Goal: Task Accomplishment & Management: Complete application form

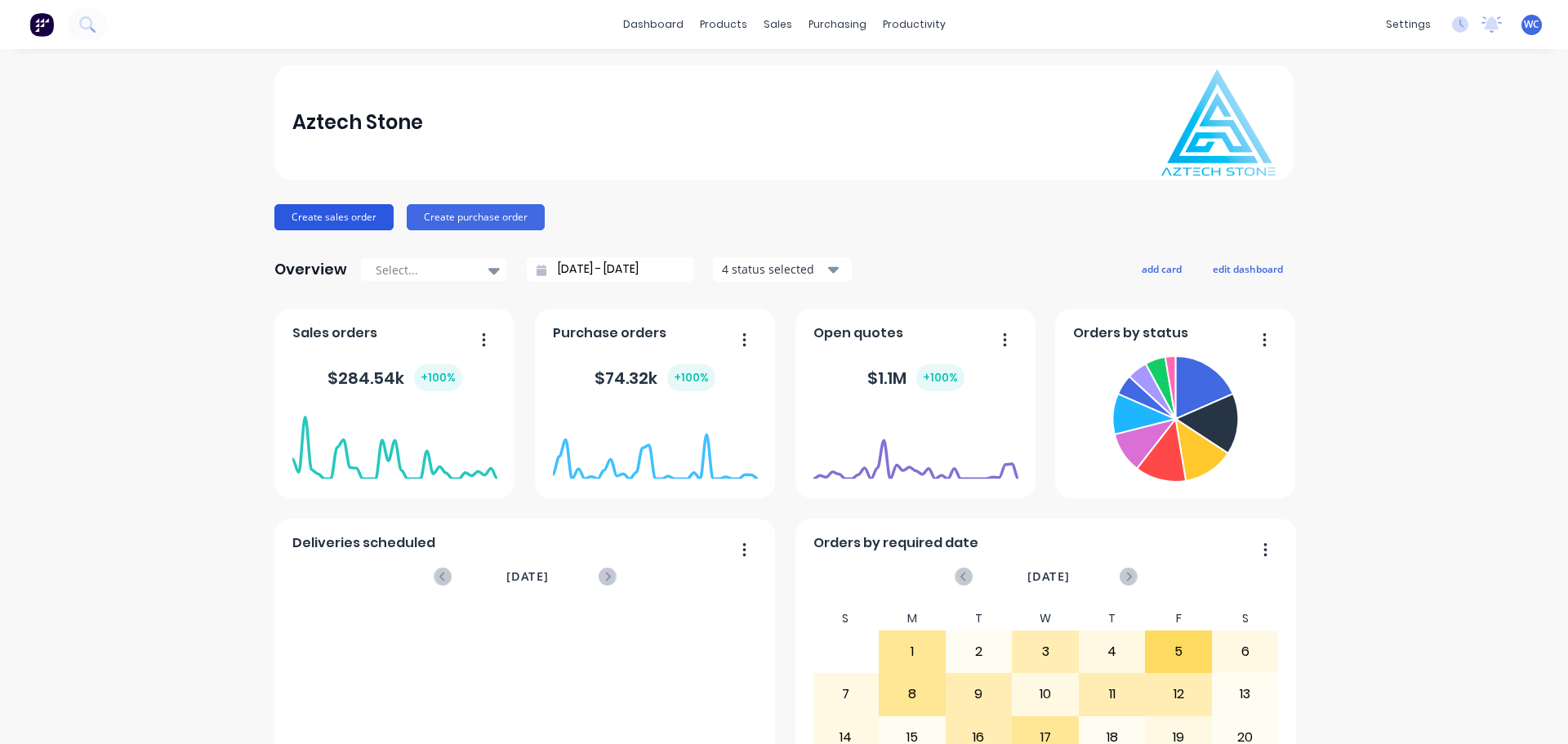
click at [344, 216] on button "Create sales order" at bounding box center [333, 217] width 119 height 26
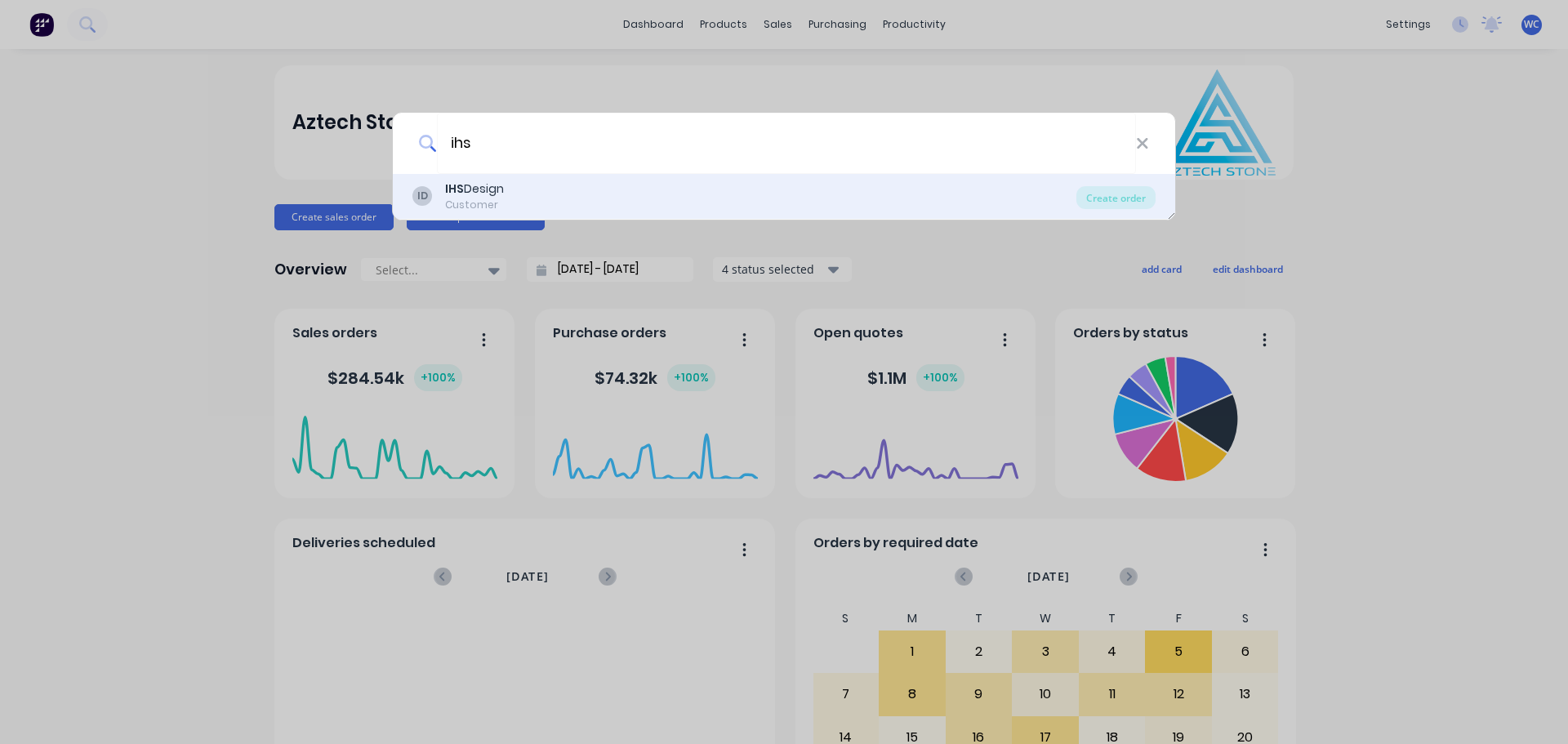
type input "ihs"
click at [498, 189] on div "IHS Design" at bounding box center [474, 188] width 59 height 17
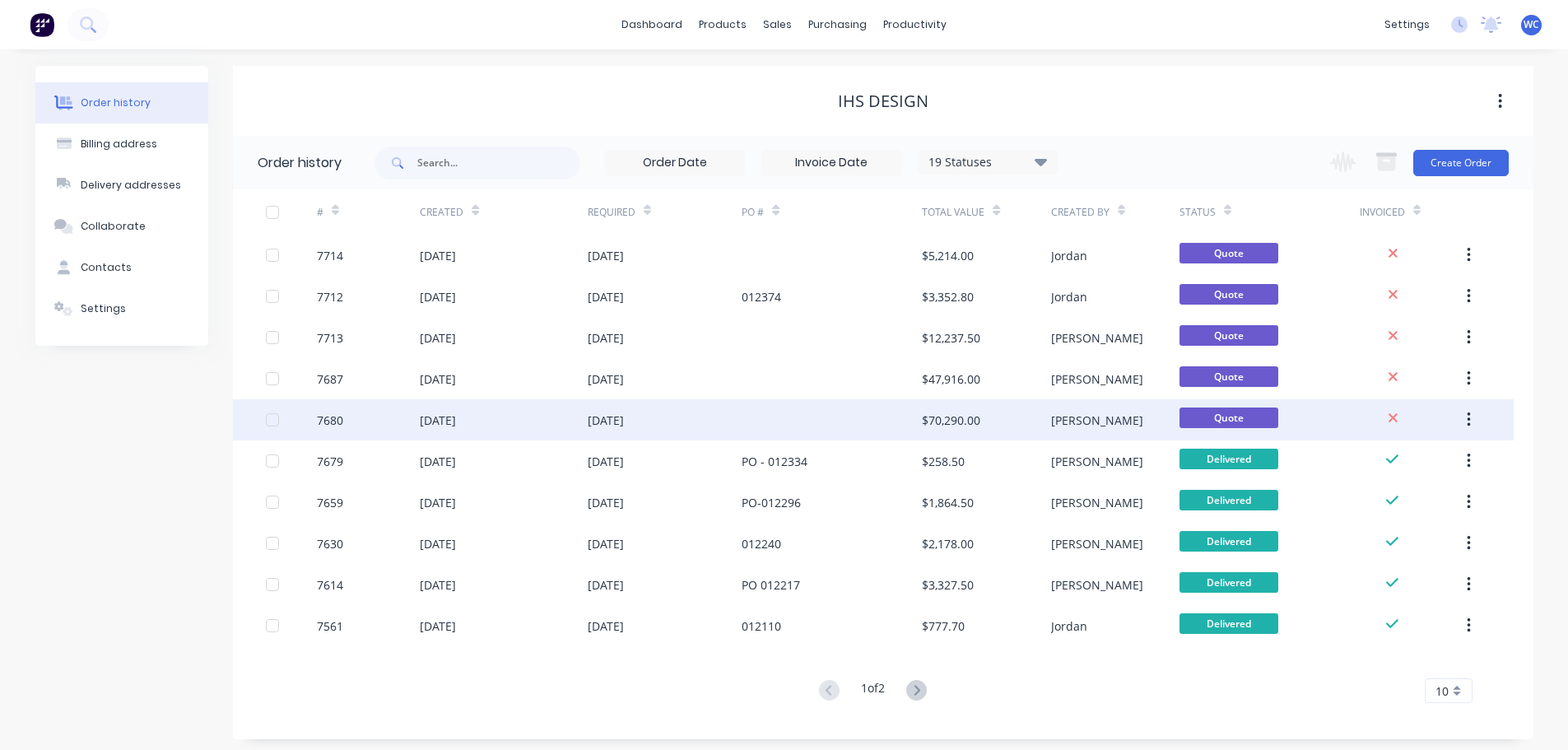
click at [608, 419] on div "[DATE]" at bounding box center [606, 420] width 36 height 17
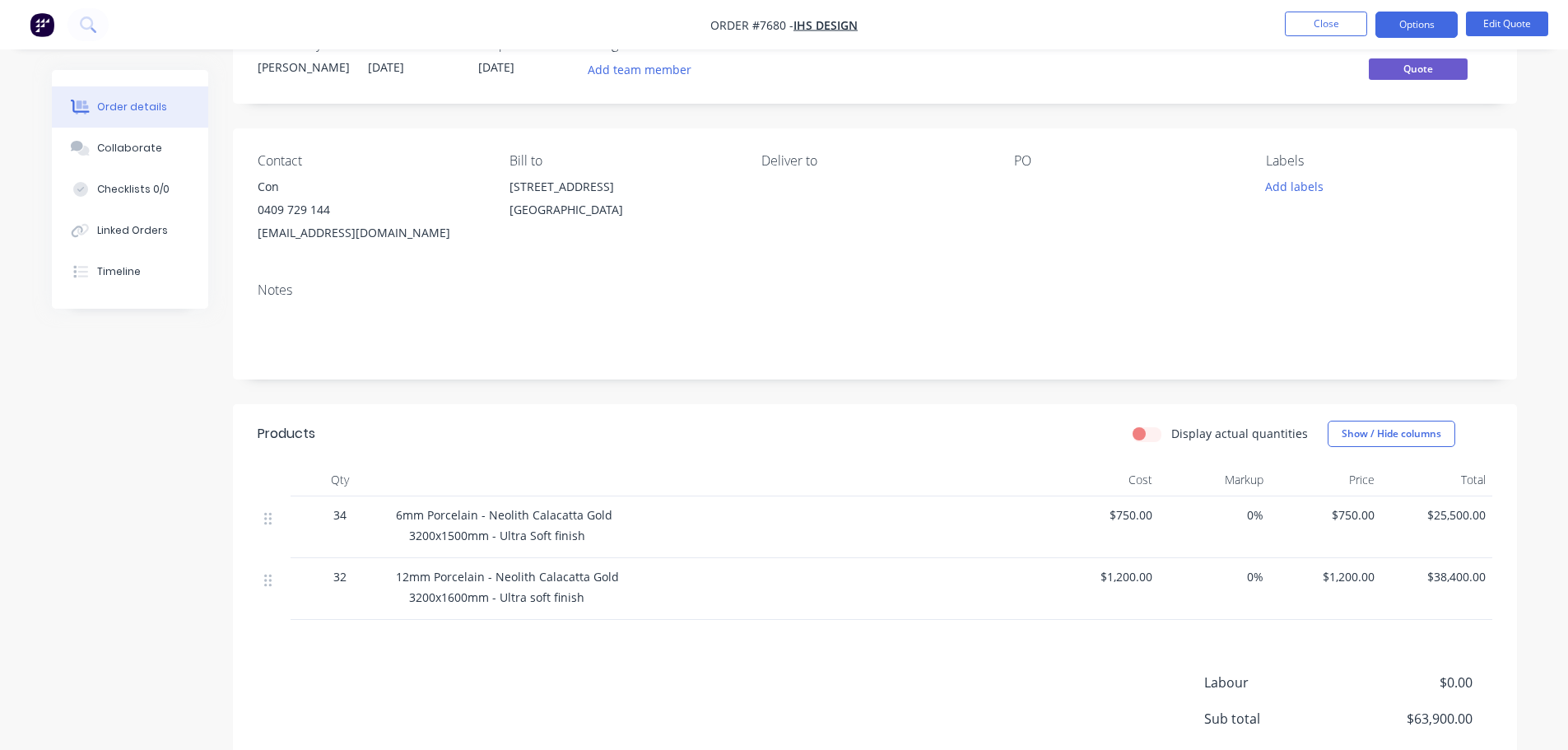
scroll to position [83, 0]
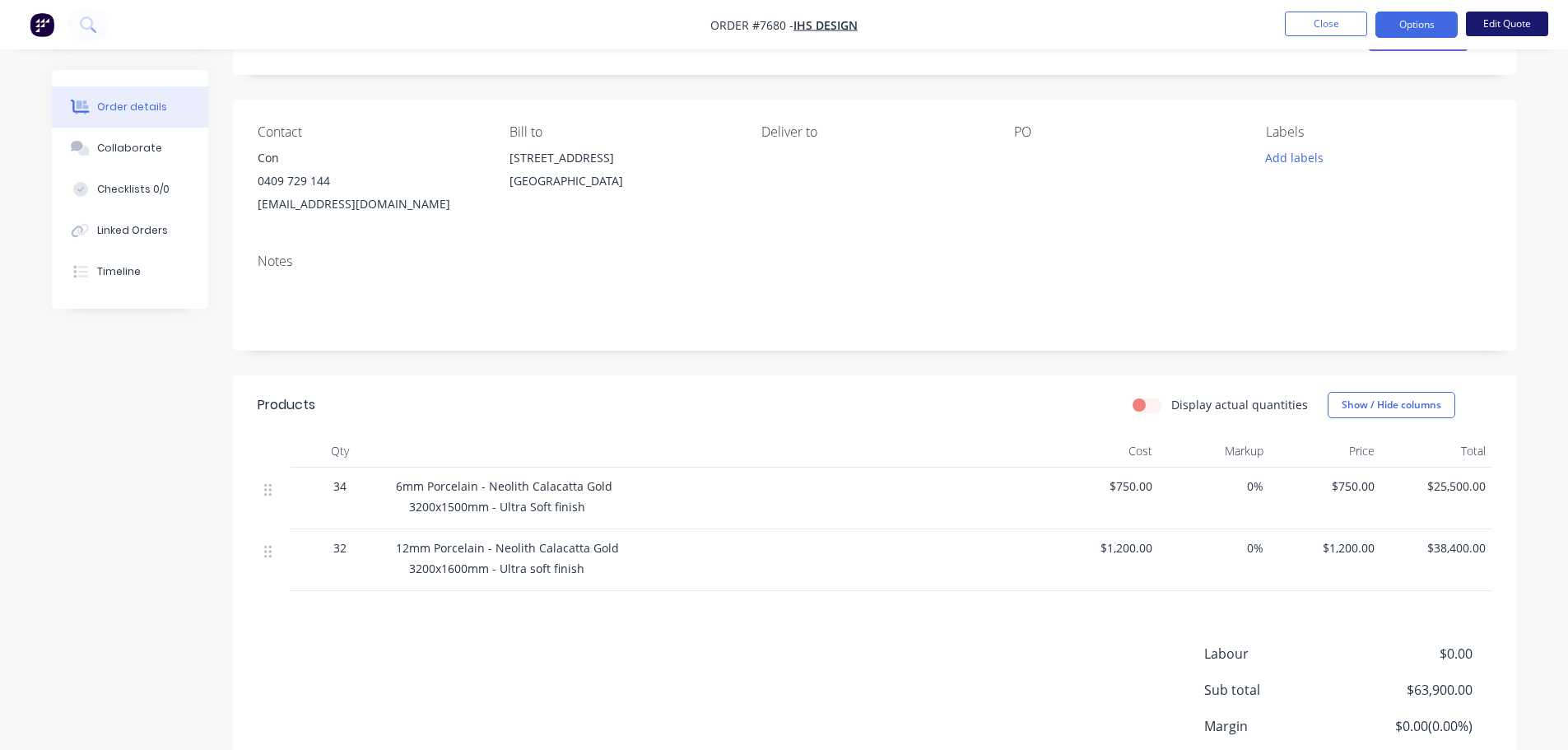
click at [1504, 22] on button "Edit Quote" at bounding box center [1506, 24] width 83 height 25
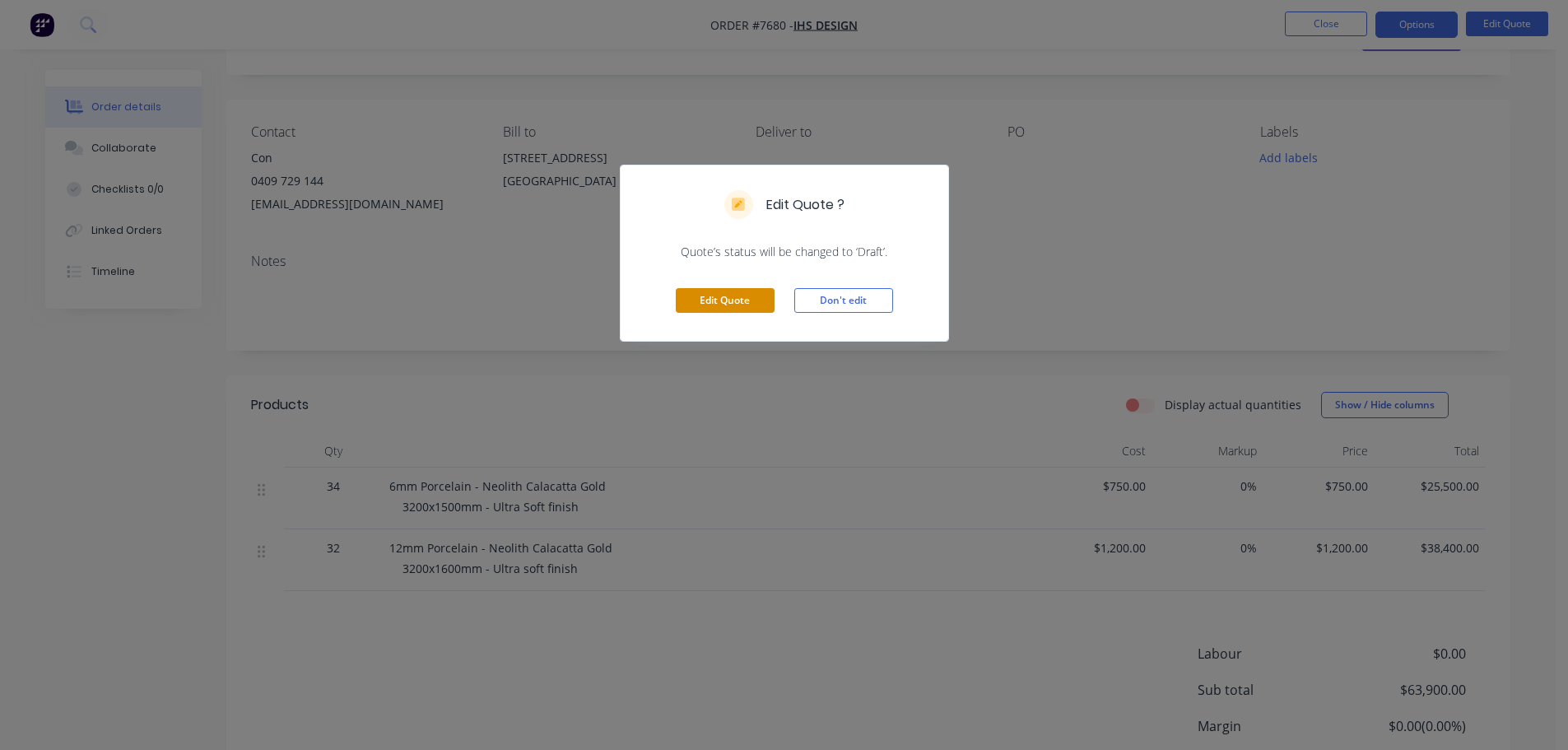
click at [719, 299] on button "Edit Quote" at bounding box center [725, 300] width 98 height 25
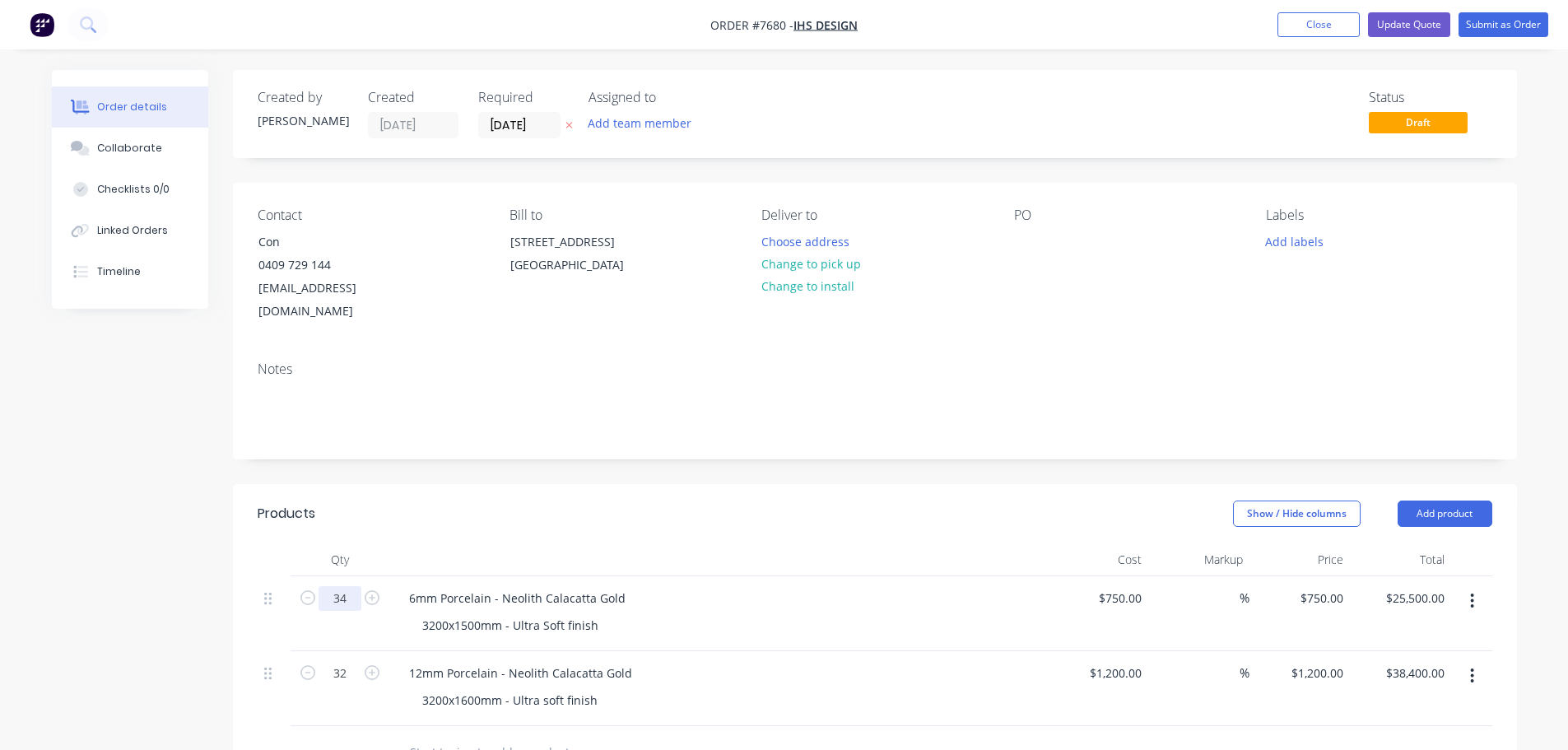
click at [347, 586] on input "34" at bounding box center [339, 598] width 43 height 25
type input "32"
type input "$24,000.00"
click at [1401, 25] on button "Update Quote" at bounding box center [1409, 24] width 83 height 25
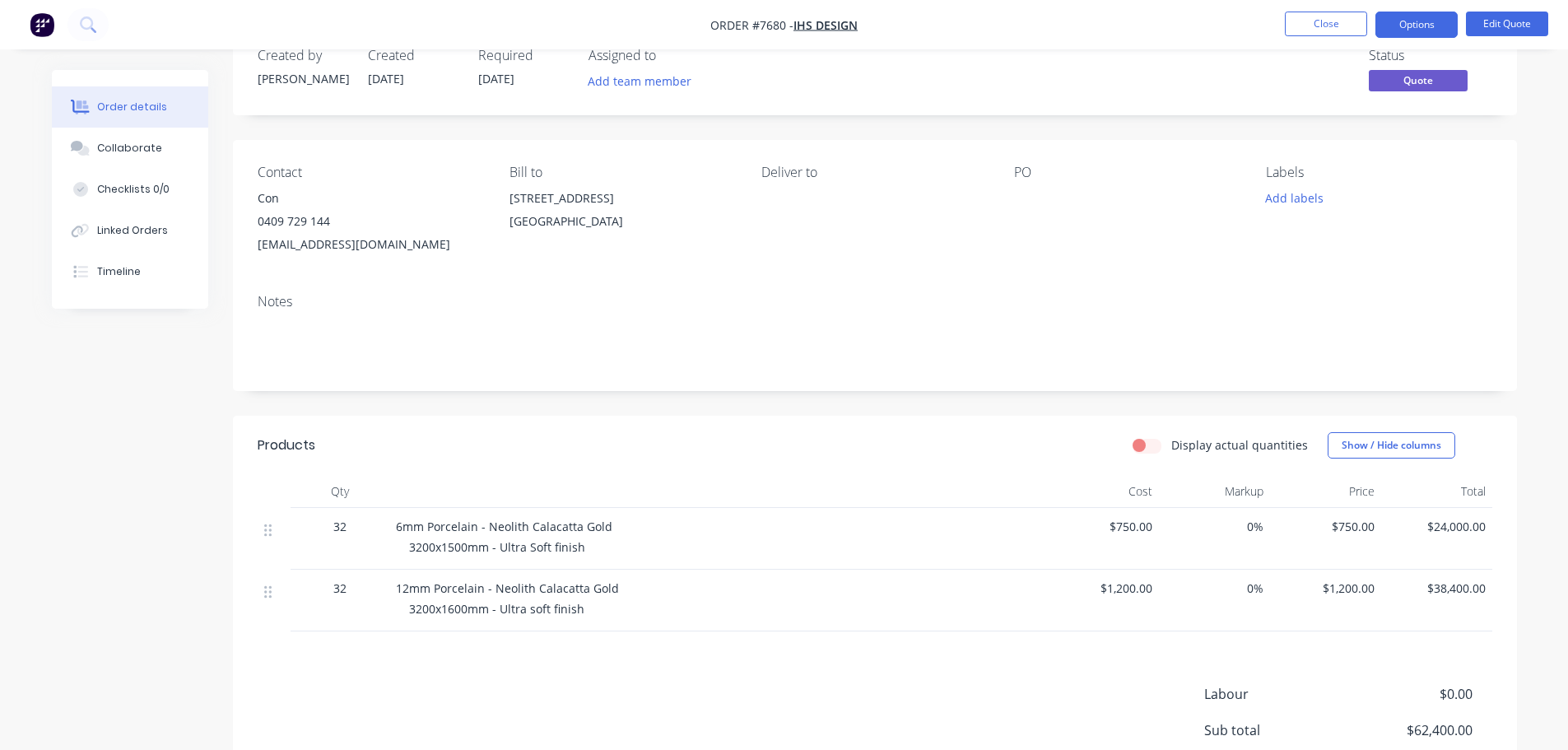
scroll to position [83, 0]
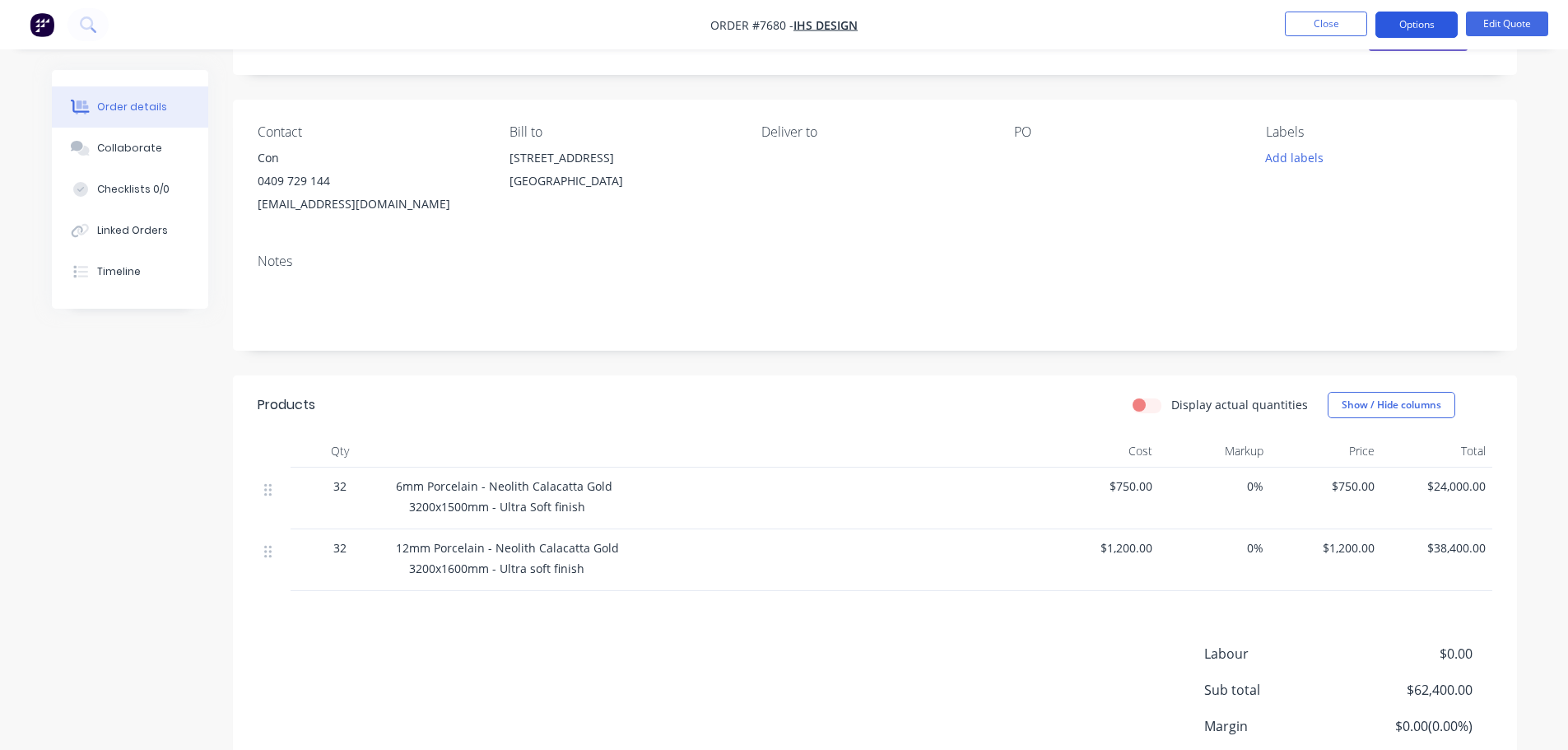
click at [1432, 25] on button "Options" at bounding box center [1416, 25] width 83 height 26
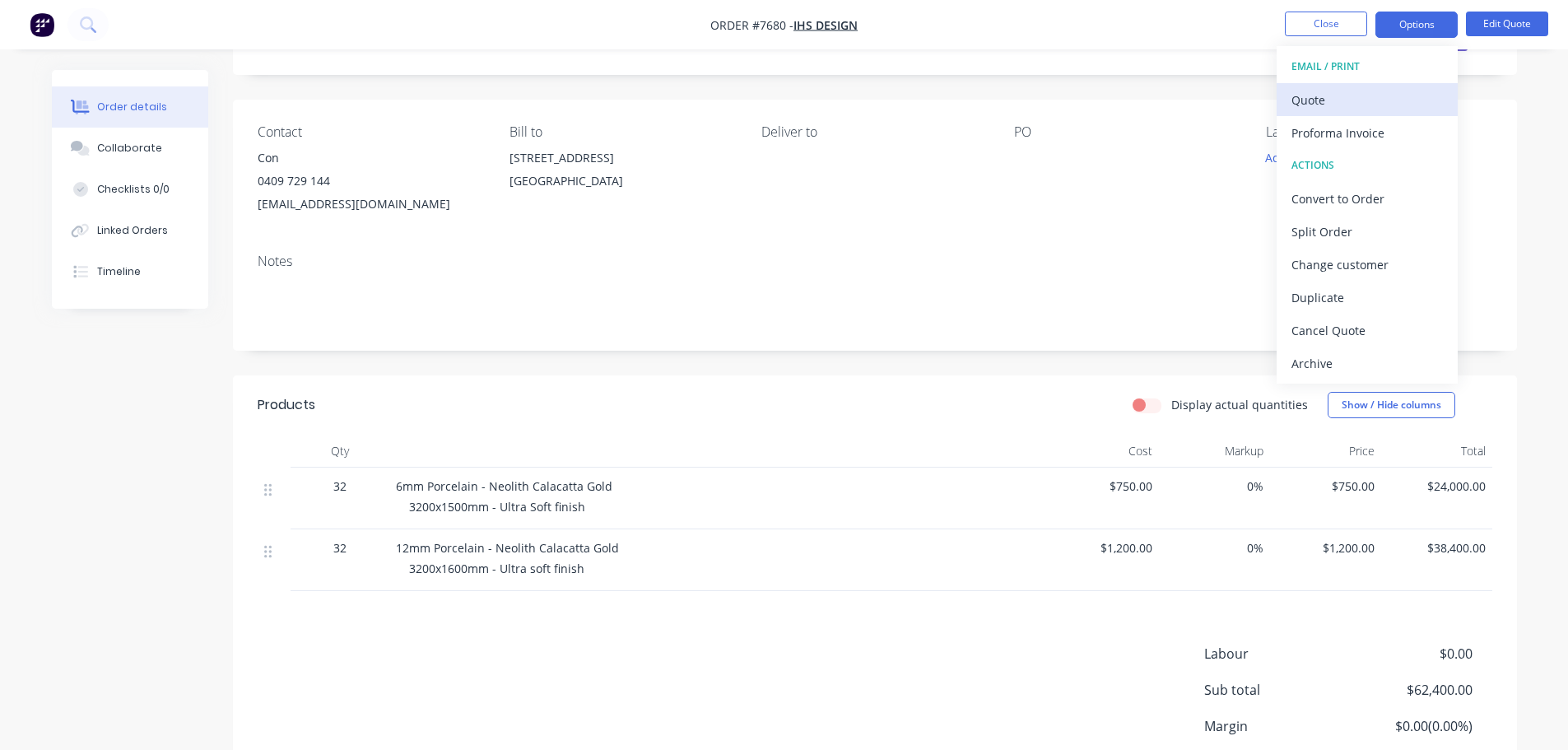
click at [1326, 100] on div "Quote" at bounding box center [1367, 100] width 151 height 24
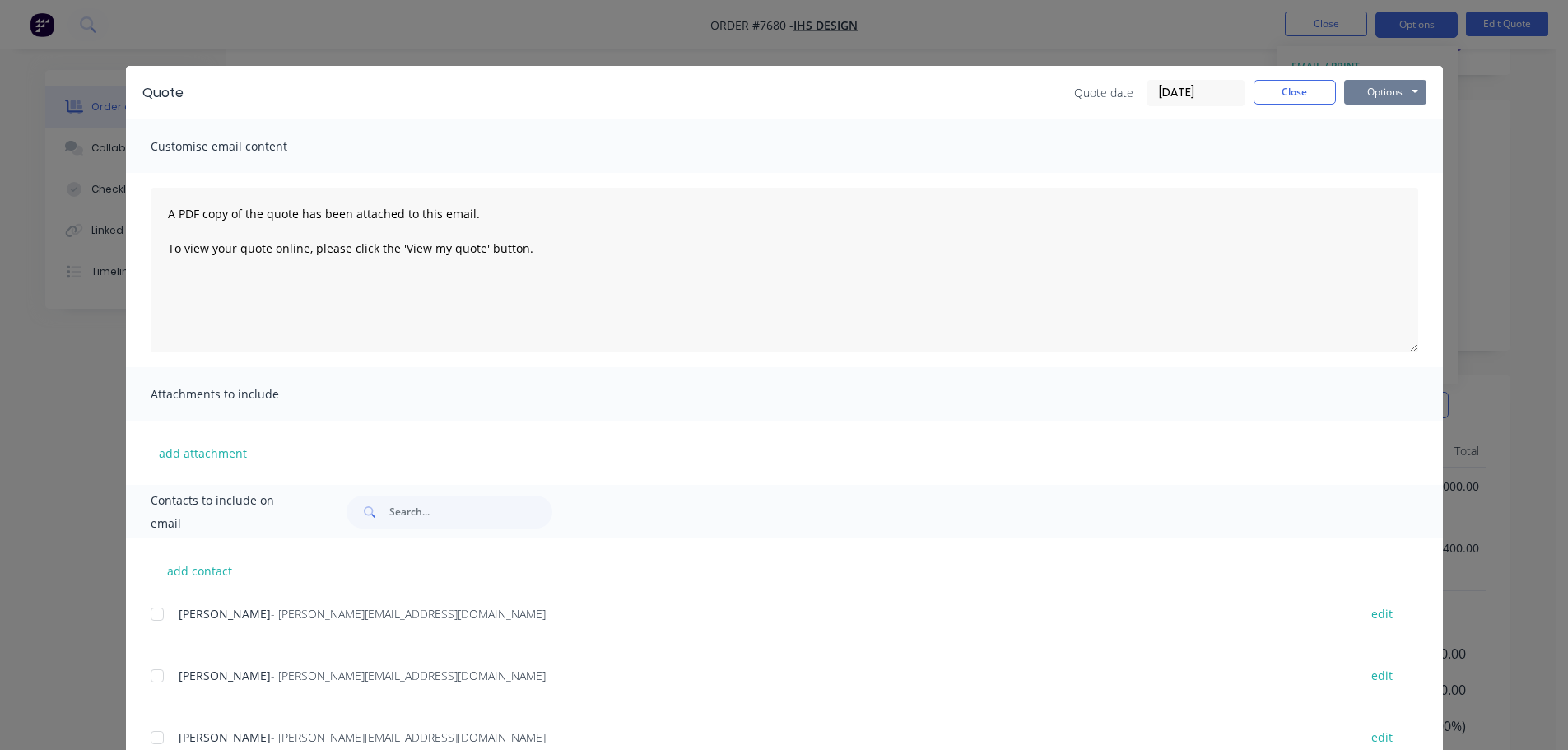
click at [1364, 88] on button "Options" at bounding box center [1385, 92] width 83 height 25
click at [1370, 120] on button "Preview" at bounding box center [1397, 120] width 105 height 27
click at [1289, 94] on button "Close" at bounding box center [1295, 92] width 83 height 25
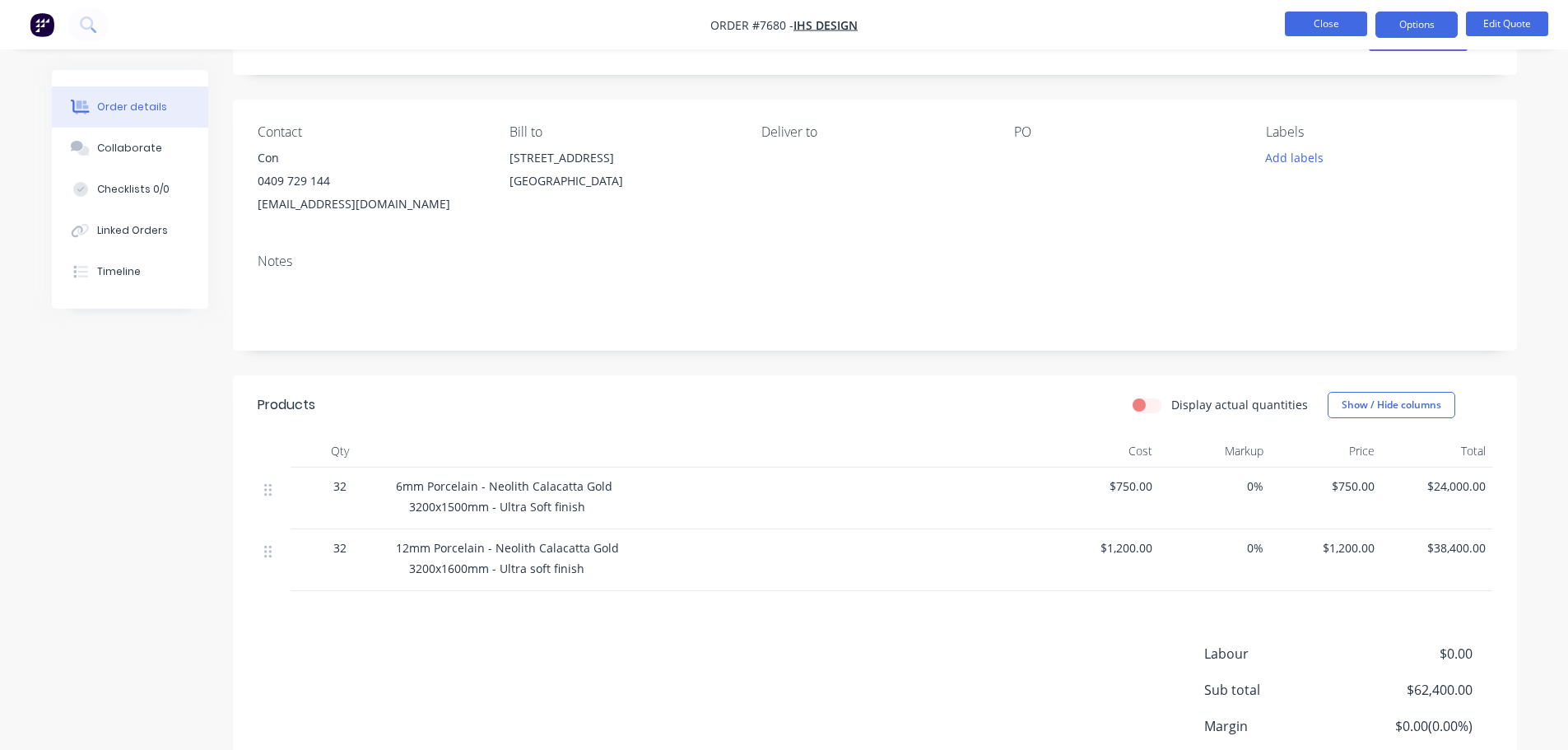
click at [1309, 22] on button "Close" at bounding box center [1325, 24] width 83 height 25
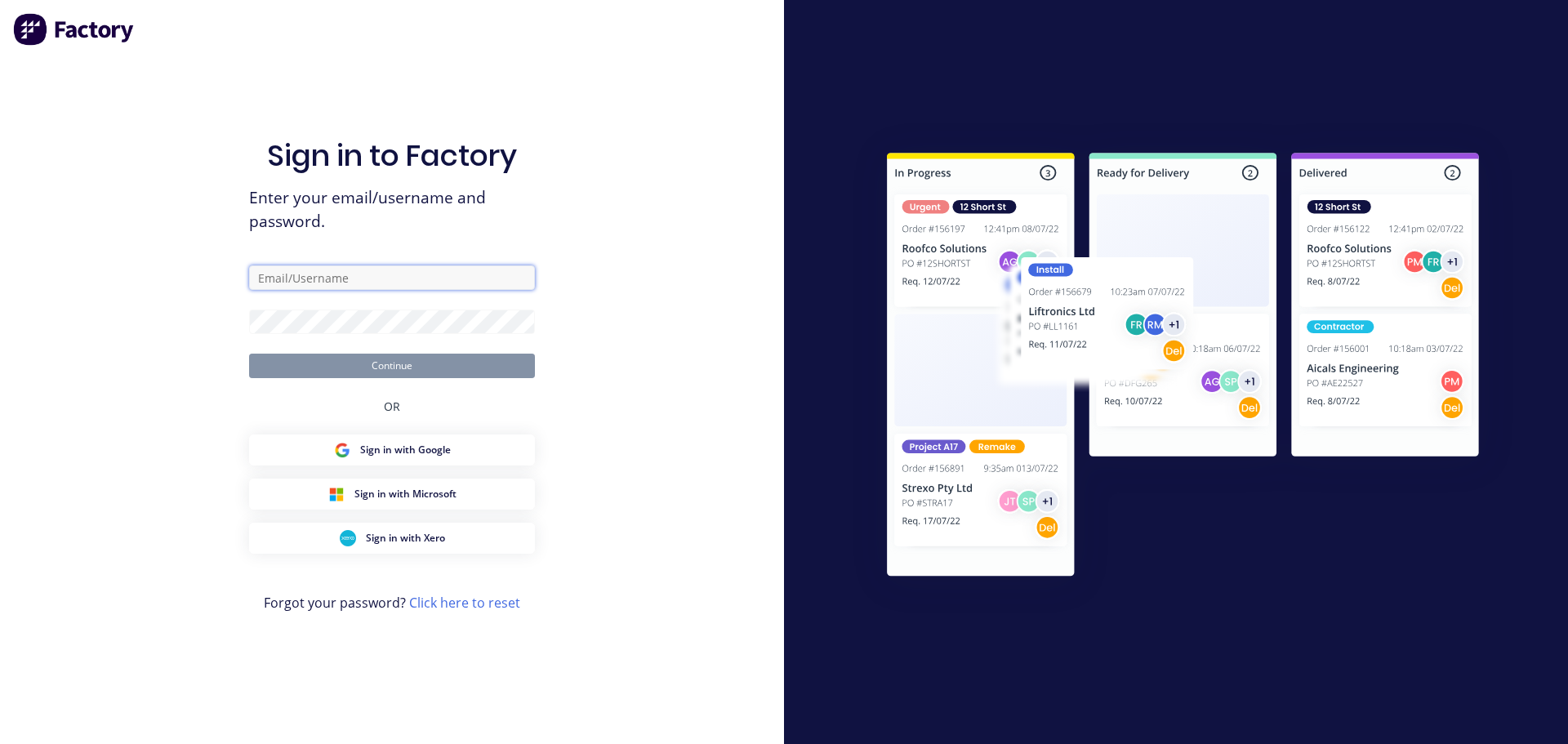
type input "[PERSON_NAME][EMAIL_ADDRESS][DOMAIN_NAME]"
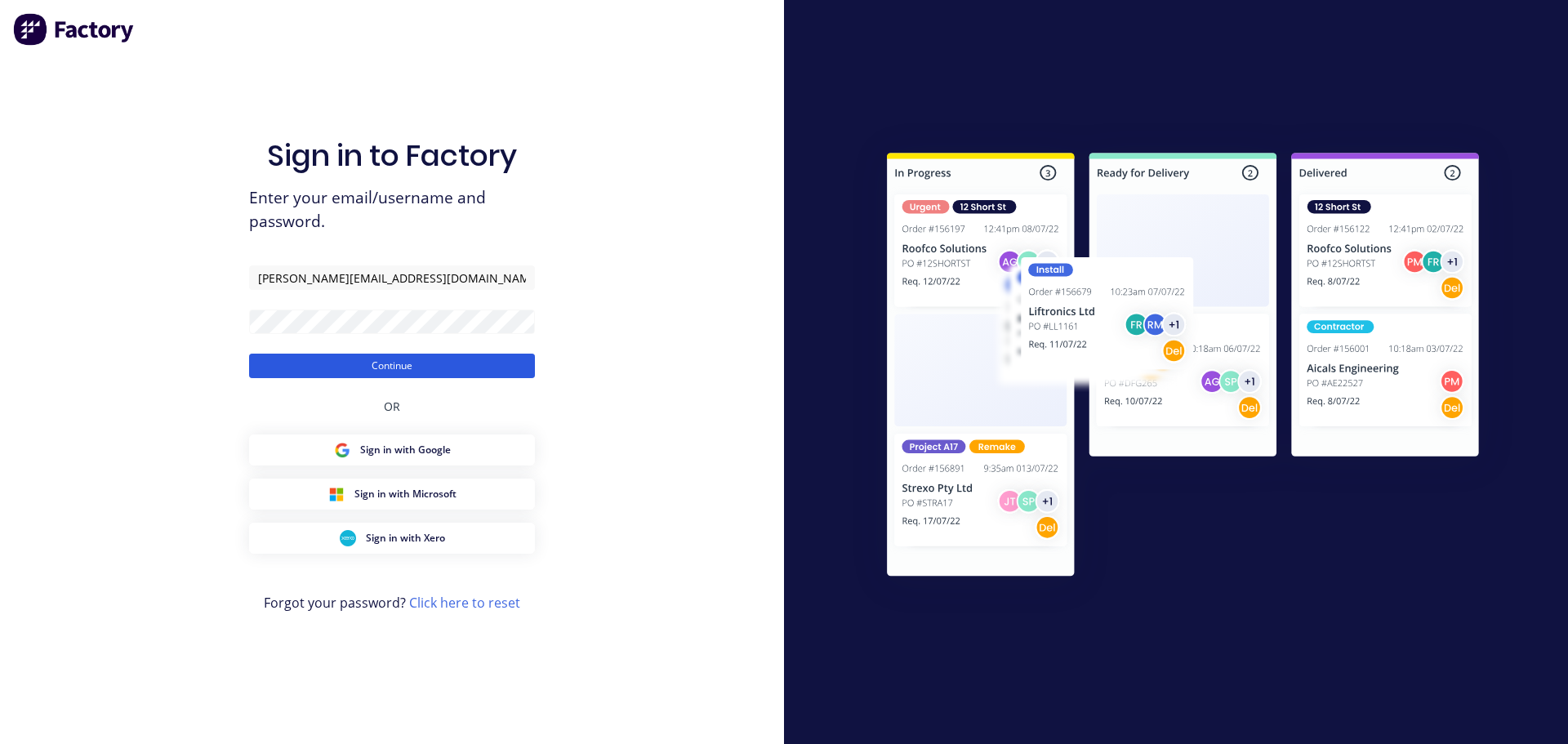
click at [440, 361] on button "Continue" at bounding box center [392, 365] width 286 height 25
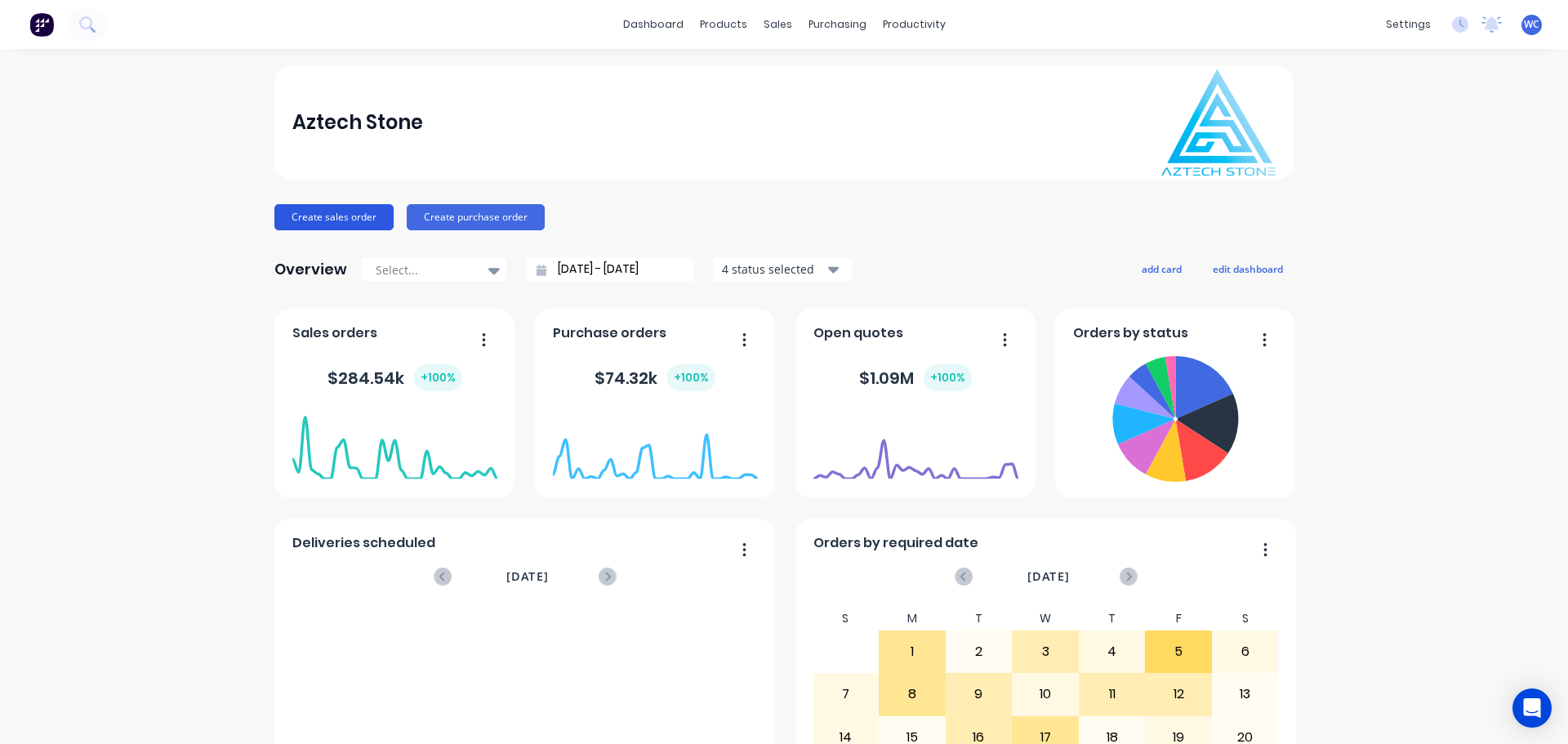
click at [350, 215] on button "Create sales order" at bounding box center [333, 217] width 119 height 26
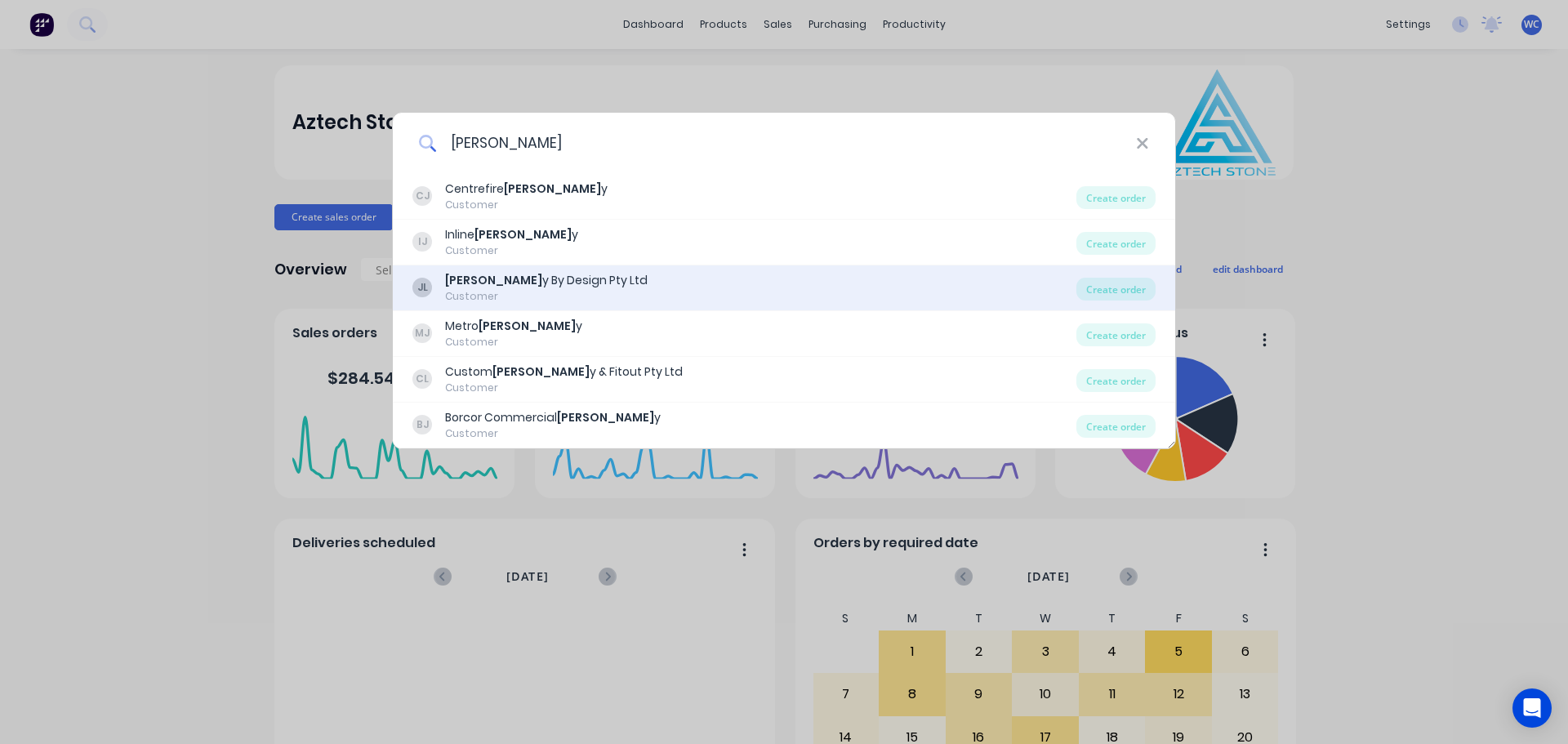
type input "[PERSON_NAME]"
click at [539, 279] on div "[PERSON_NAME] y By Design Pty Ltd" at bounding box center [545, 280] width 202 height 17
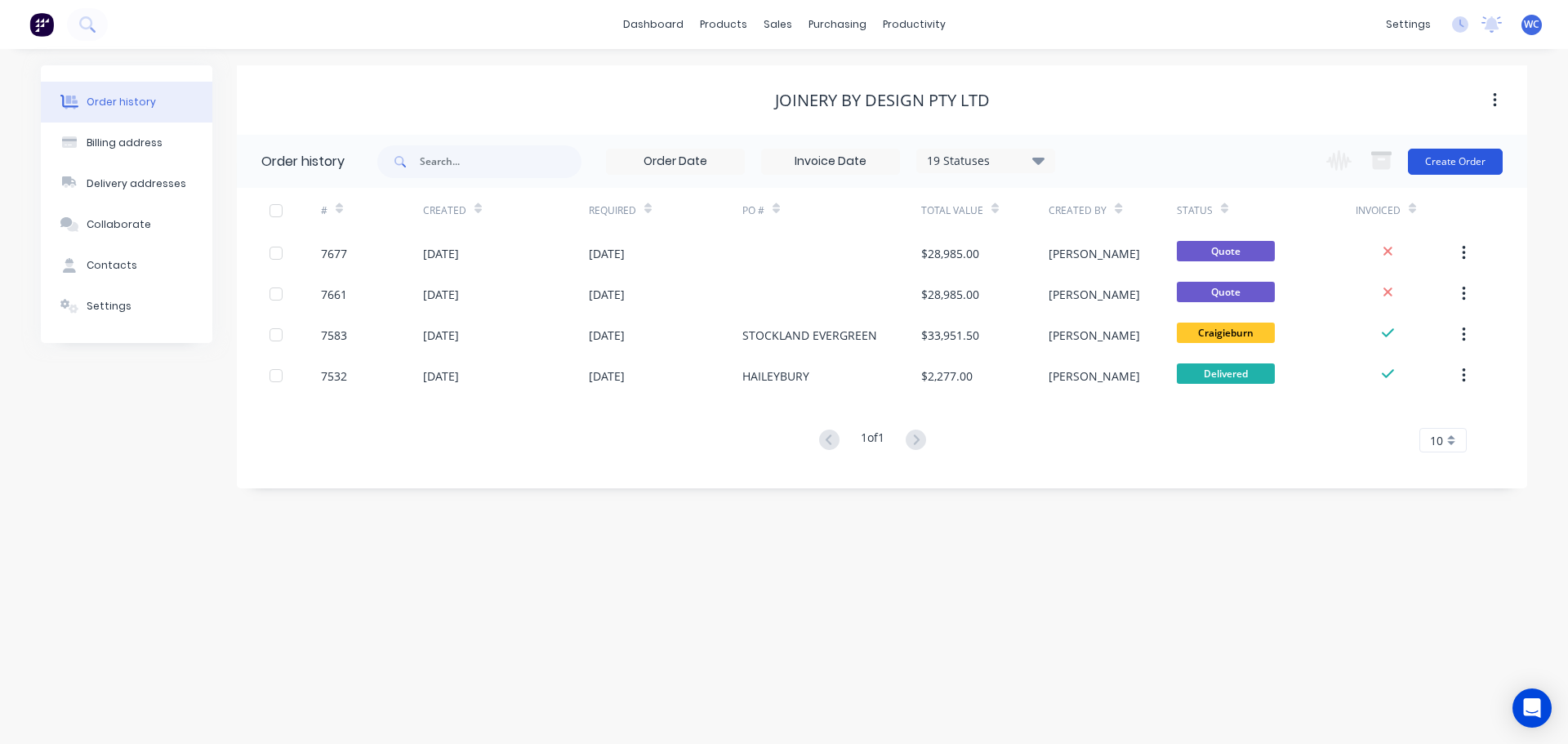
click at [1445, 166] on button "Create Order" at bounding box center [1455, 162] width 95 height 26
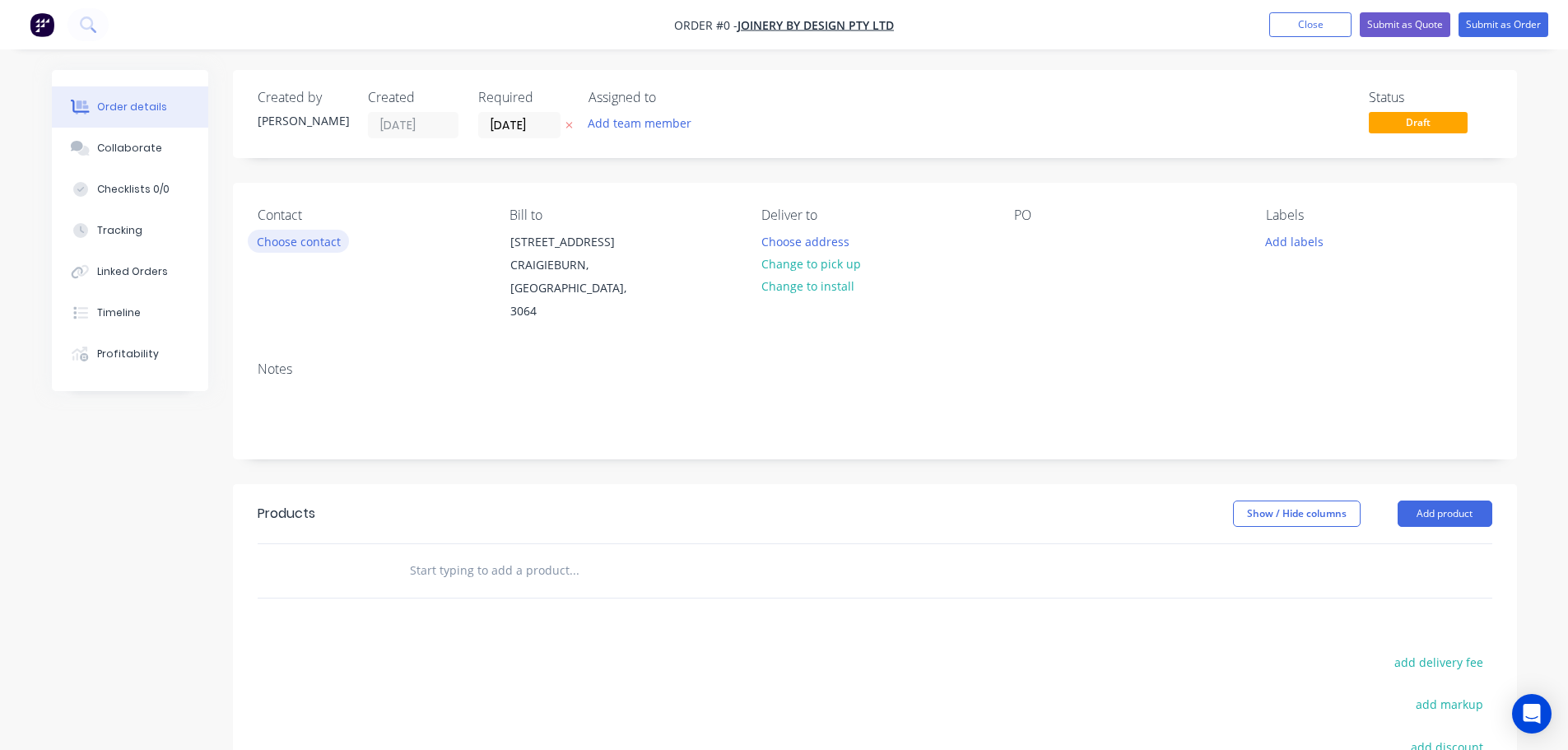
click at [313, 243] on button "Choose contact" at bounding box center [298, 241] width 101 height 22
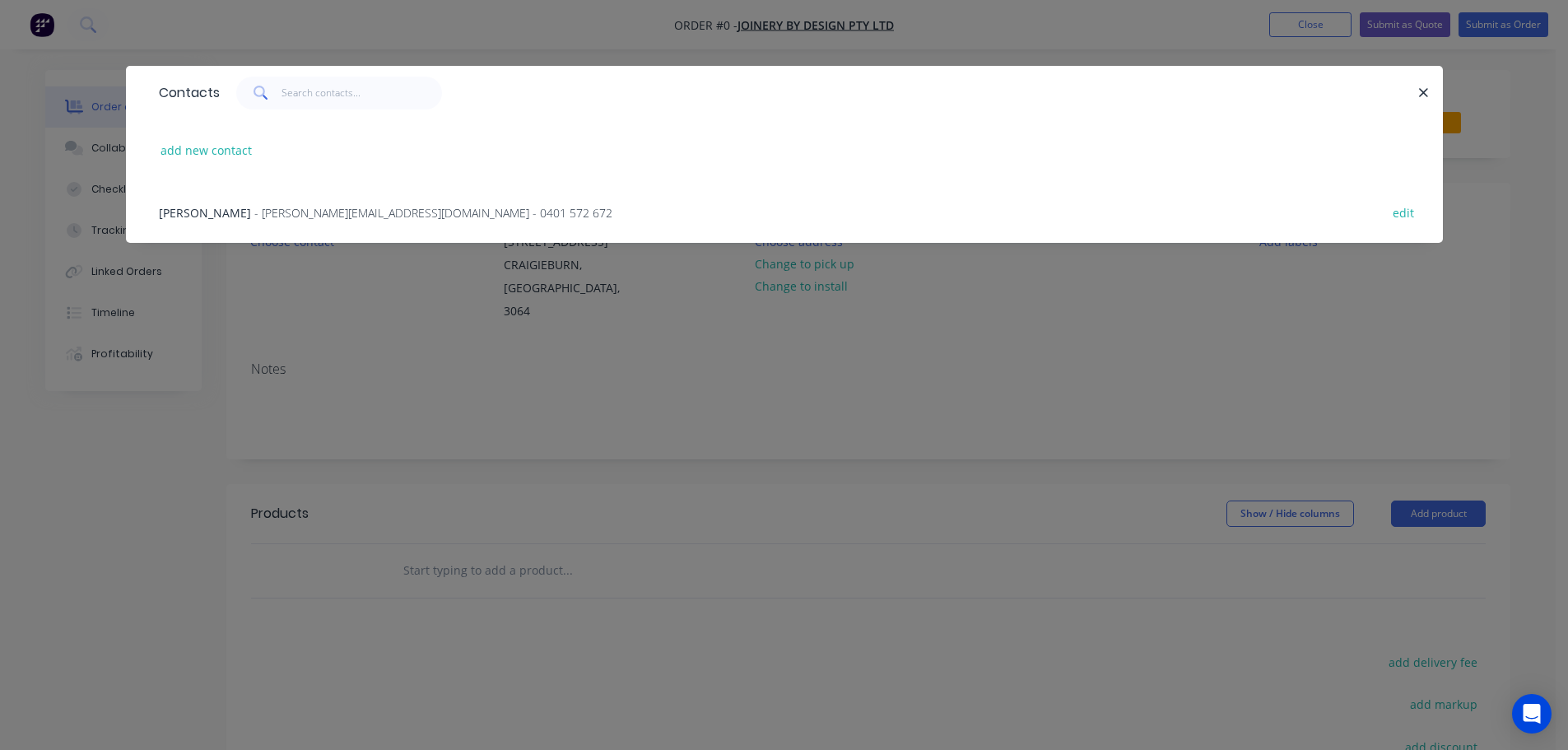
click at [274, 210] on span "- [PERSON_NAME][EMAIL_ADDRESS][DOMAIN_NAME] - 0401 572 672" at bounding box center [434, 213] width 358 height 16
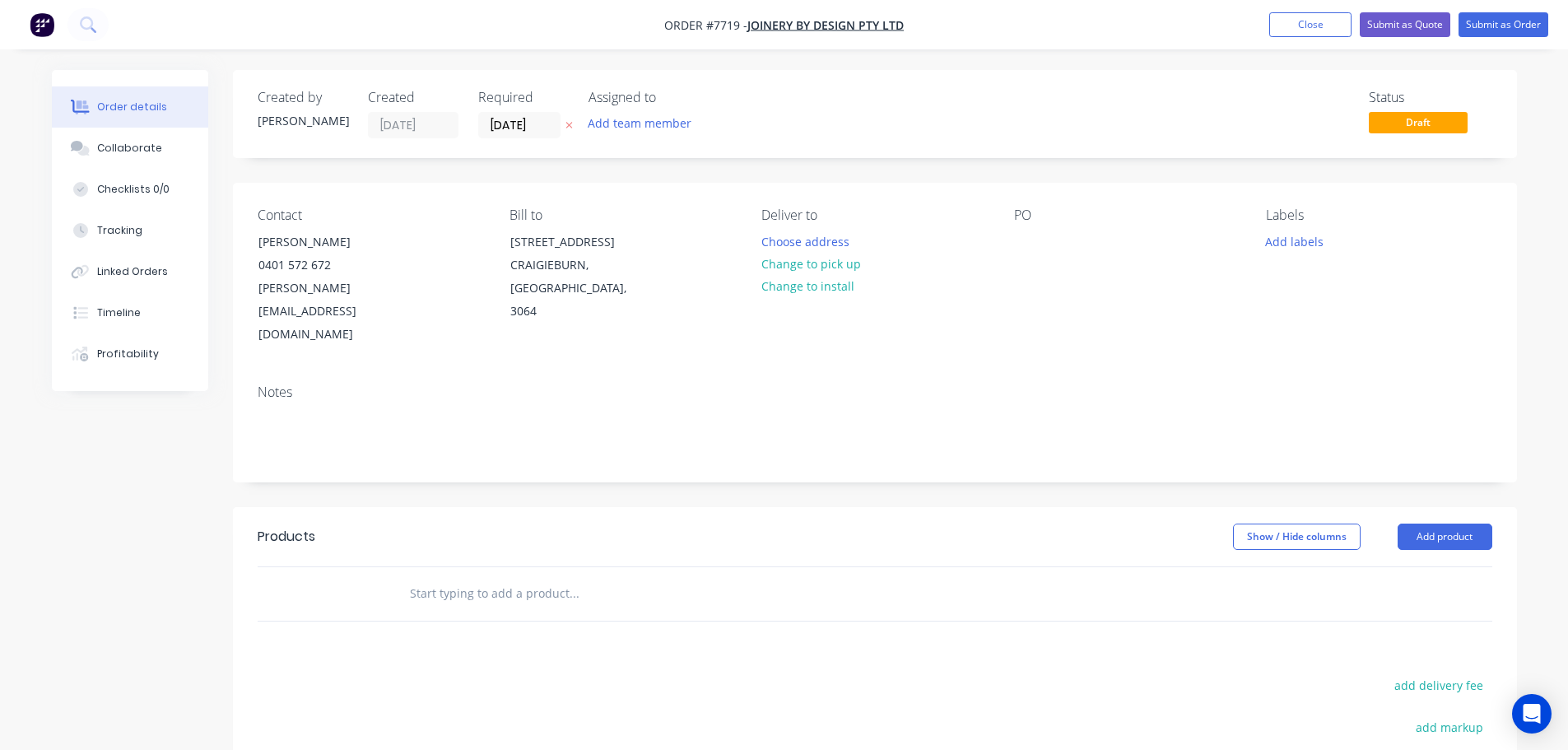
click at [564, 577] on input "text" at bounding box center [573, 593] width 329 height 33
click at [1439, 524] on button "Add product" at bounding box center [1445, 537] width 94 height 26
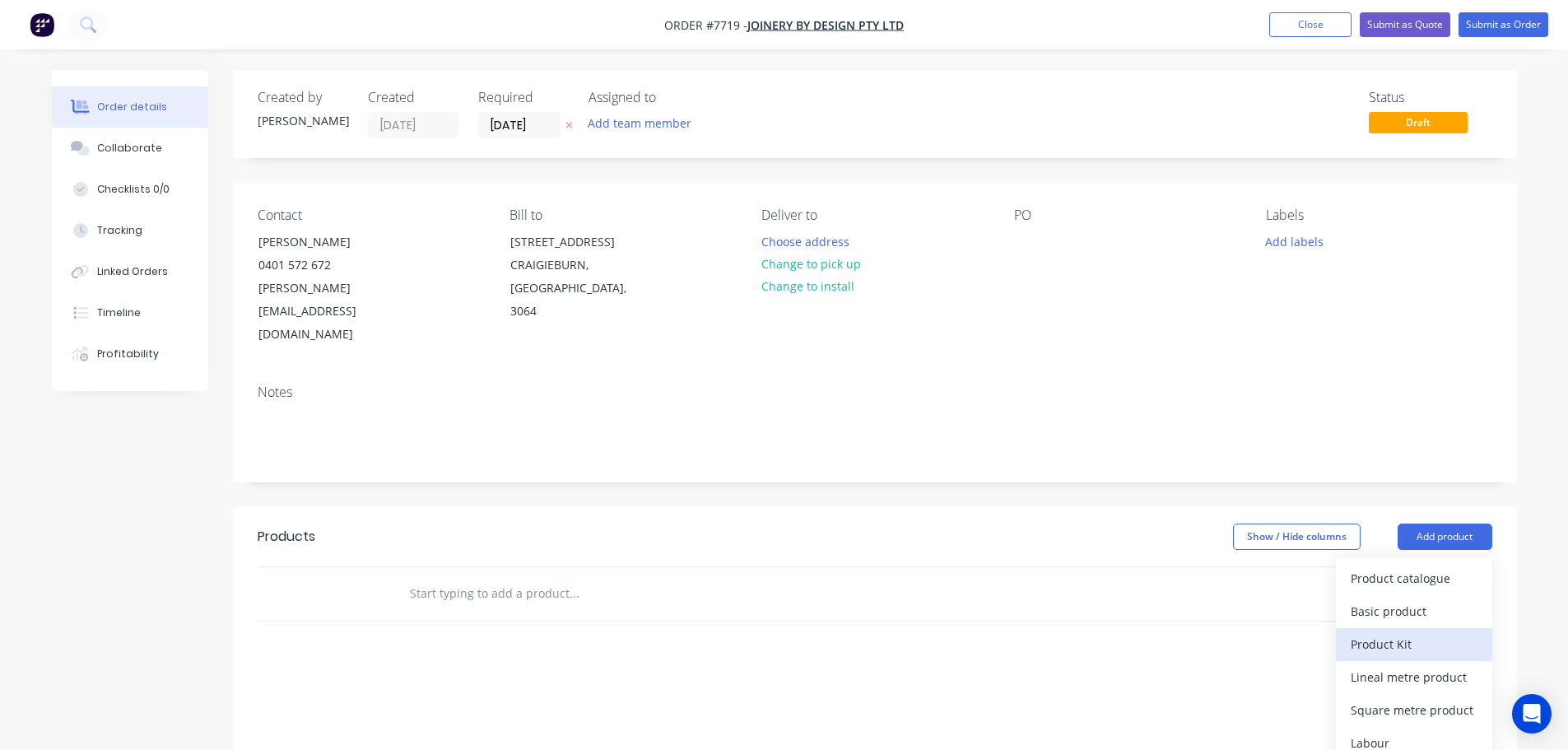
click at [1428, 633] on div "Product Kit" at bounding box center [1414, 645] width 126 height 24
click at [1394, 600] on div "Standard pricing" at bounding box center [1414, 612] width 126 height 24
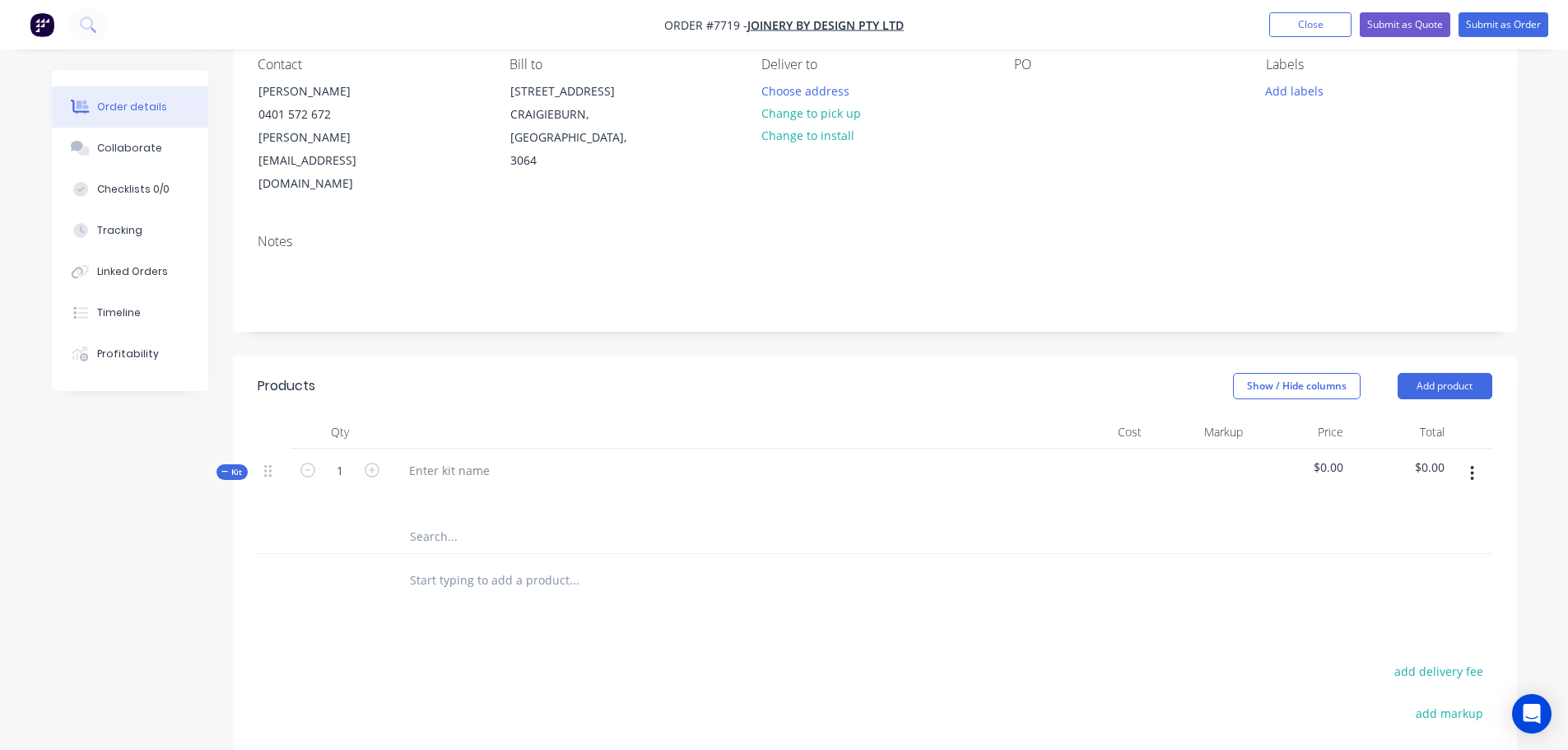
scroll to position [165, 0]
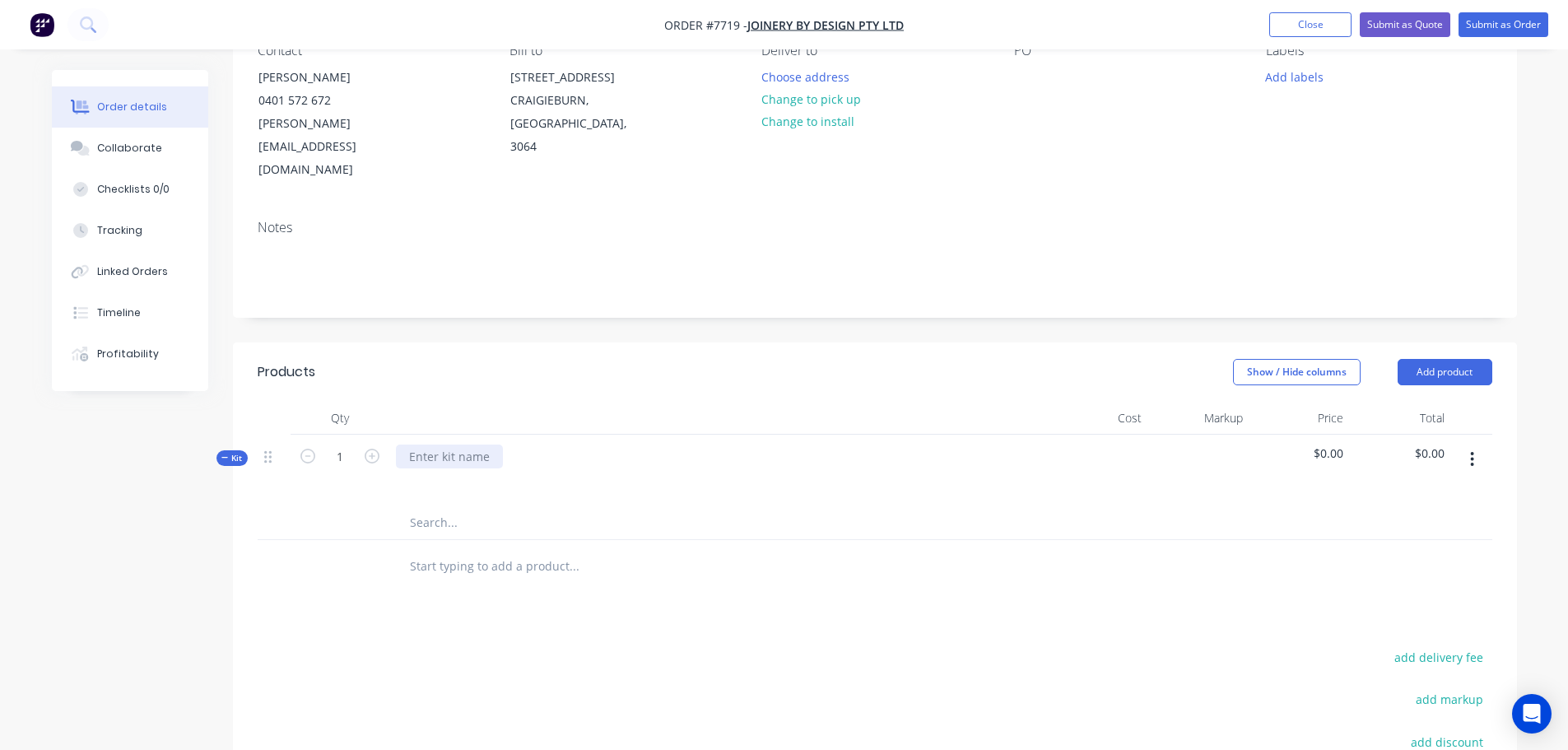
click at [441, 445] on div at bounding box center [449, 457] width 107 height 24
click at [437, 469] on div at bounding box center [718, 480] width 645 height 24
click at [1489, 136] on div "Contact [PERSON_NAME] 0401 572 672 [PERSON_NAME][EMAIL_ADDRESS][DOMAIN_NAME] Bi…" at bounding box center [875, 112] width 1285 height 189
click at [224, 454] on icon at bounding box center [225, 458] width 7 height 8
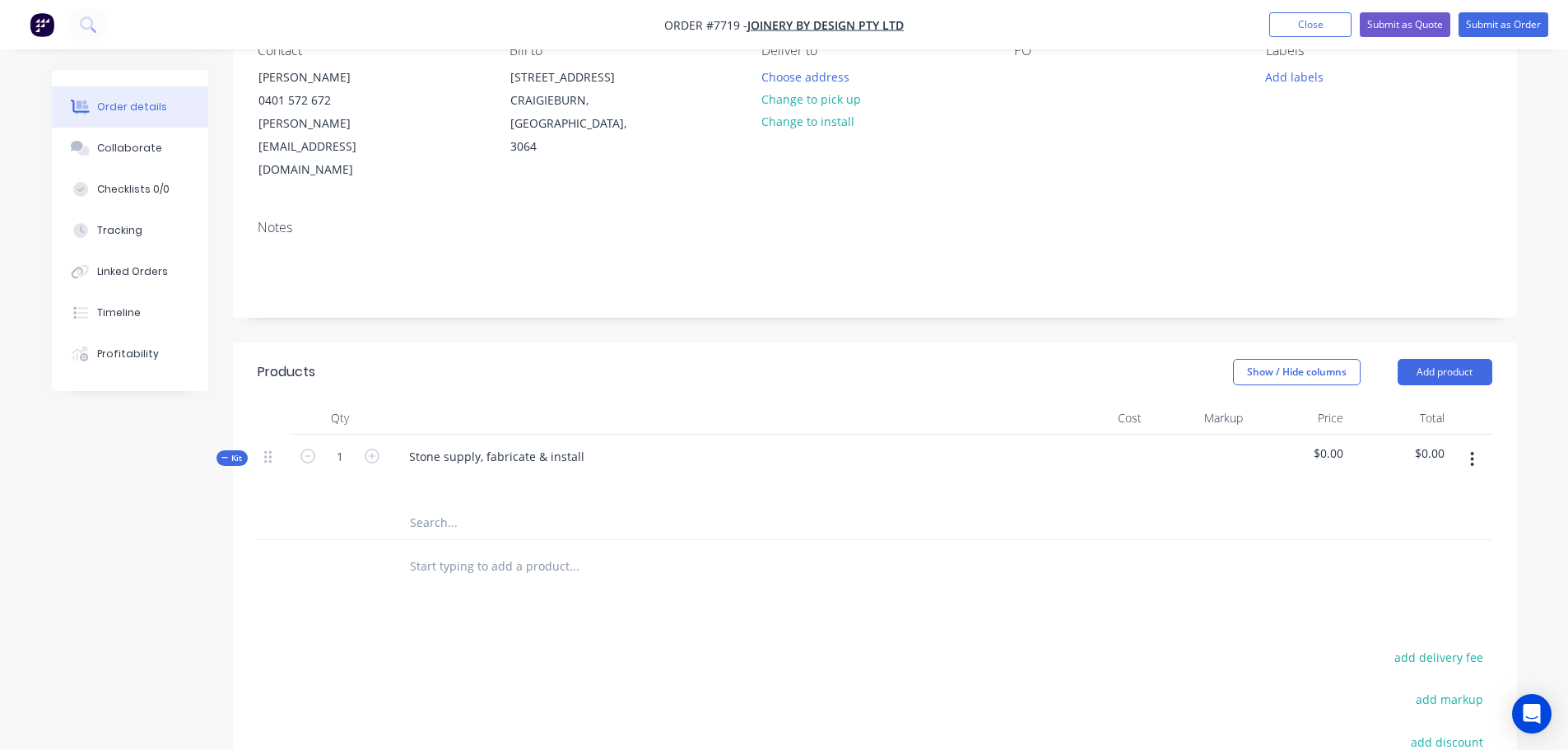
click at [1471, 451] on icon "button" at bounding box center [1473, 460] width 4 height 18
click at [1384, 623] on div "Delete" at bounding box center [1414, 635] width 126 height 24
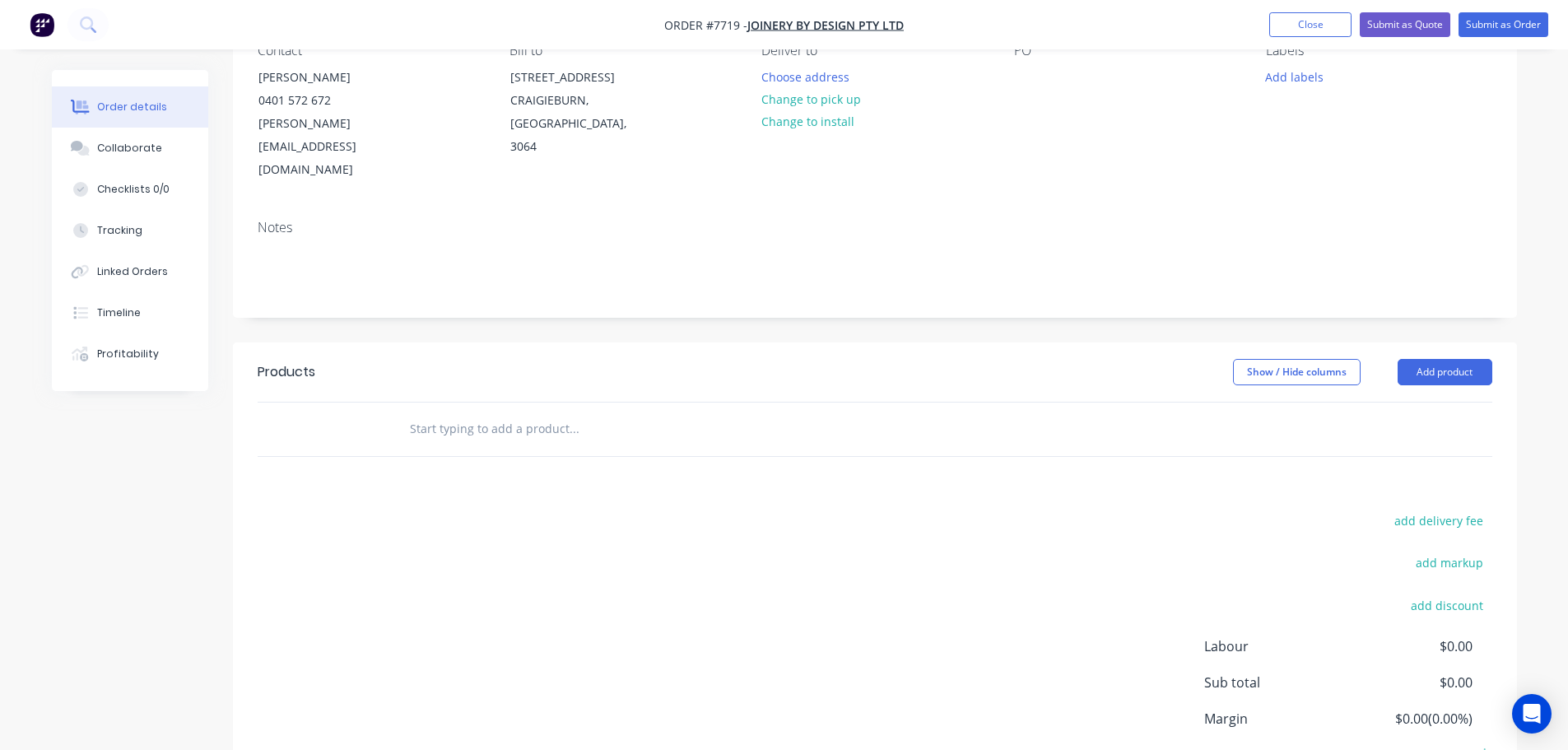
click at [436, 413] on input "text" at bounding box center [573, 429] width 329 height 33
drag, startPoint x: 440, startPoint y: 360, endPoint x: 436, endPoint y: 374, distance: 14.6
click at [437, 403] on div at bounding box center [686, 430] width 593 height 54
click at [417, 413] on input "text" at bounding box center [573, 429] width 329 height 33
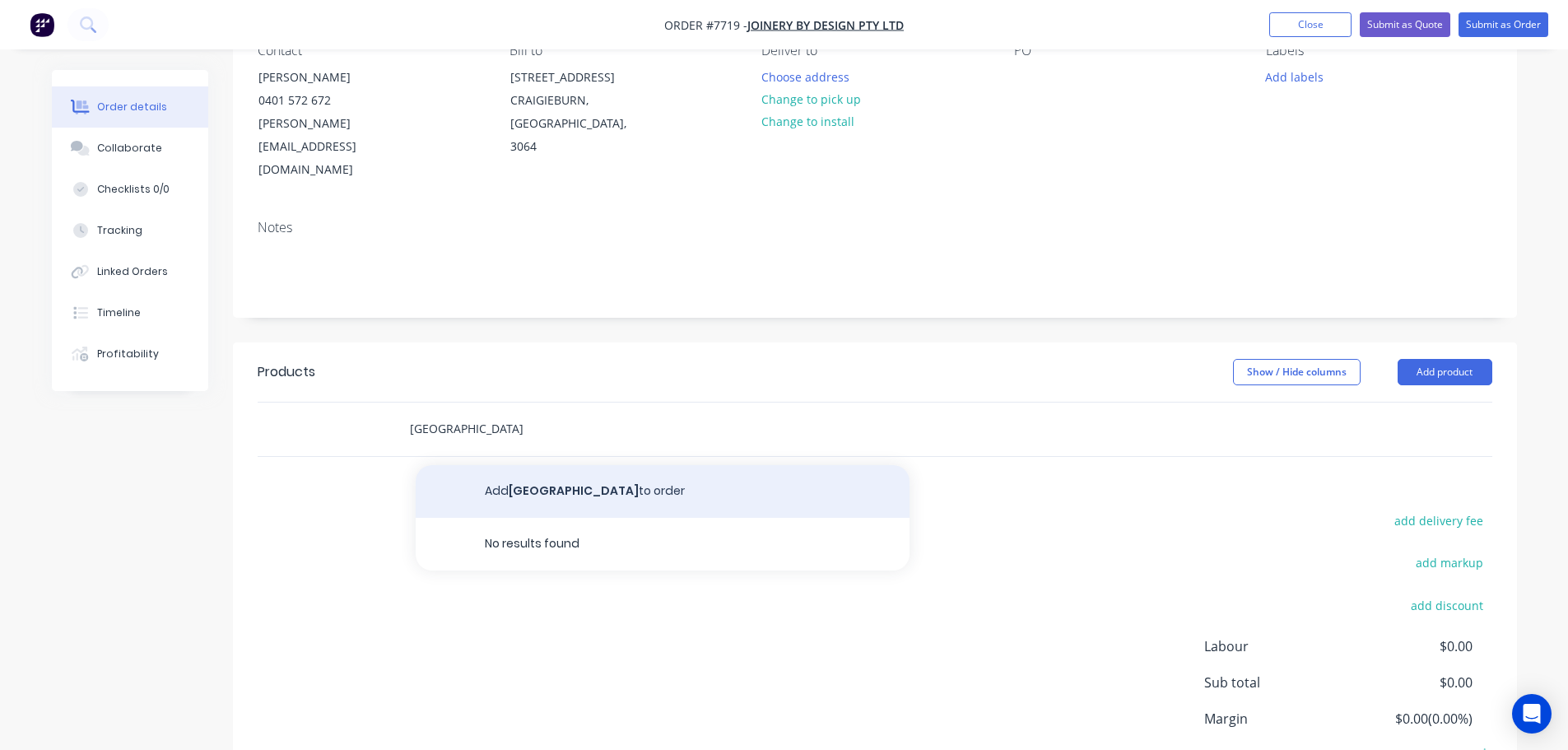
type input "[GEOGRAPHIC_DATA]"
click at [544, 466] on button "Add [GEOGRAPHIC_DATA] to order" at bounding box center [662, 491] width 494 height 53
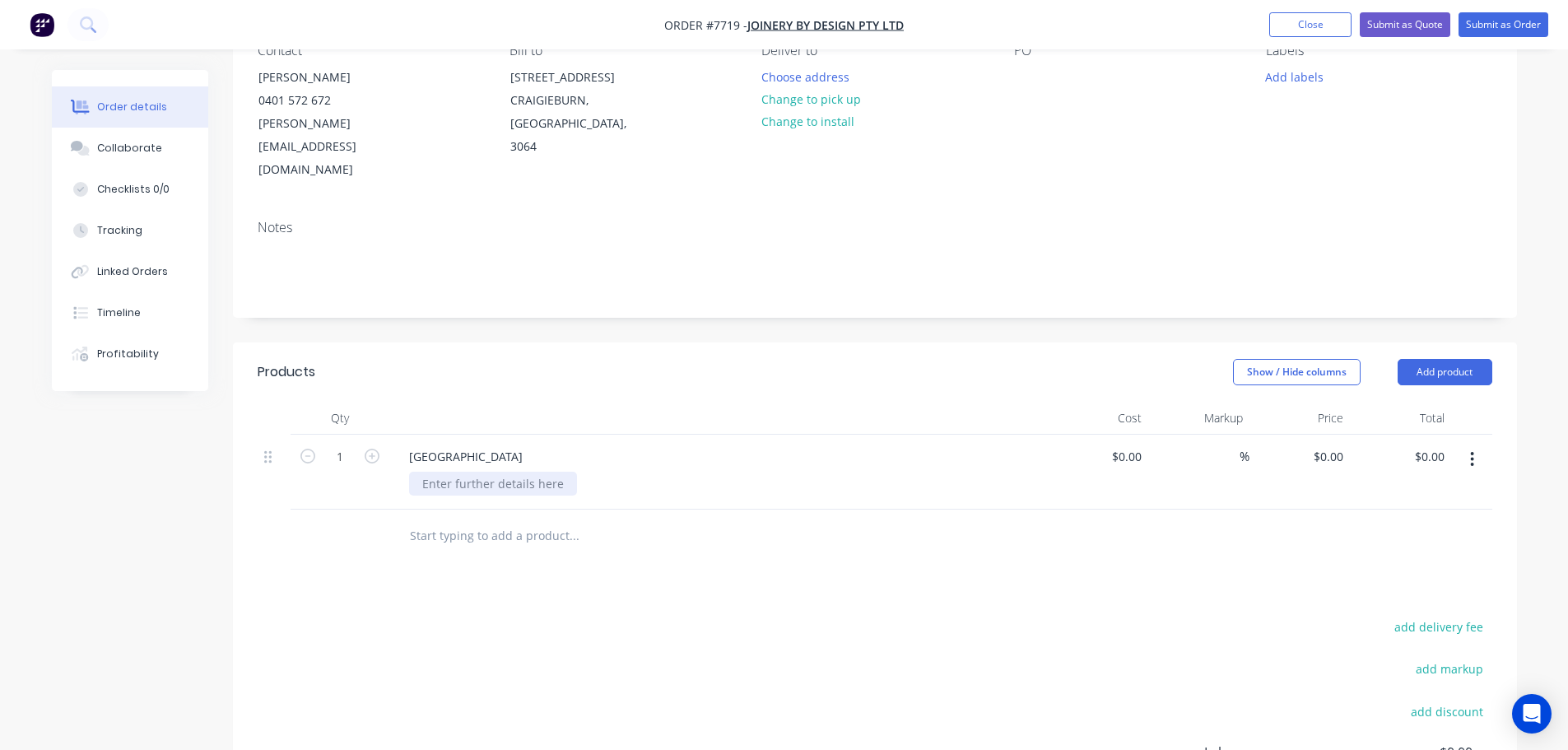
click at [493, 471] on div at bounding box center [492, 483] width 168 height 24
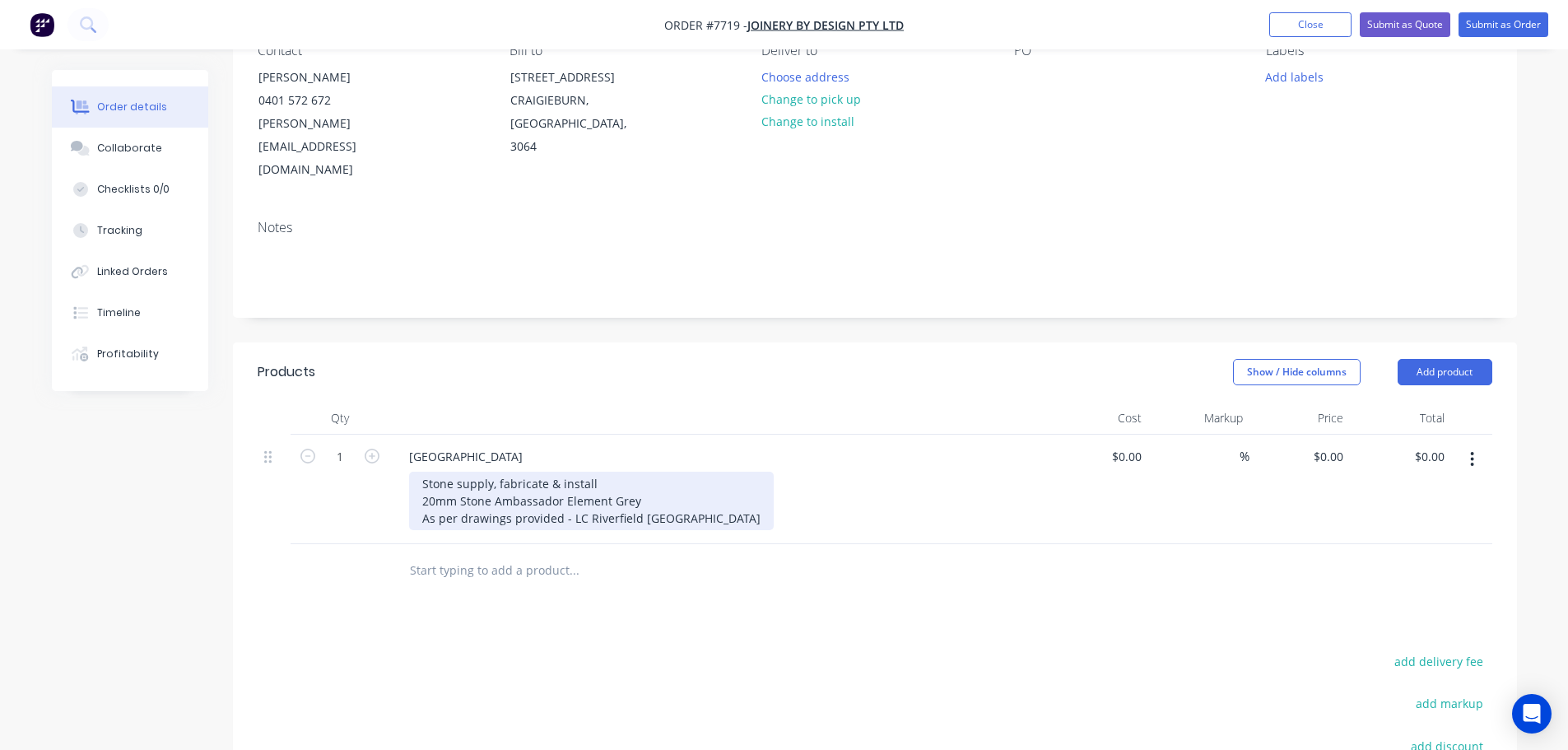
click at [725, 471] on div "Stone supply, fabricate & install 20mm Stone Ambassador Element Grey As per dra…" at bounding box center [591, 500] width 365 height 59
drag, startPoint x: 723, startPoint y: 473, endPoint x: 752, endPoint y: 478, distance: 29.4
click at [724, 473] on div "Stone supply, fabricate & install 20mm Stone Ambassador Element Grey As per dra…" at bounding box center [591, 500] width 365 height 59
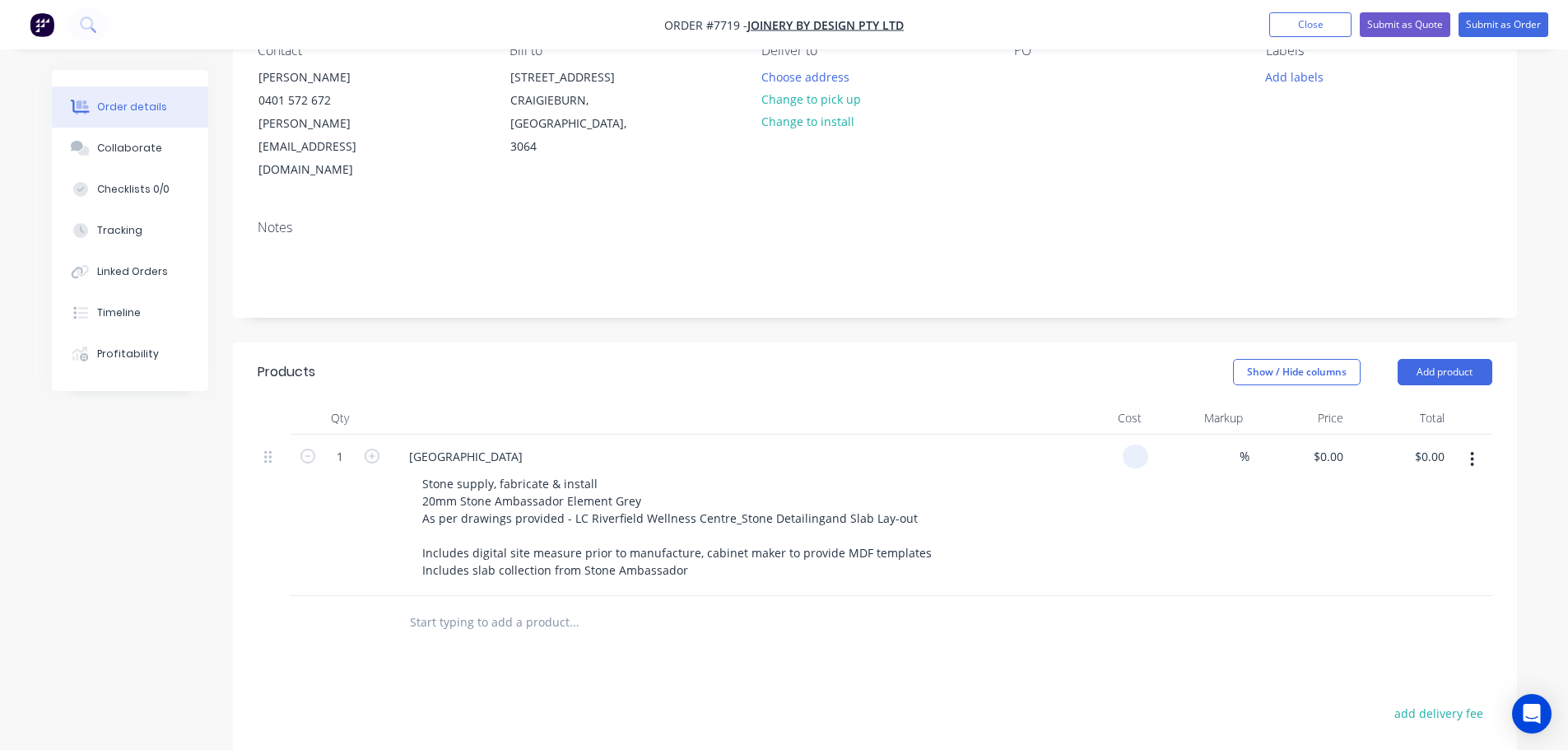
click at [1134, 445] on input at bounding box center [1138, 457] width 19 height 24
type input "$3,580.00"
click at [1404, 25] on button "Submit as Quote" at bounding box center [1405, 24] width 90 height 25
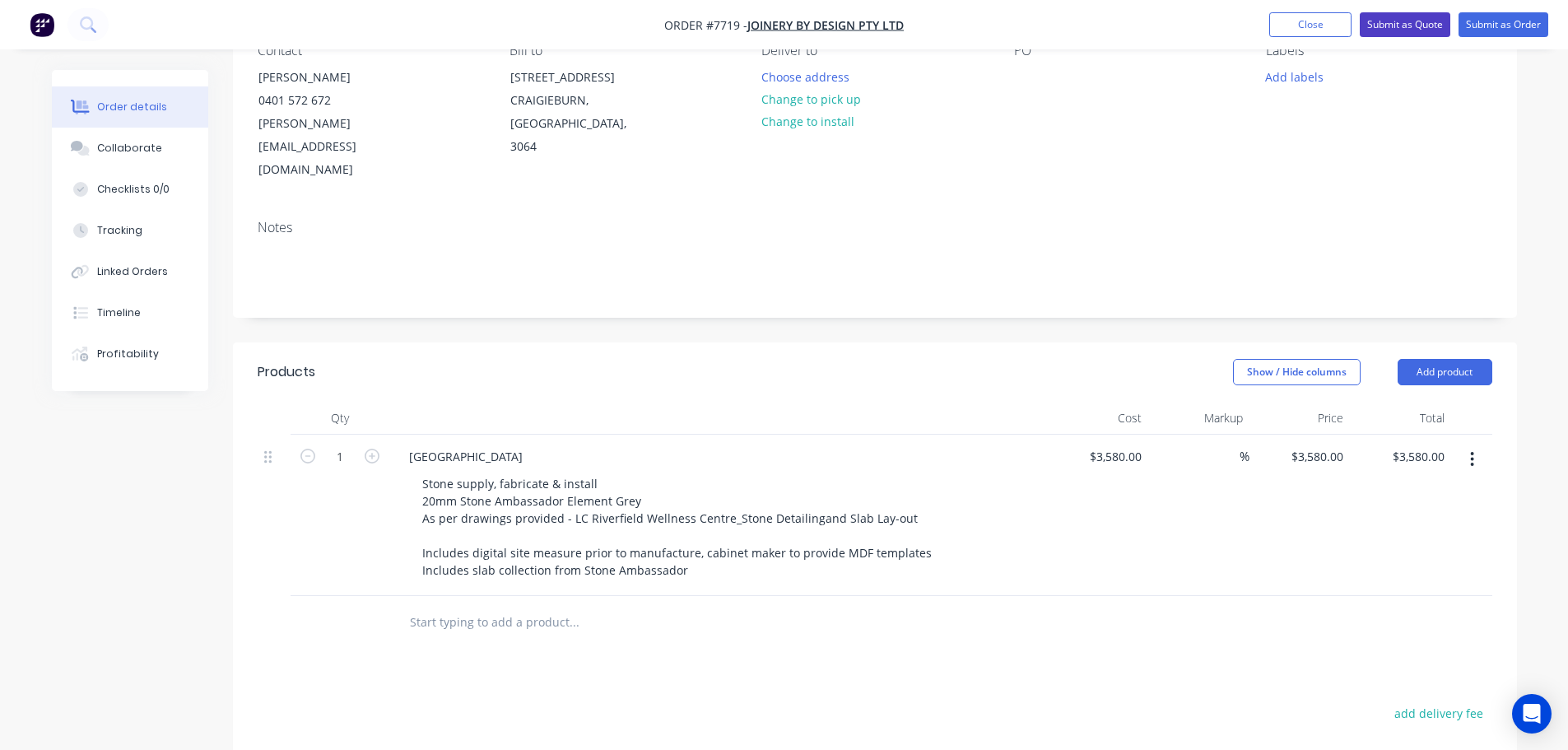
scroll to position [0, 0]
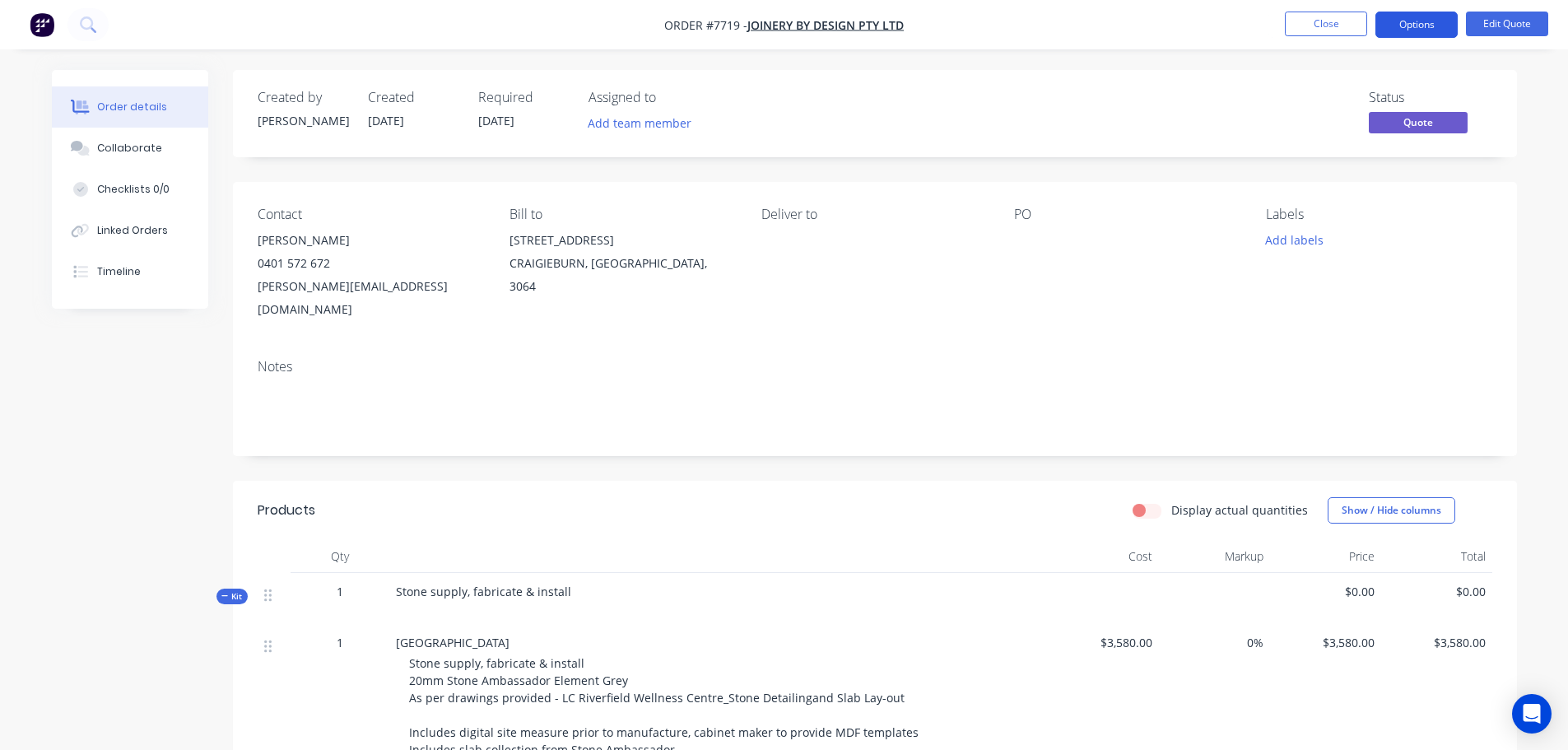
click at [1440, 24] on button "Options" at bounding box center [1416, 25] width 83 height 26
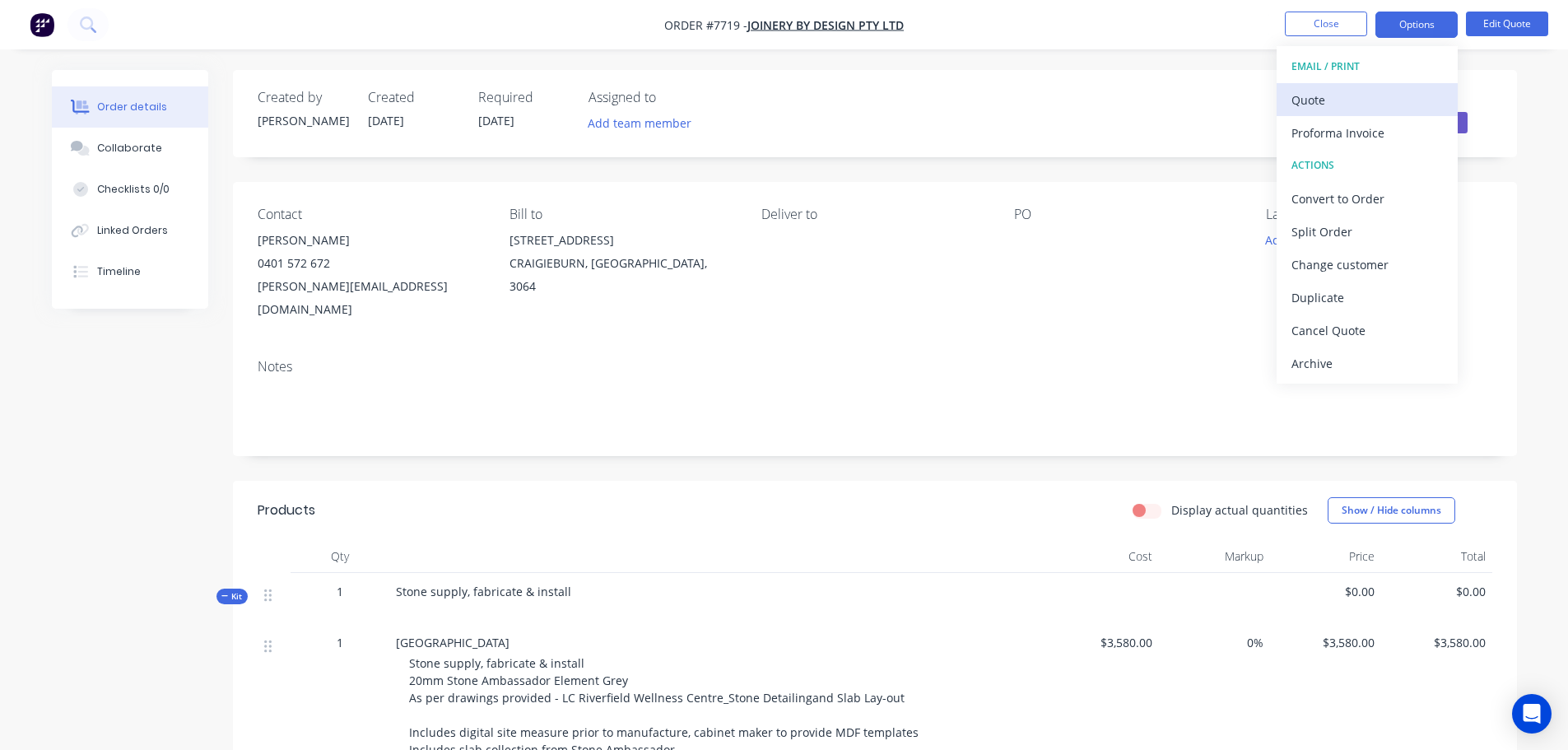
click at [1317, 96] on div "Quote" at bounding box center [1367, 100] width 151 height 24
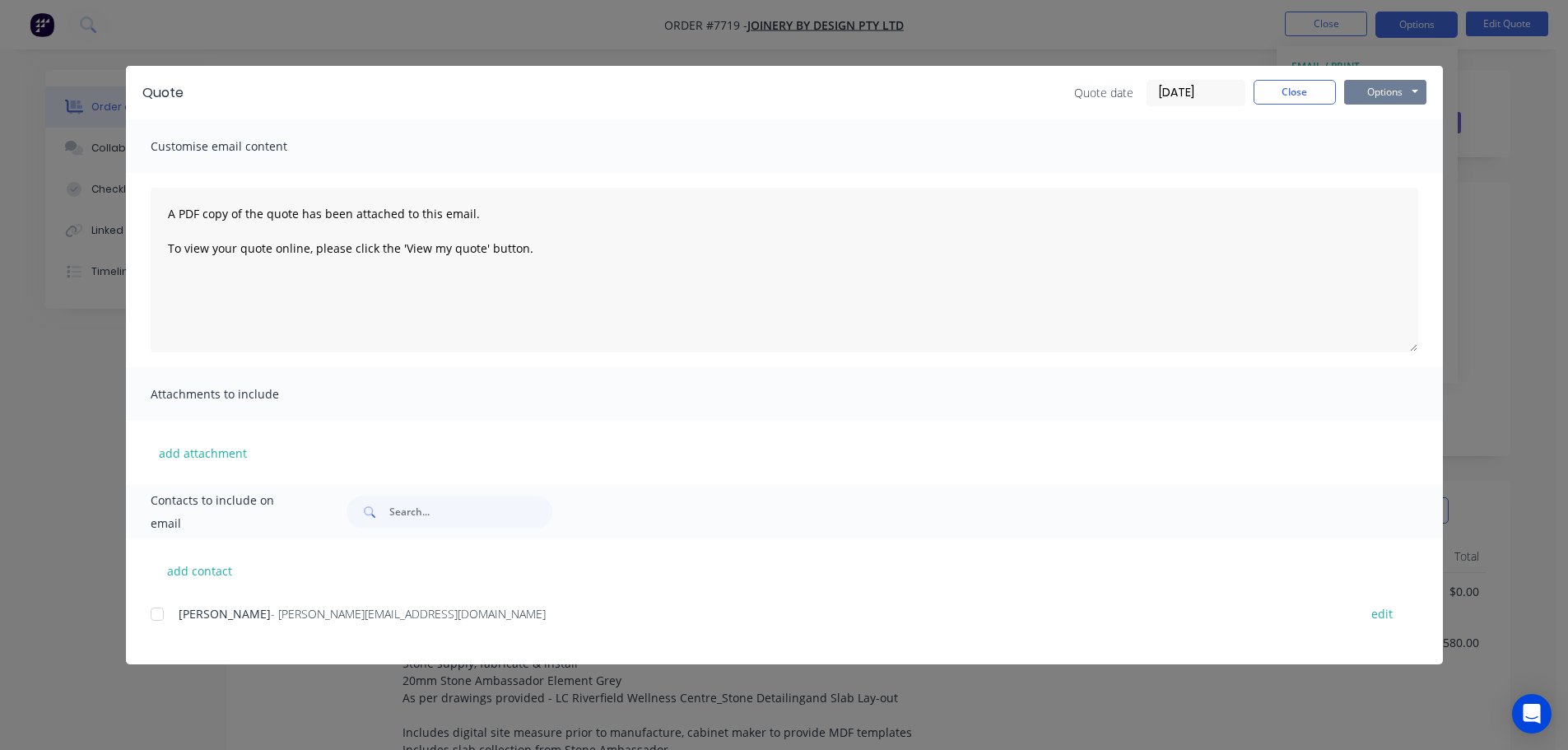
click at [1365, 89] on button "Options" at bounding box center [1385, 92] width 83 height 25
click at [1376, 113] on button "Preview" at bounding box center [1397, 120] width 105 height 27
click at [1316, 93] on button "Close" at bounding box center [1295, 92] width 83 height 25
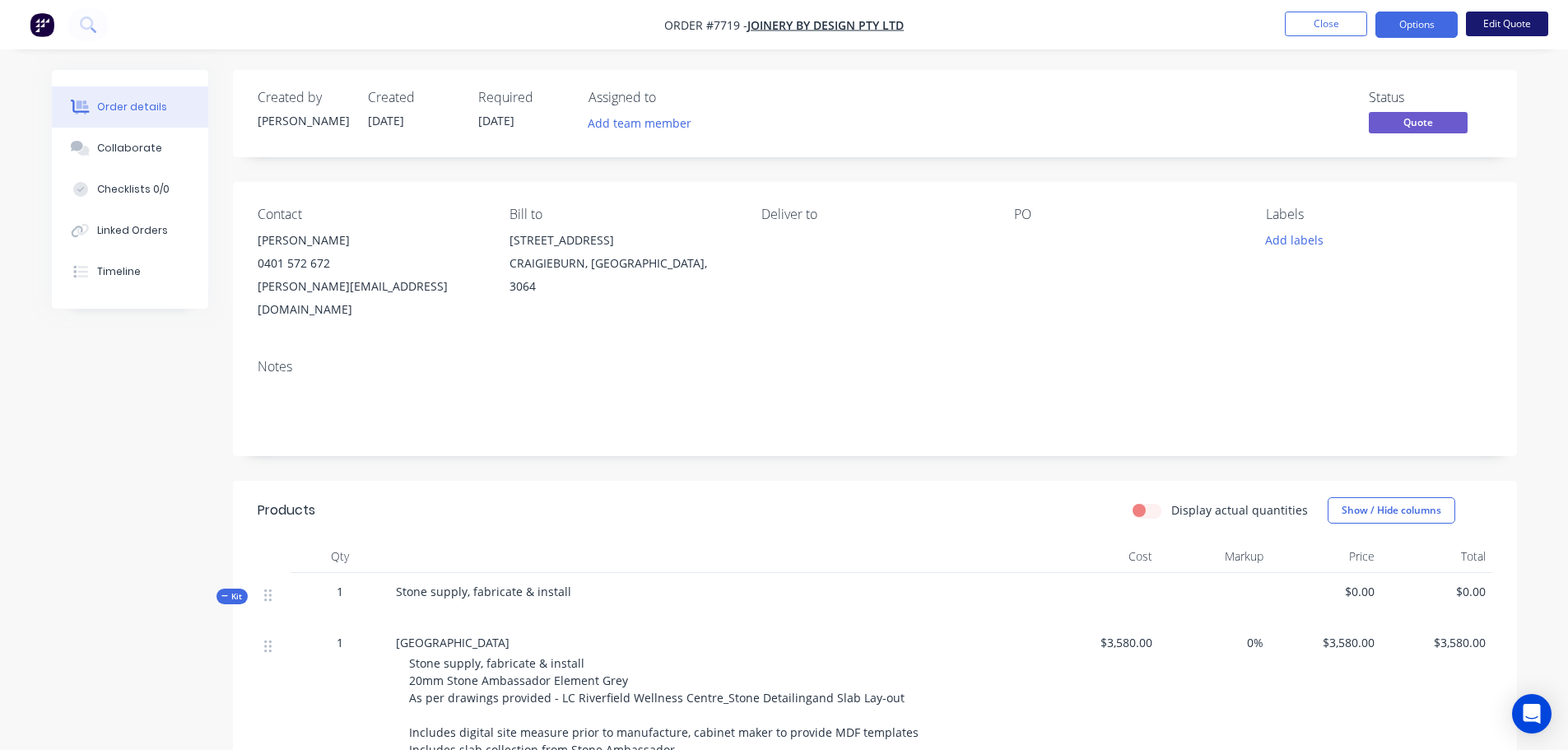
click at [1508, 27] on button "Edit Quote" at bounding box center [1506, 24] width 83 height 25
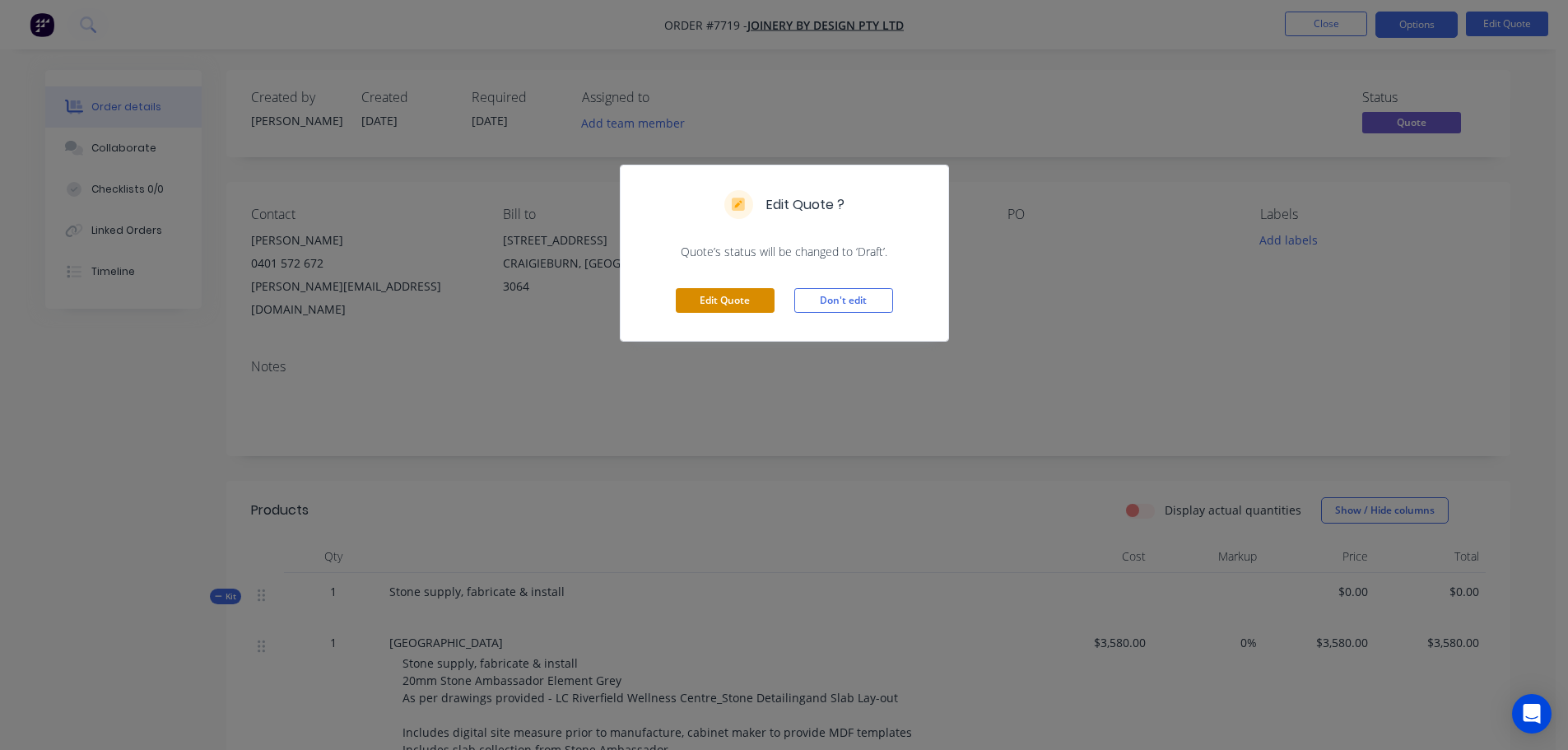
click at [754, 304] on button "Edit Quote" at bounding box center [725, 300] width 98 height 25
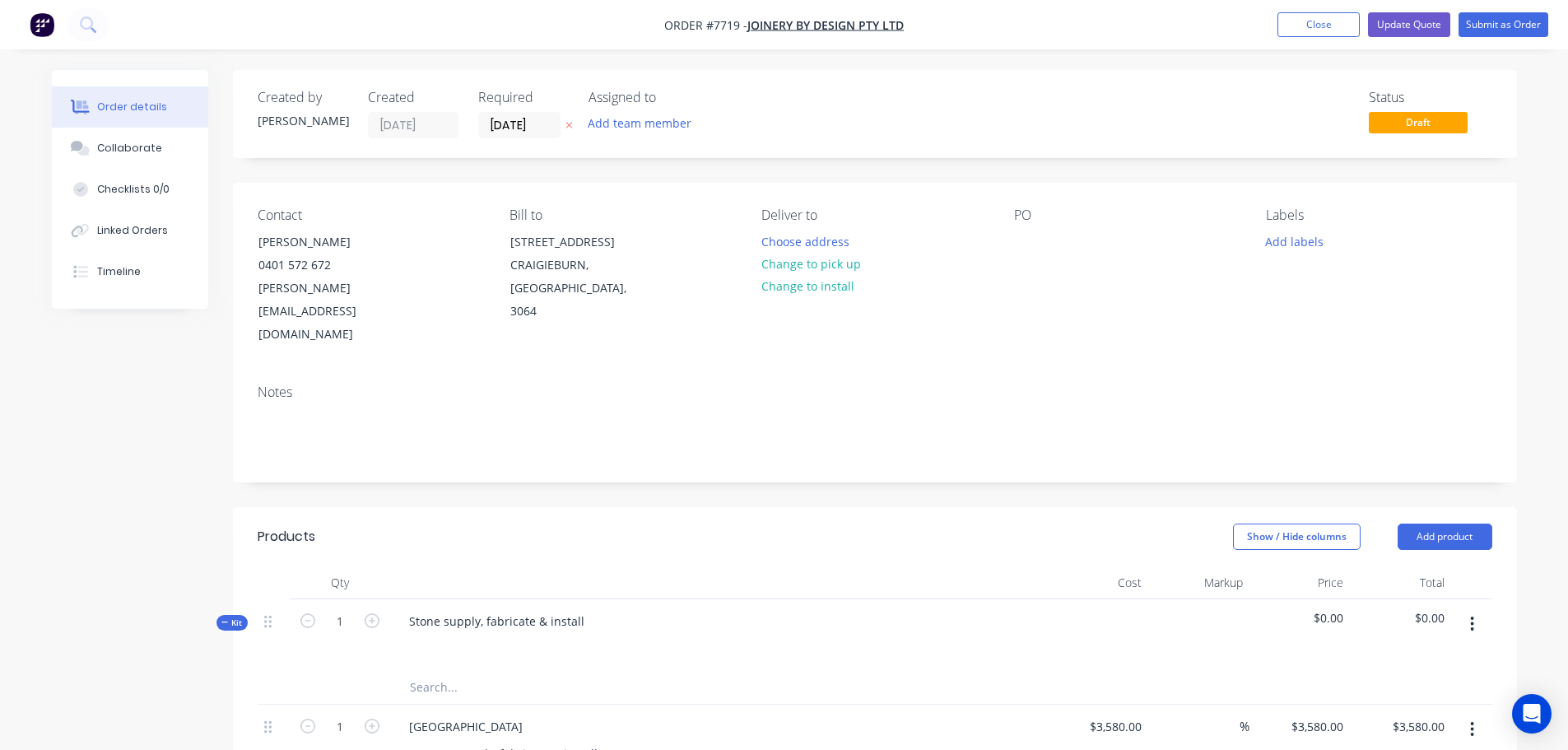
click at [1473, 617] on icon "button" at bounding box center [1472, 624] width 3 height 15
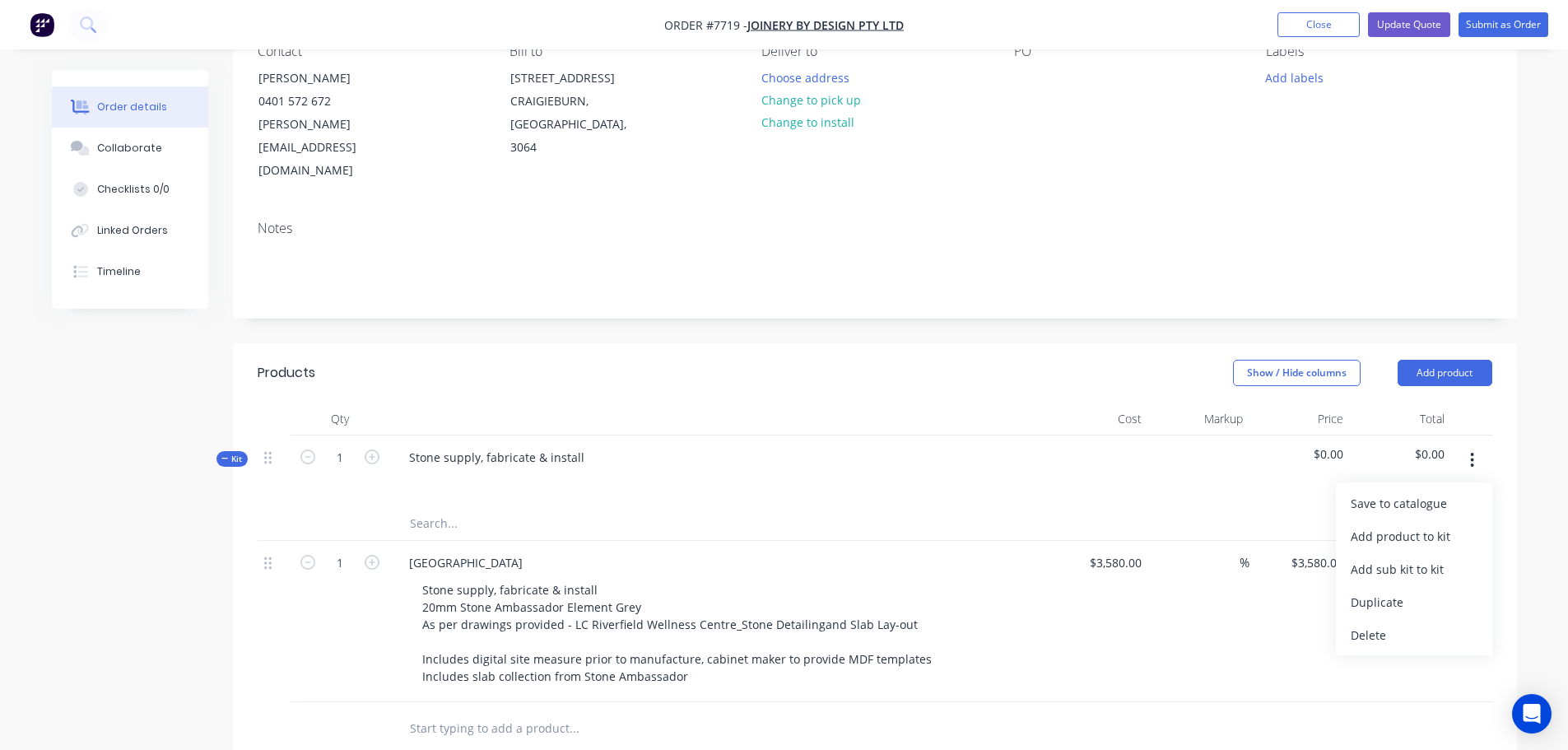
scroll to position [165, 0]
click at [1361, 623] on div "Delete" at bounding box center [1414, 635] width 126 height 24
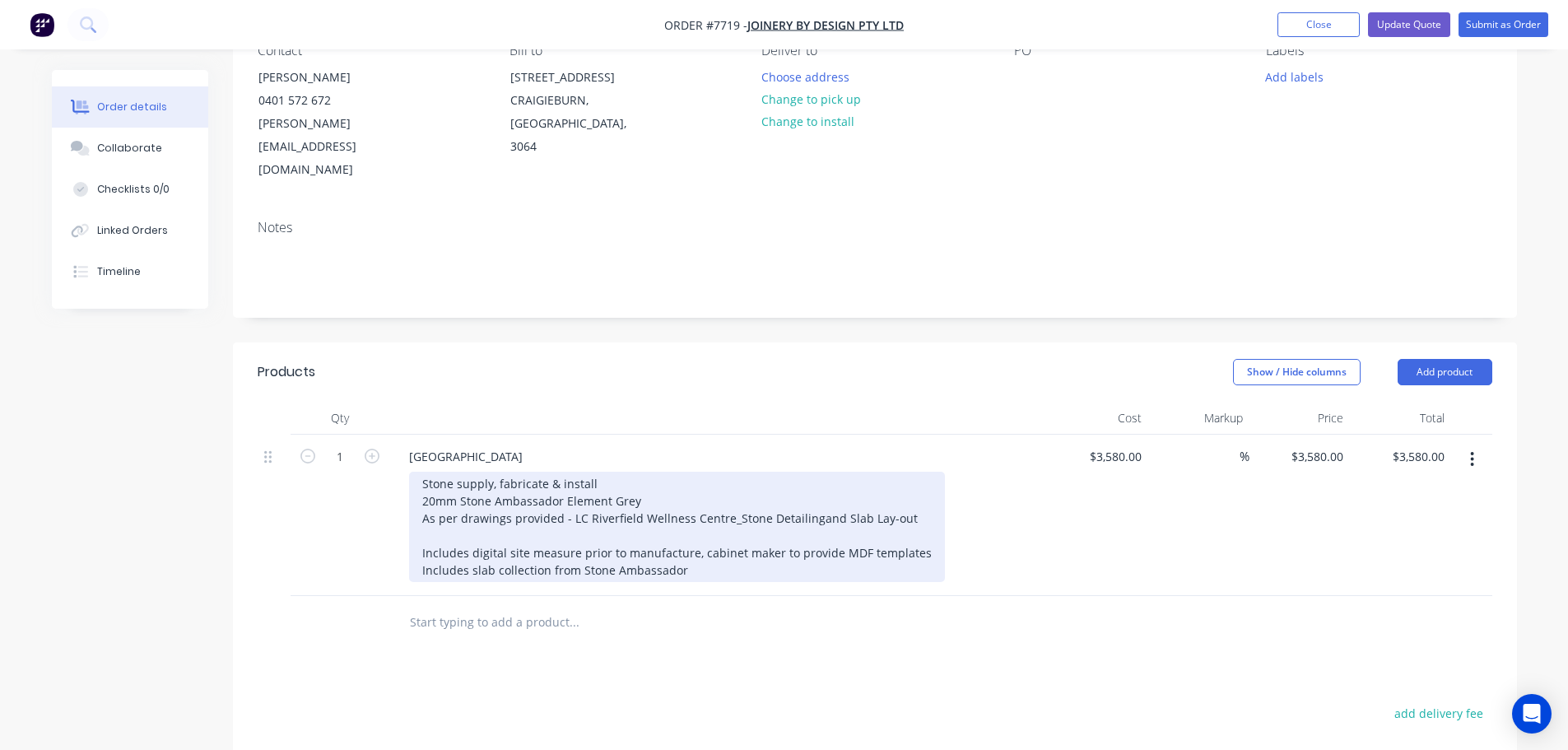
click at [909, 475] on div "Stone supply, fabricate & install 20mm Stone Ambassador Element Grey As per dra…" at bounding box center [676, 526] width 536 height 110
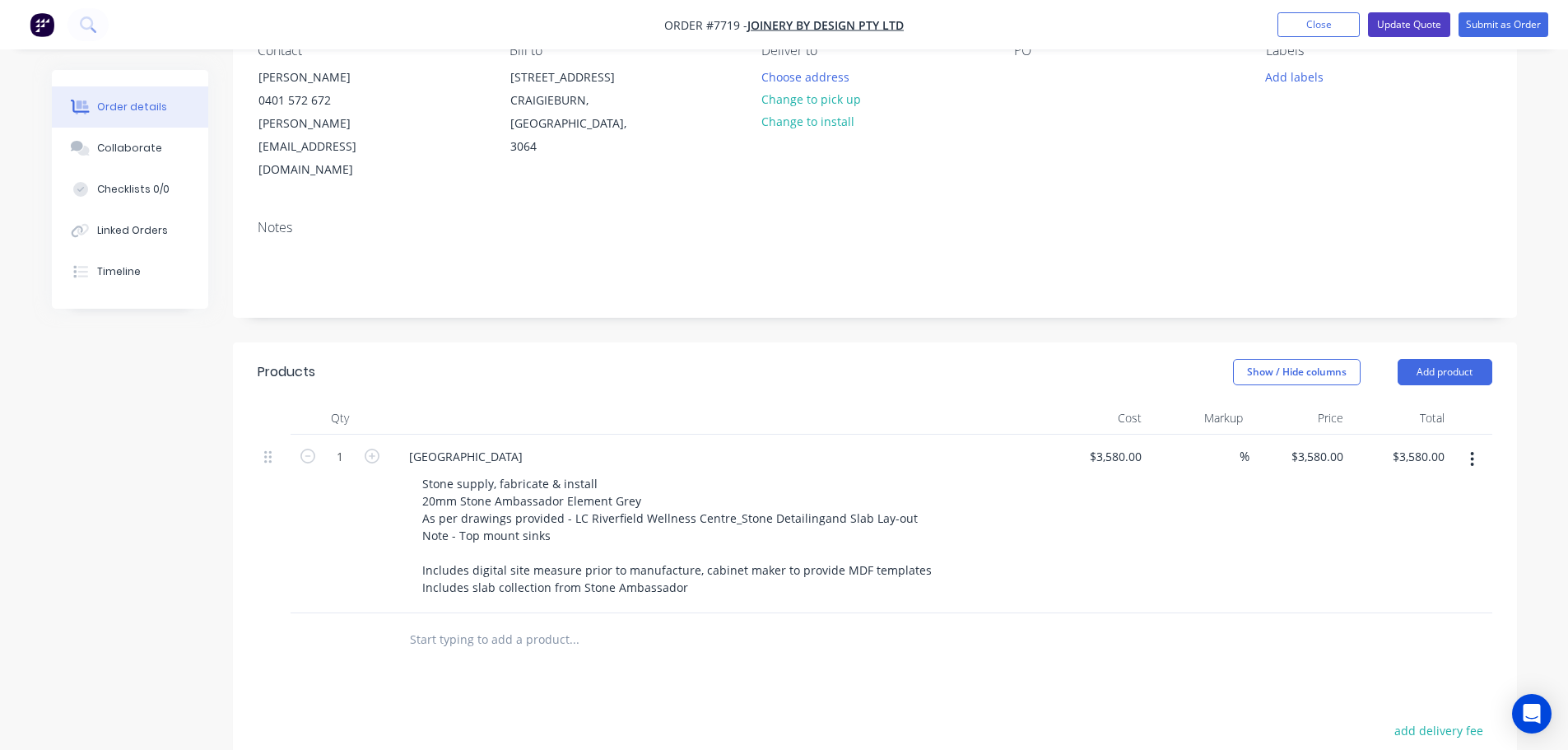
click at [1415, 22] on button "Update Quote" at bounding box center [1409, 24] width 83 height 25
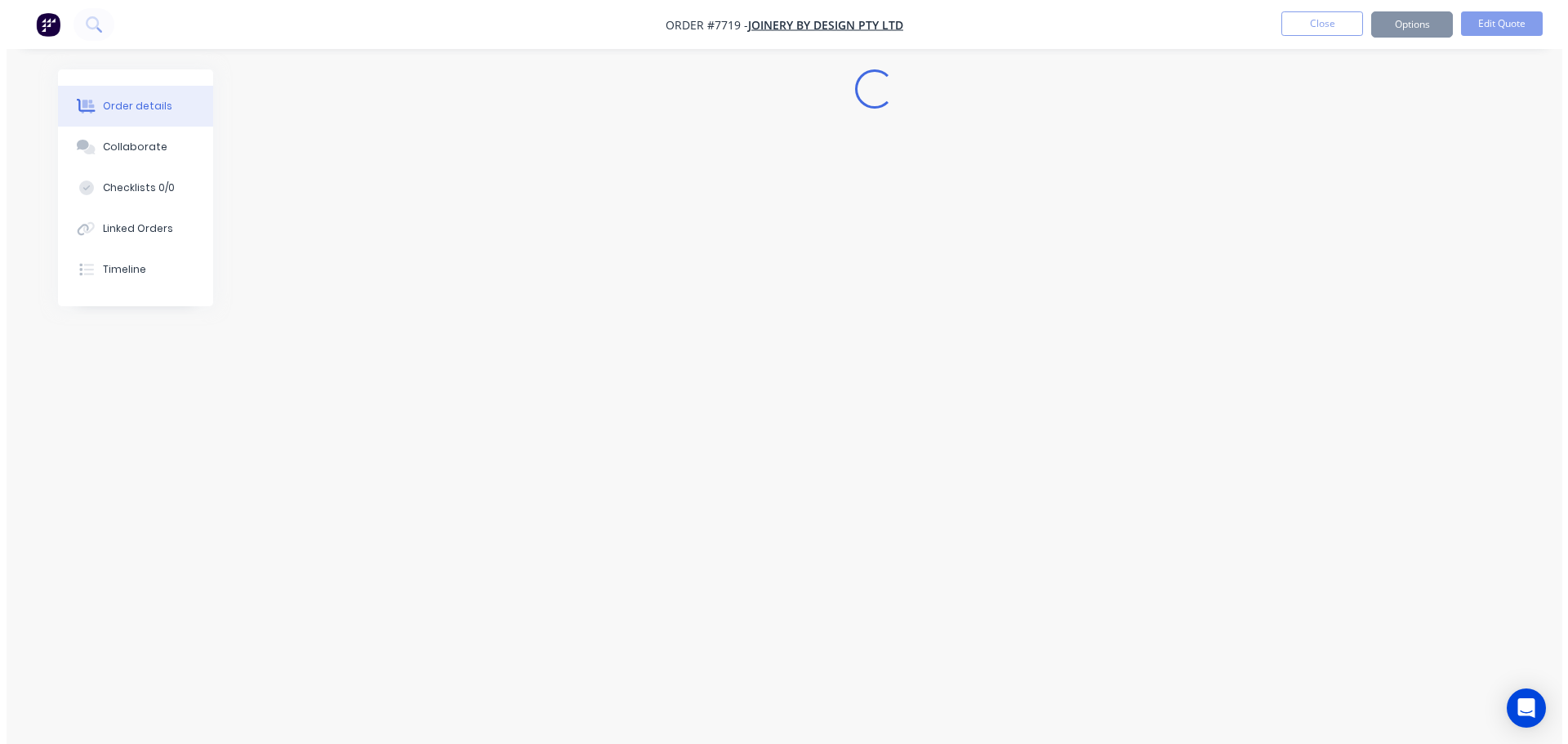
scroll to position [0, 0]
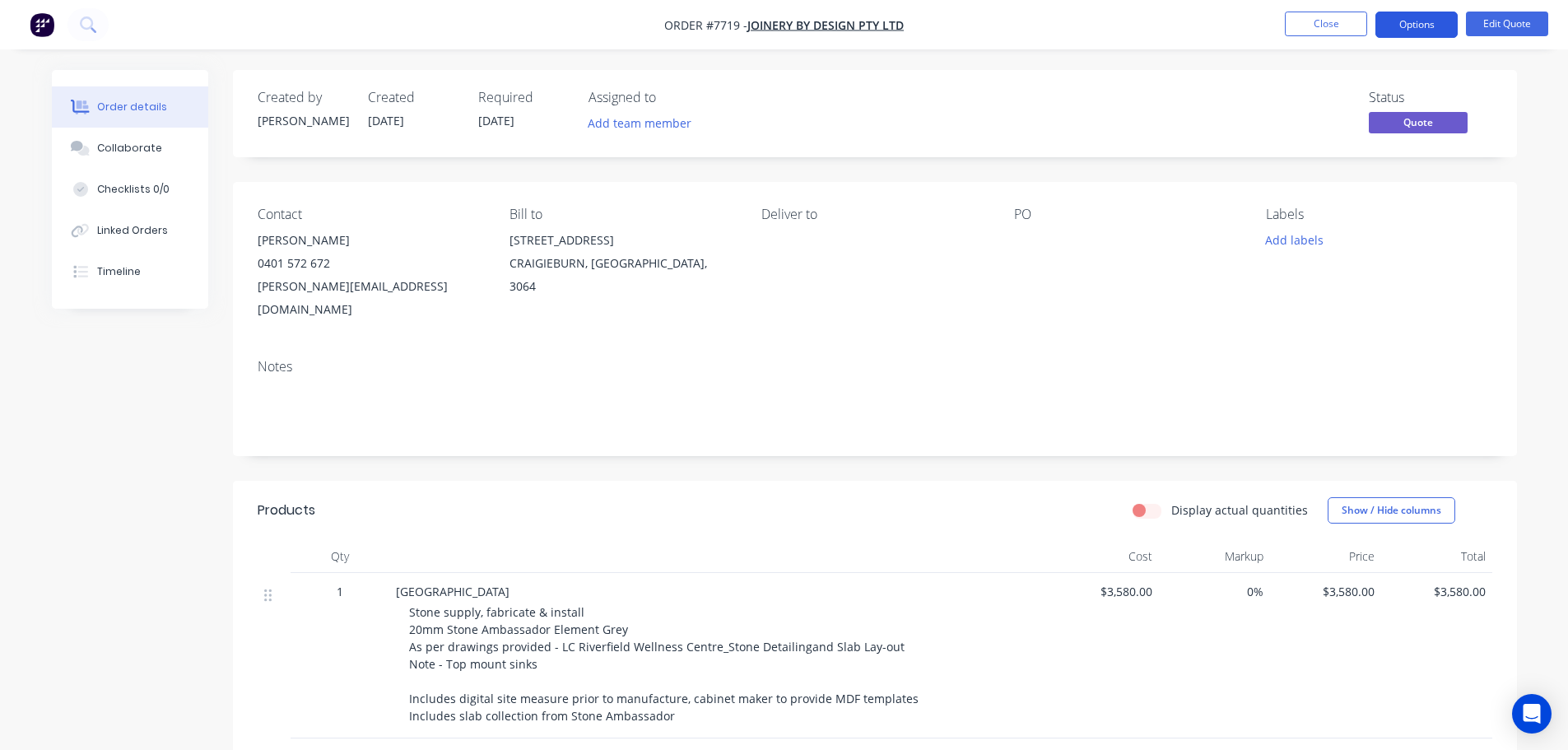
click at [1414, 23] on button "Options" at bounding box center [1416, 25] width 83 height 26
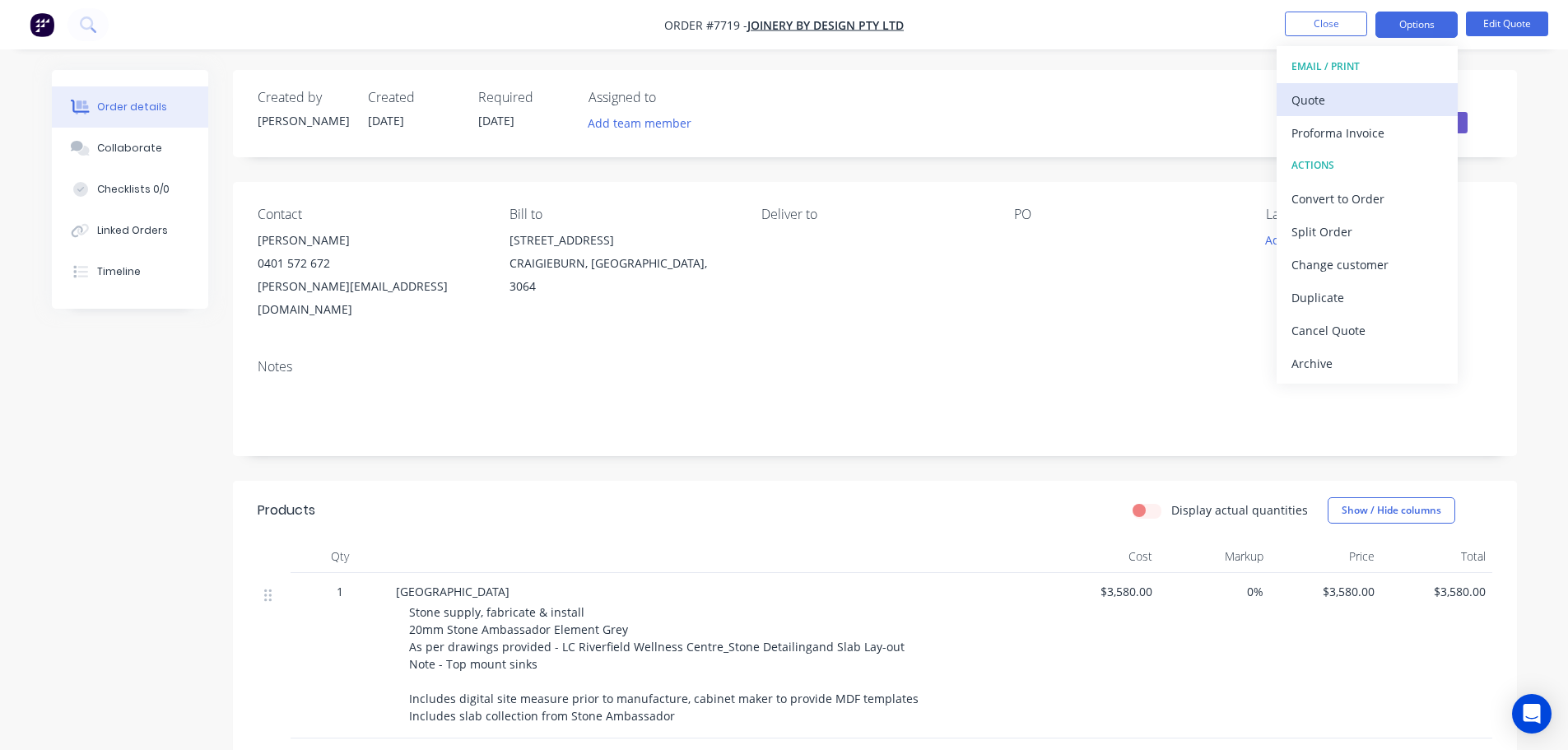
click at [1341, 94] on div "Quote" at bounding box center [1367, 100] width 151 height 24
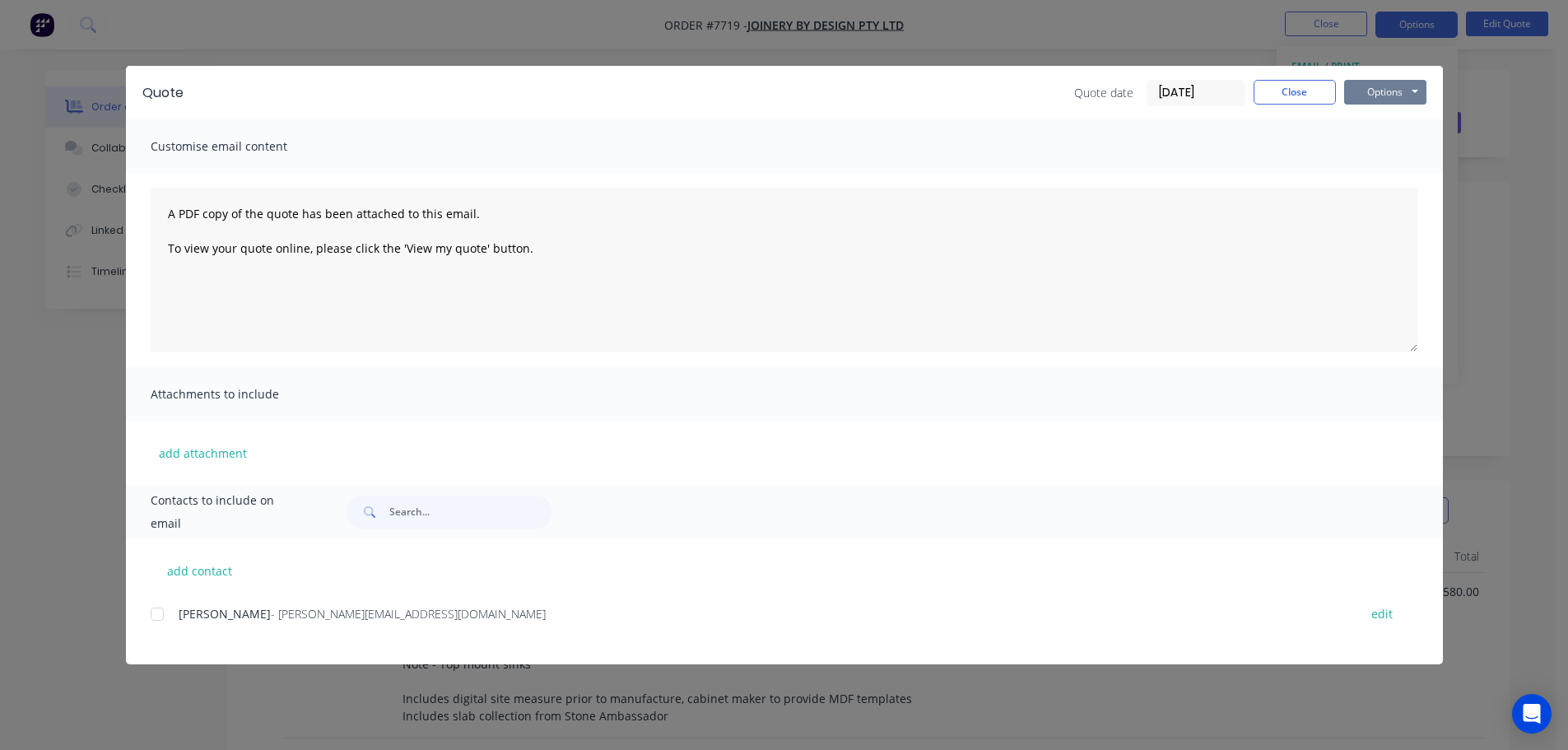
click at [1372, 90] on button "Options" at bounding box center [1385, 92] width 83 height 25
click at [1381, 124] on button "Preview" at bounding box center [1397, 120] width 105 height 27
click at [1285, 89] on button "Close" at bounding box center [1295, 92] width 83 height 25
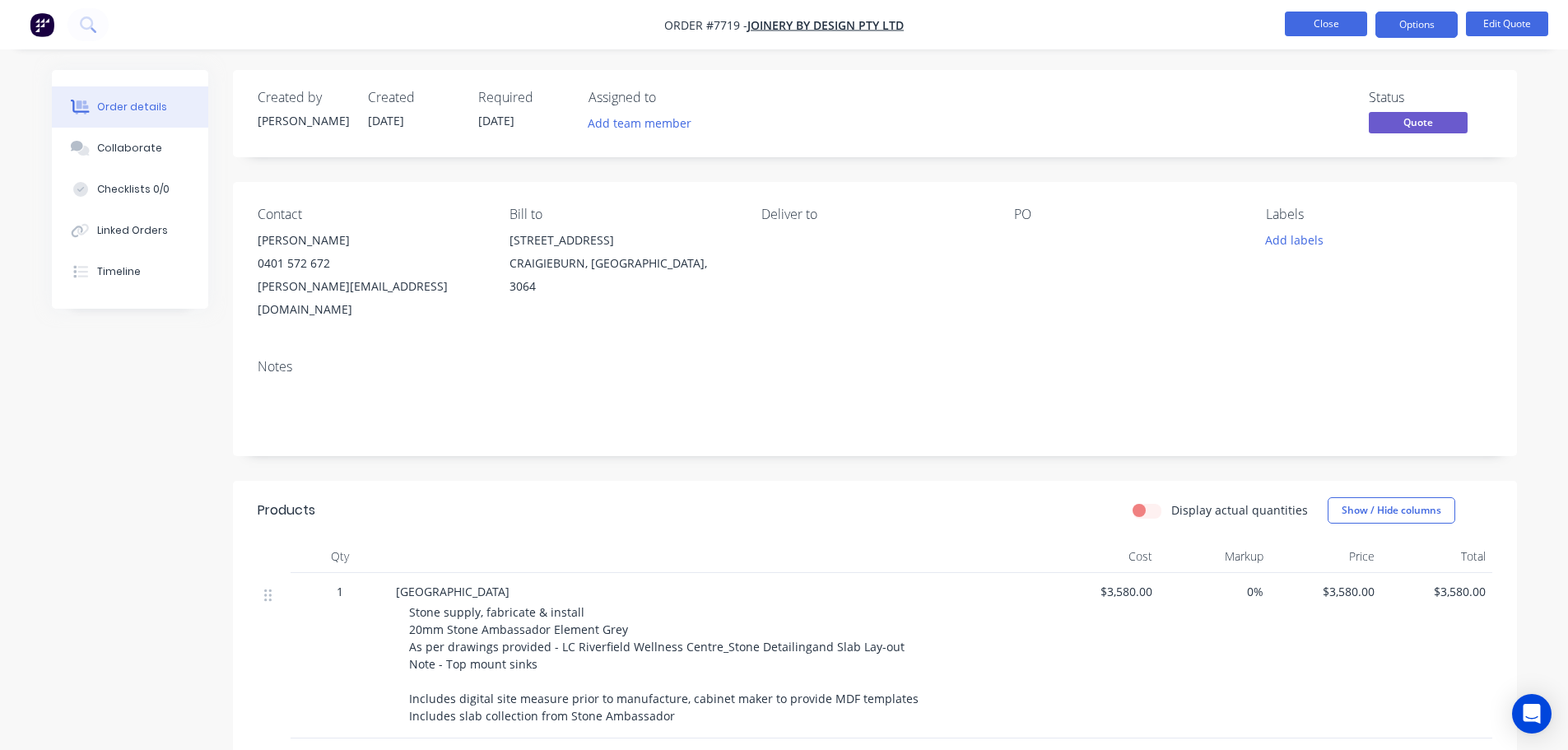
click at [1327, 25] on button "Close" at bounding box center [1325, 24] width 83 height 25
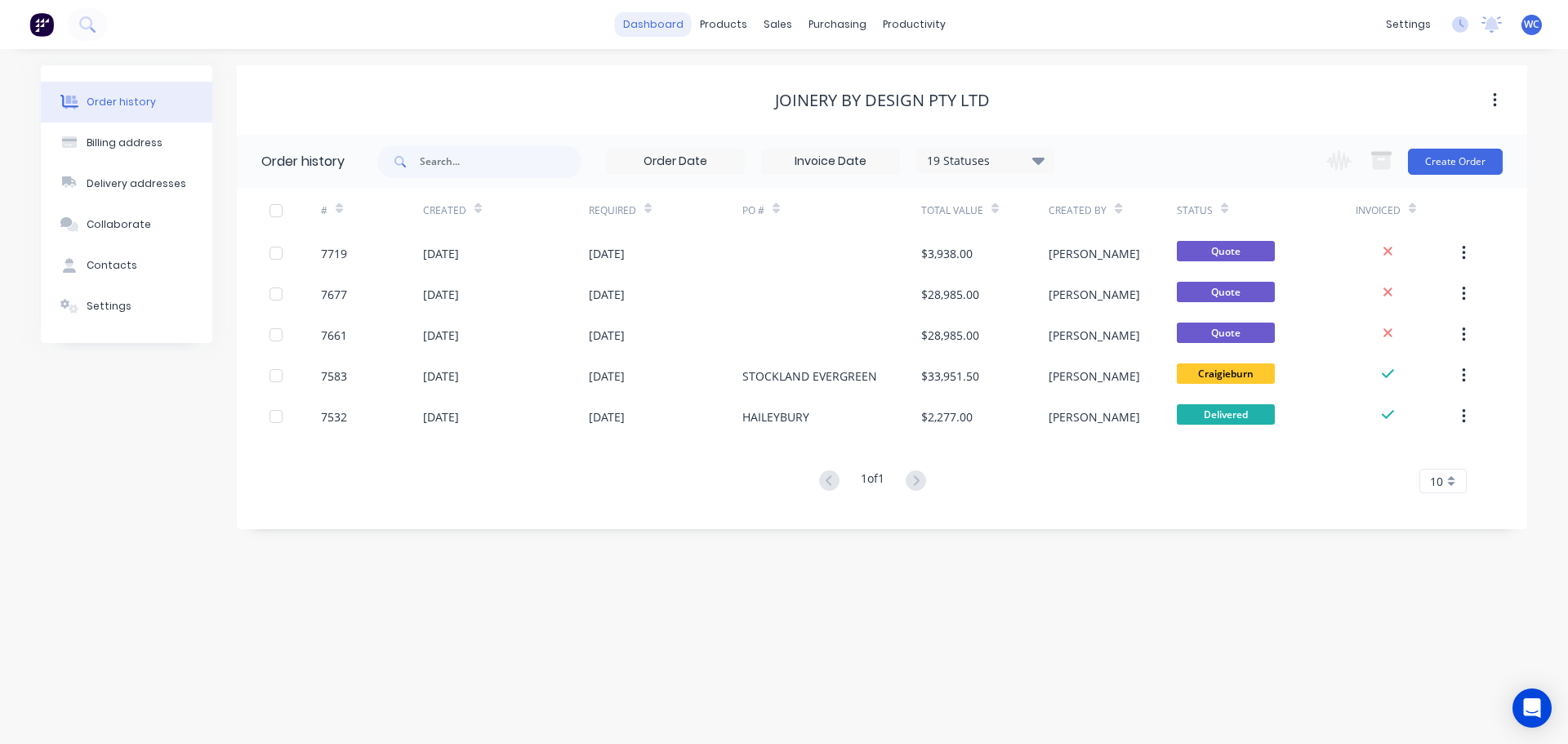
click at [660, 25] on link "dashboard" at bounding box center [653, 24] width 77 height 25
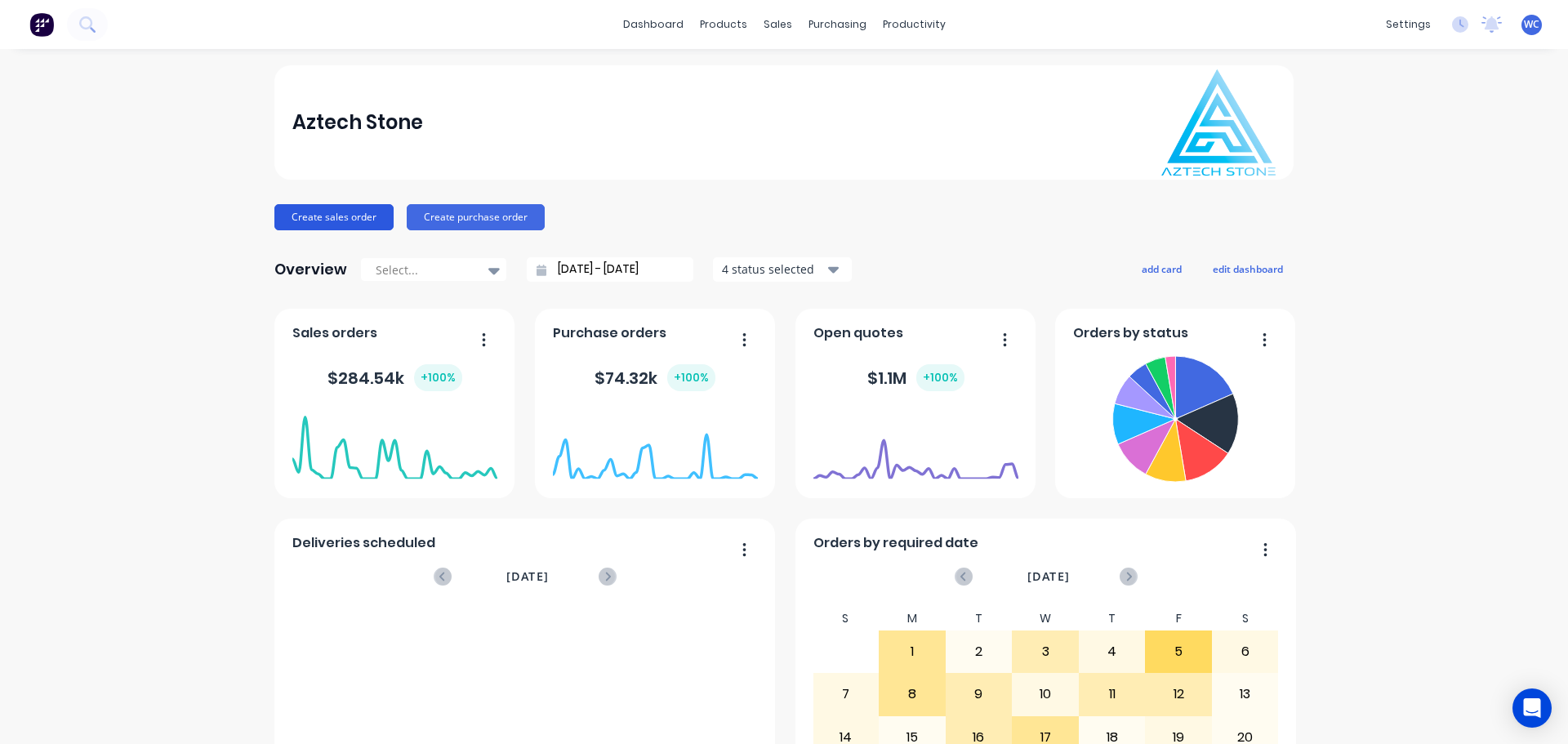
click at [338, 209] on button "Create sales order" at bounding box center [333, 217] width 119 height 26
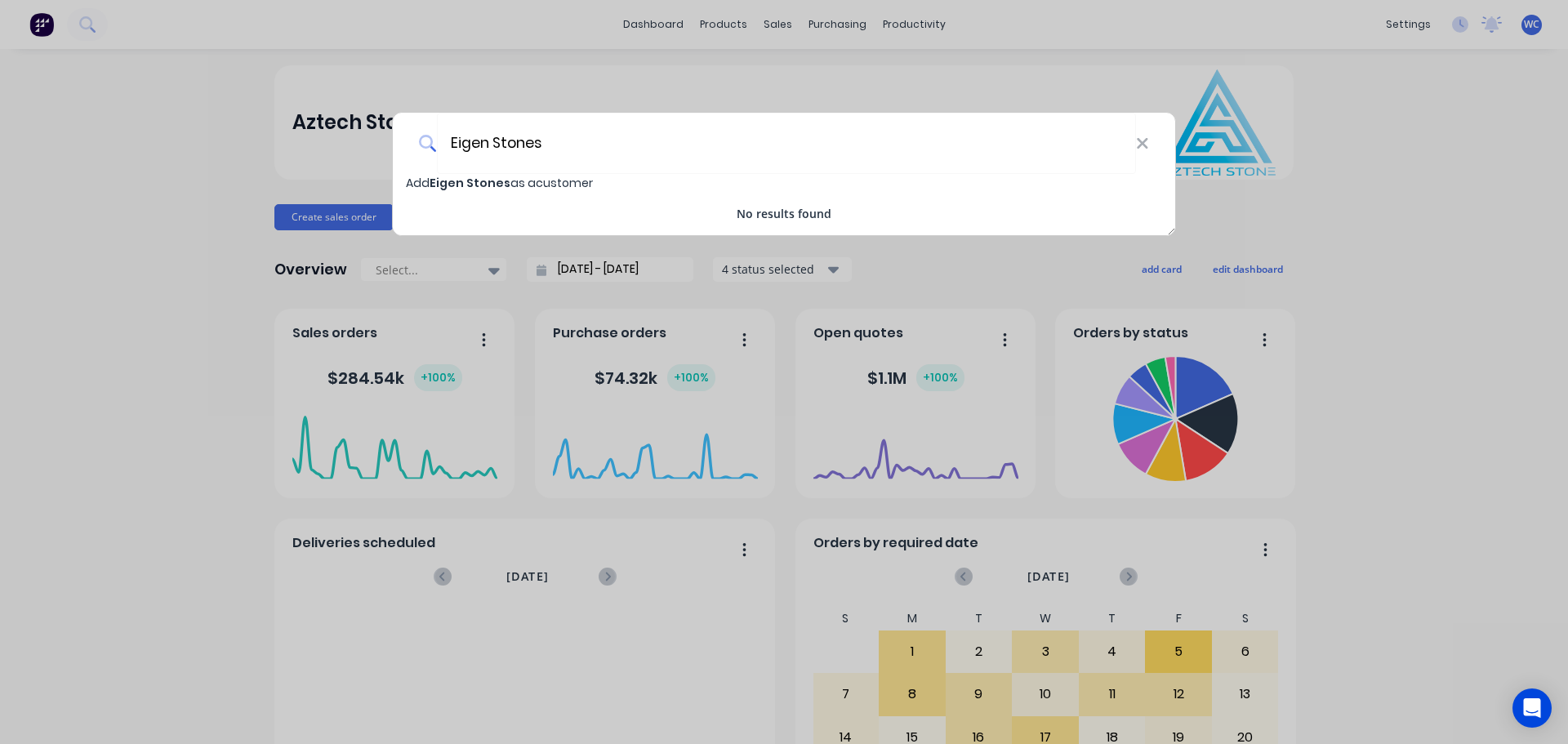
type input "Eigen Stones"
click at [485, 180] on span "Eigen Stones" at bounding box center [469, 183] width 81 height 17
select select "AU"
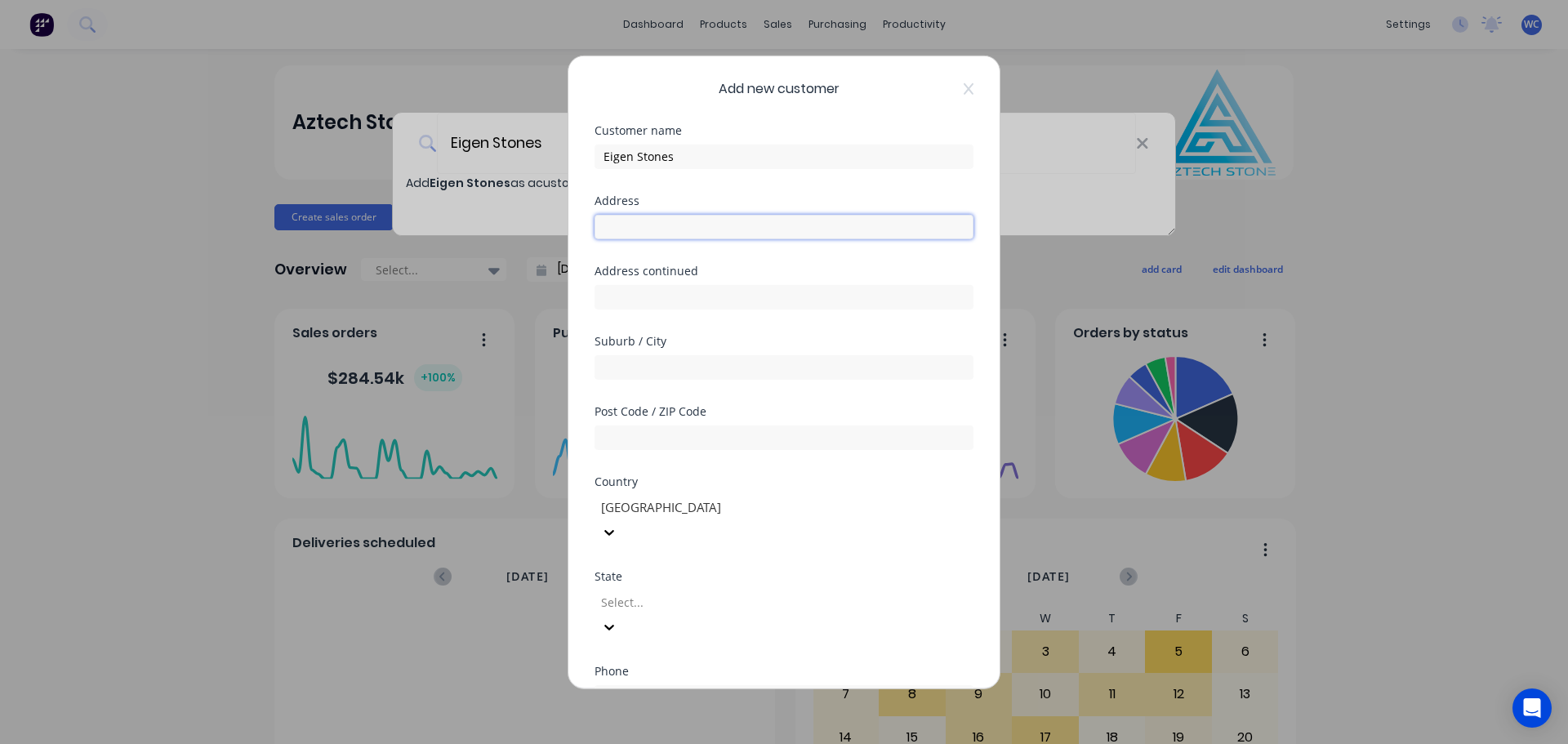
click at [621, 230] on input "text" at bounding box center [784, 226] width 379 height 25
type input "U"
type input "[STREET_ADDRESS]"
click at [656, 366] on input "text" at bounding box center [784, 366] width 379 height 25
type input "BURWOOD"
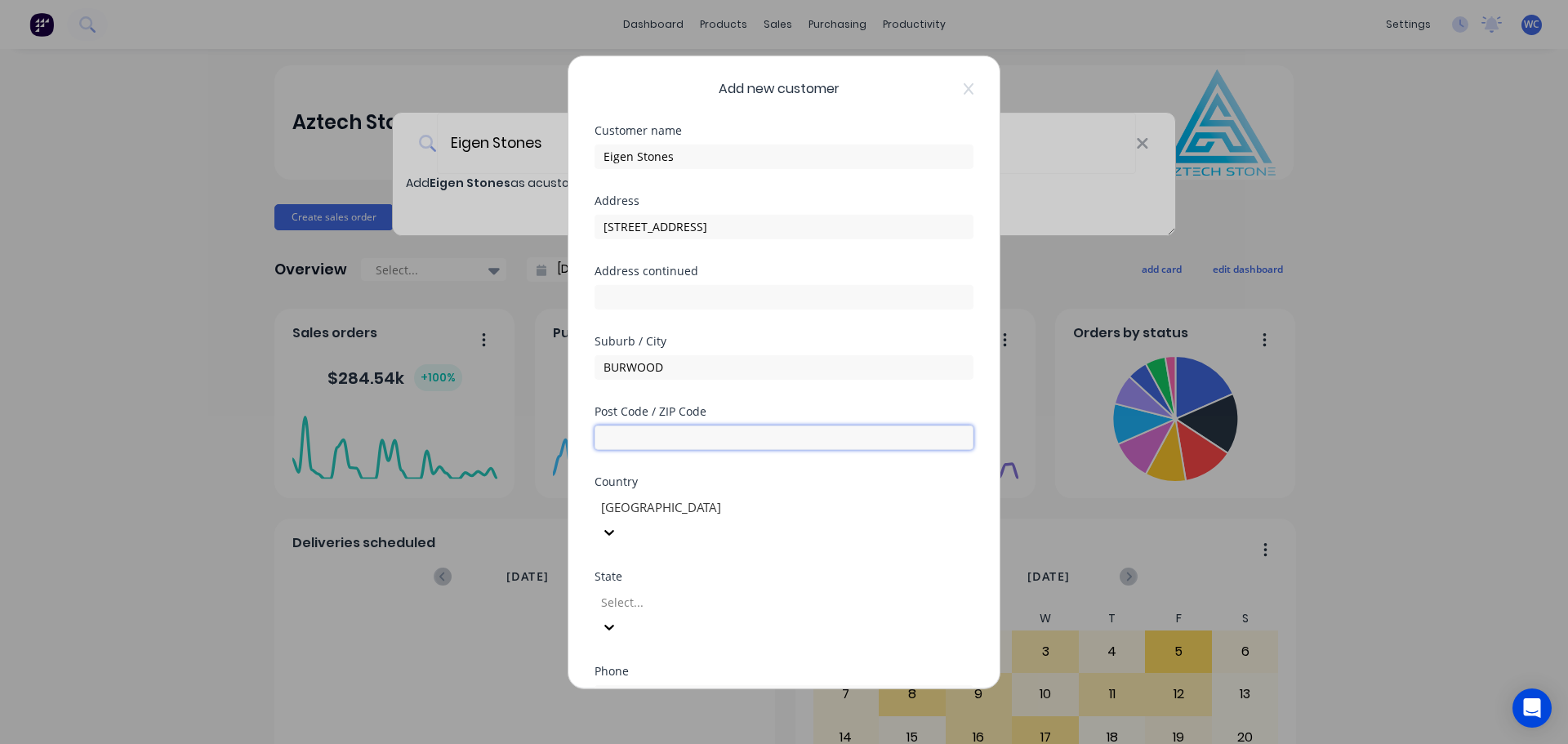
click at [656, 444] on input "text" at bounding box center [784, 437] width 379 height 25
type input "3124"
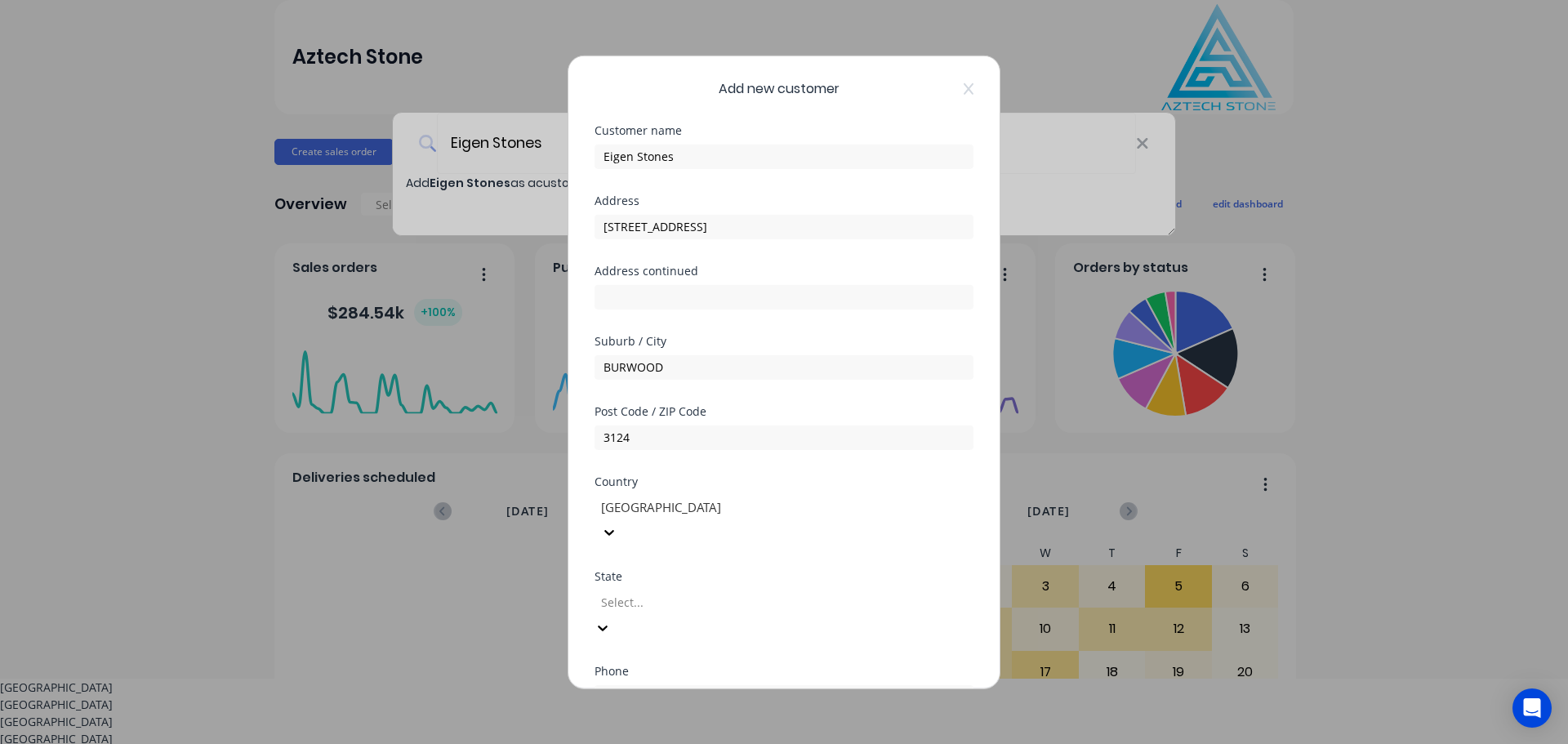
click at [677, 592] on div at bounding box center [717, 602] width 235 height 21
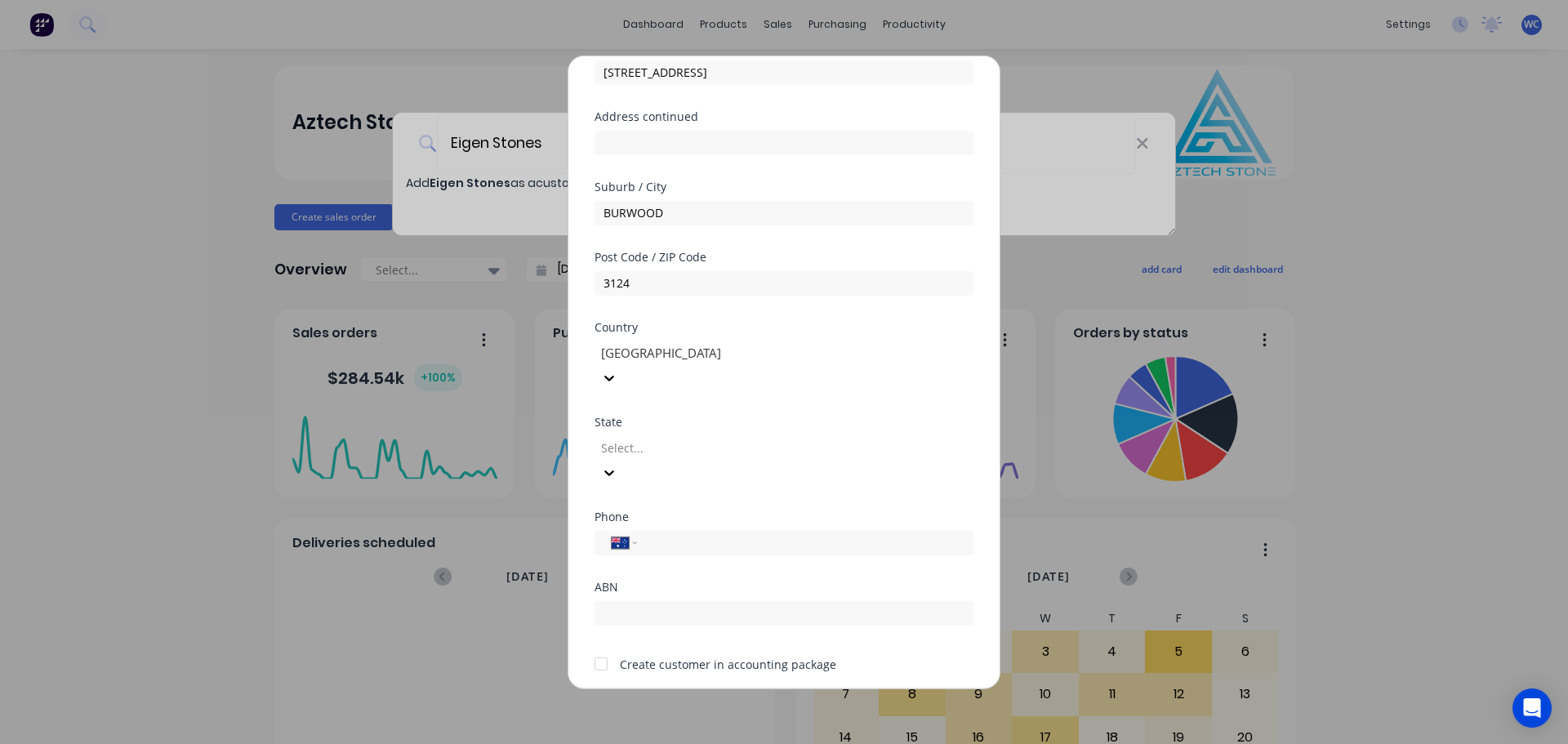
scroll to position [153, 0]
click at [701, 439] on div at bounding box center [717, 449] width 235 height 21
click at [643, 602] on input "text" at bounding box center [784, 614] width 379 height 25
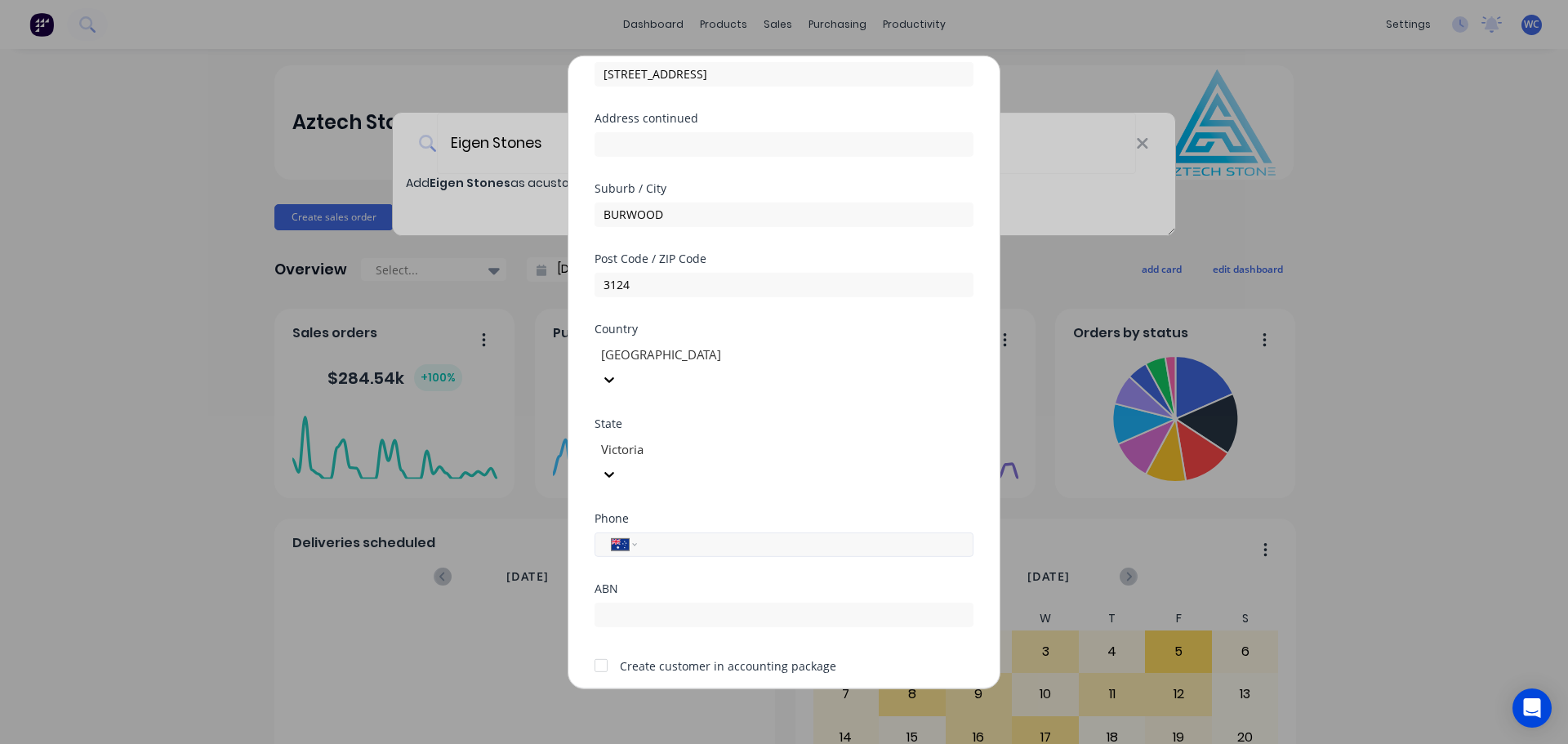
click at [657, 535] on input "tel" at bounding box center [802, 544] width 308 height 19
click at [677, 535] on input "90187954" at bounding box center [802, 544] width 308 height 19
type input "90187954"
click at [602, 649] on div at bounding box center [601, 665] width 33 height 33
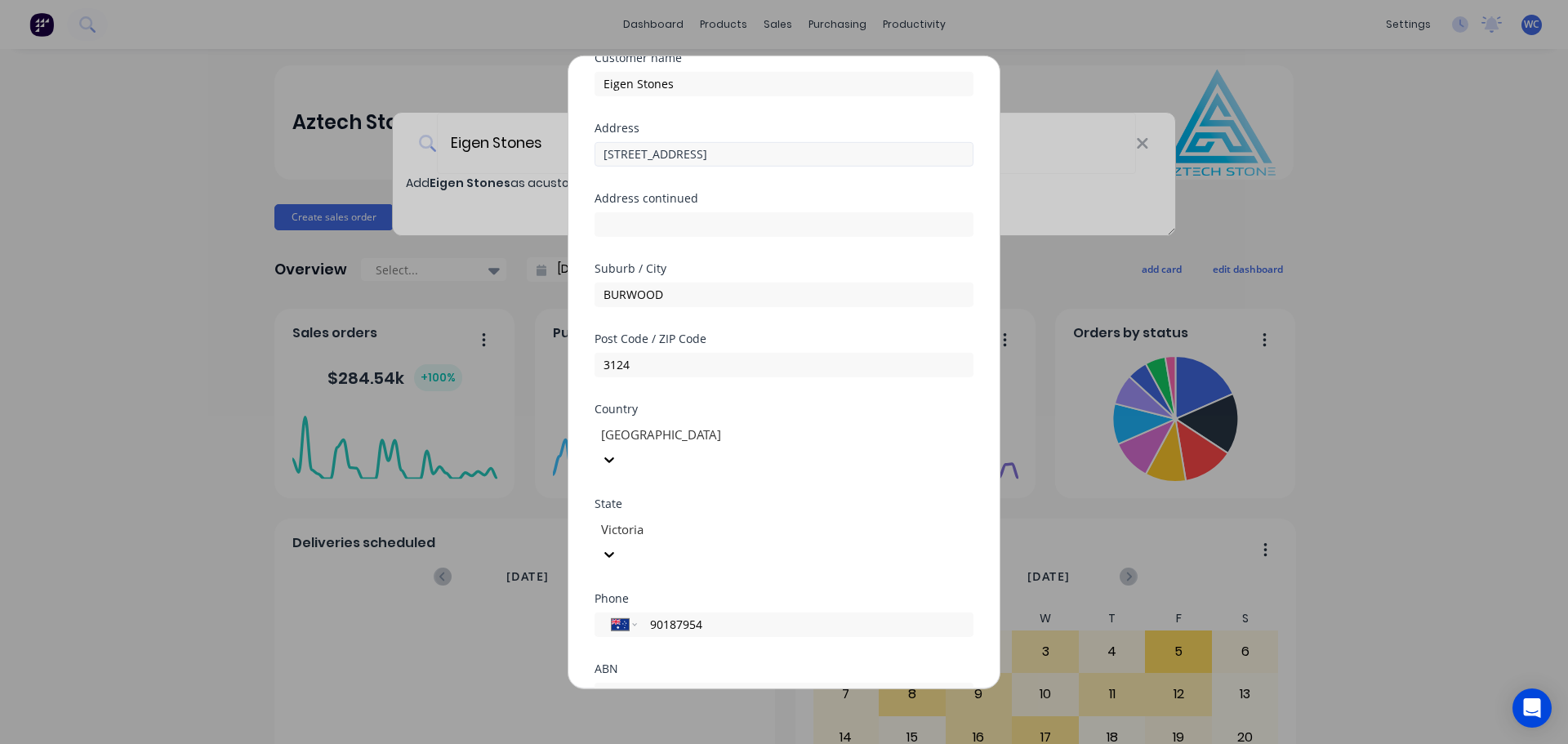
scroll to position [0, 0]
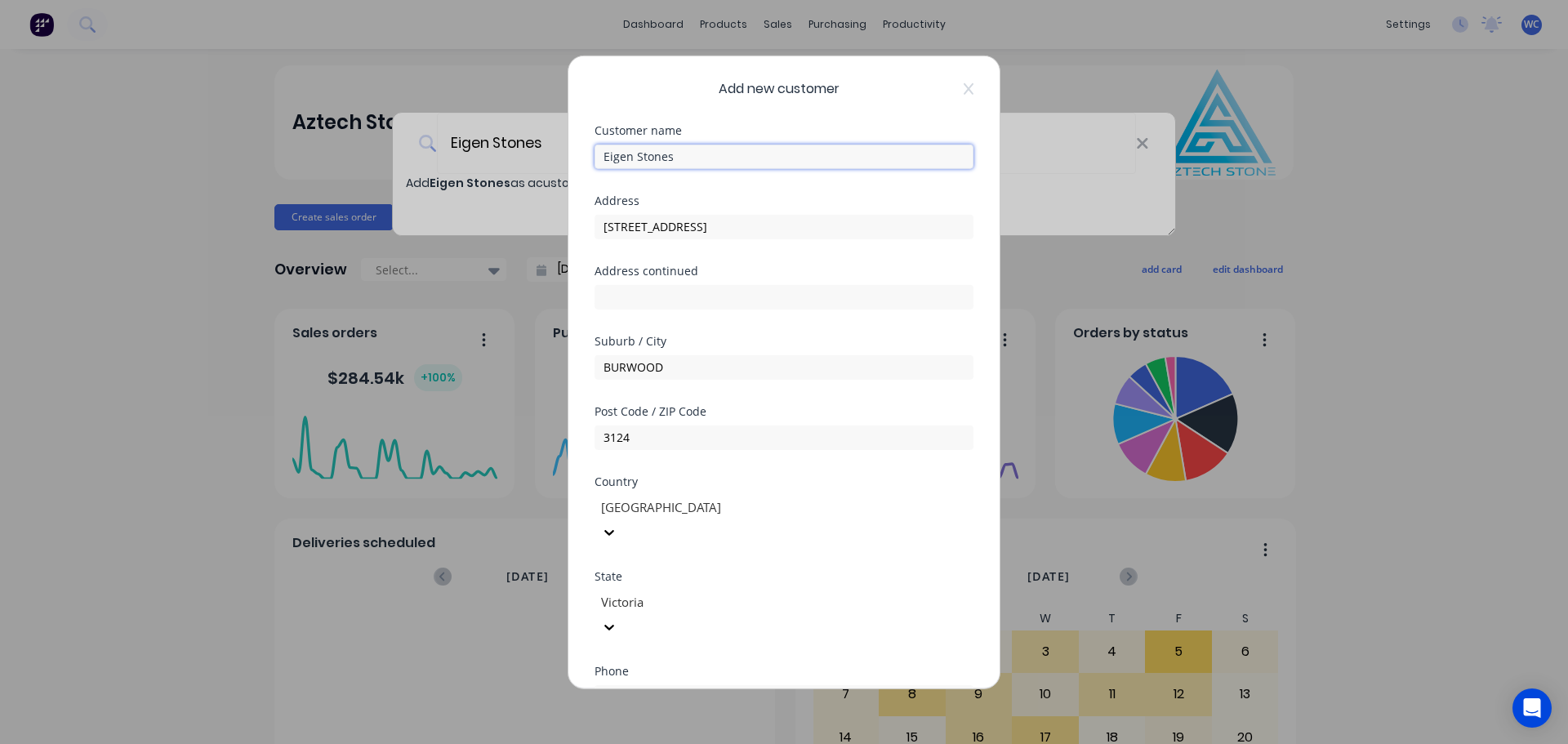
drag, startPoint x: 678, startPoint y: 157, endPoint x: 605, endPoint y: 146, distance: 73.8
click at [605, 146] on input "Eigen Stones" at bounding box center [784, 156] width 379 height 25
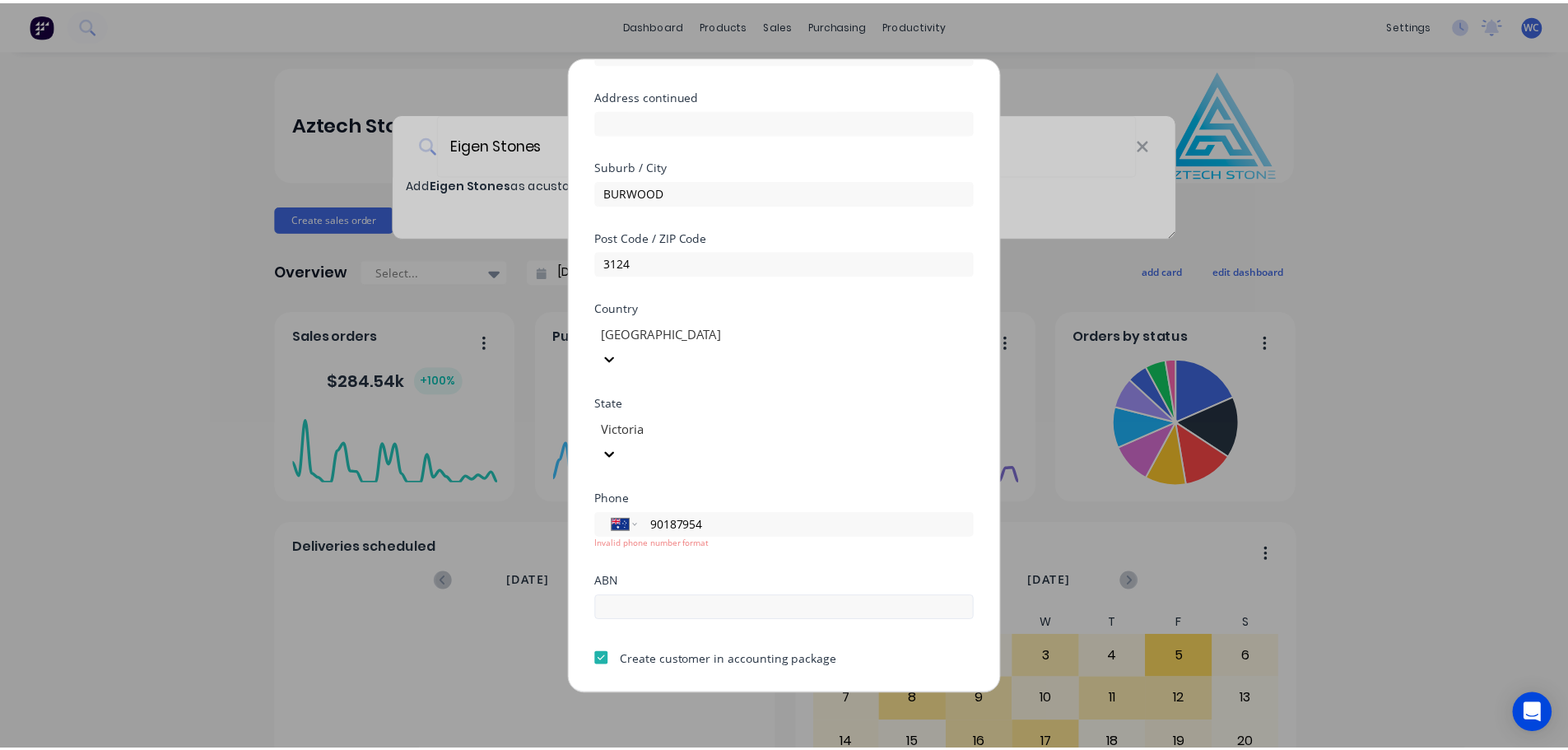
scroll to position [179, 0]
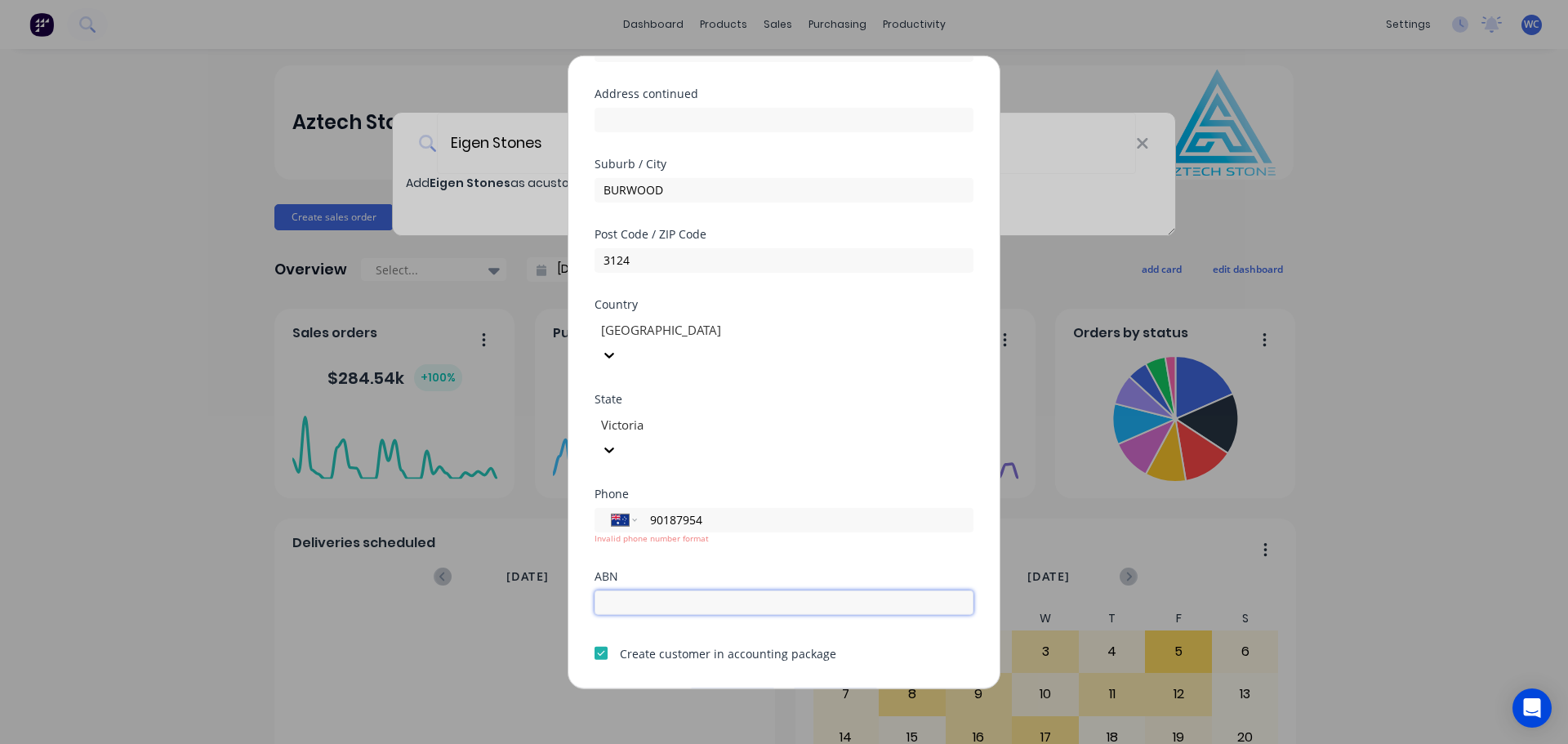
click at [690, 590] on input "text" at bounding box center [784, 602] width 379 height 25
paste input "95 443 118 533"
type input "95 443 118 533"
drag, startPoint x: 648, startPoint y: 473, endPoint x: 695, endPoint y: 484, distance: 48.3
click at [659, 510] on input "90187954" at bounding box center [802, 519] width 308 height 19
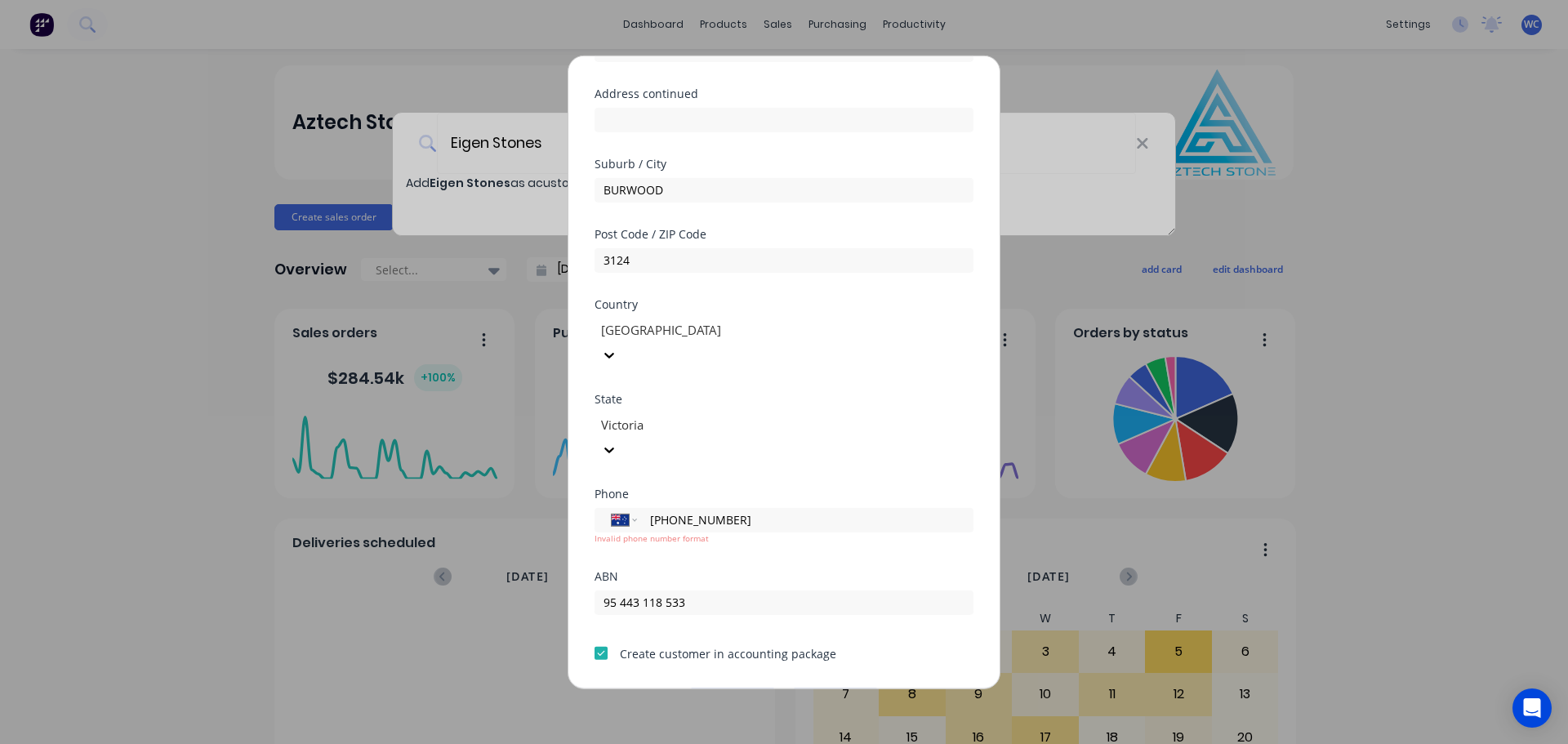
type input "[PHONE_NUMBER]"
click at [714, 688] on button "Save" at bounding box center [732, 701] width 90 height 26
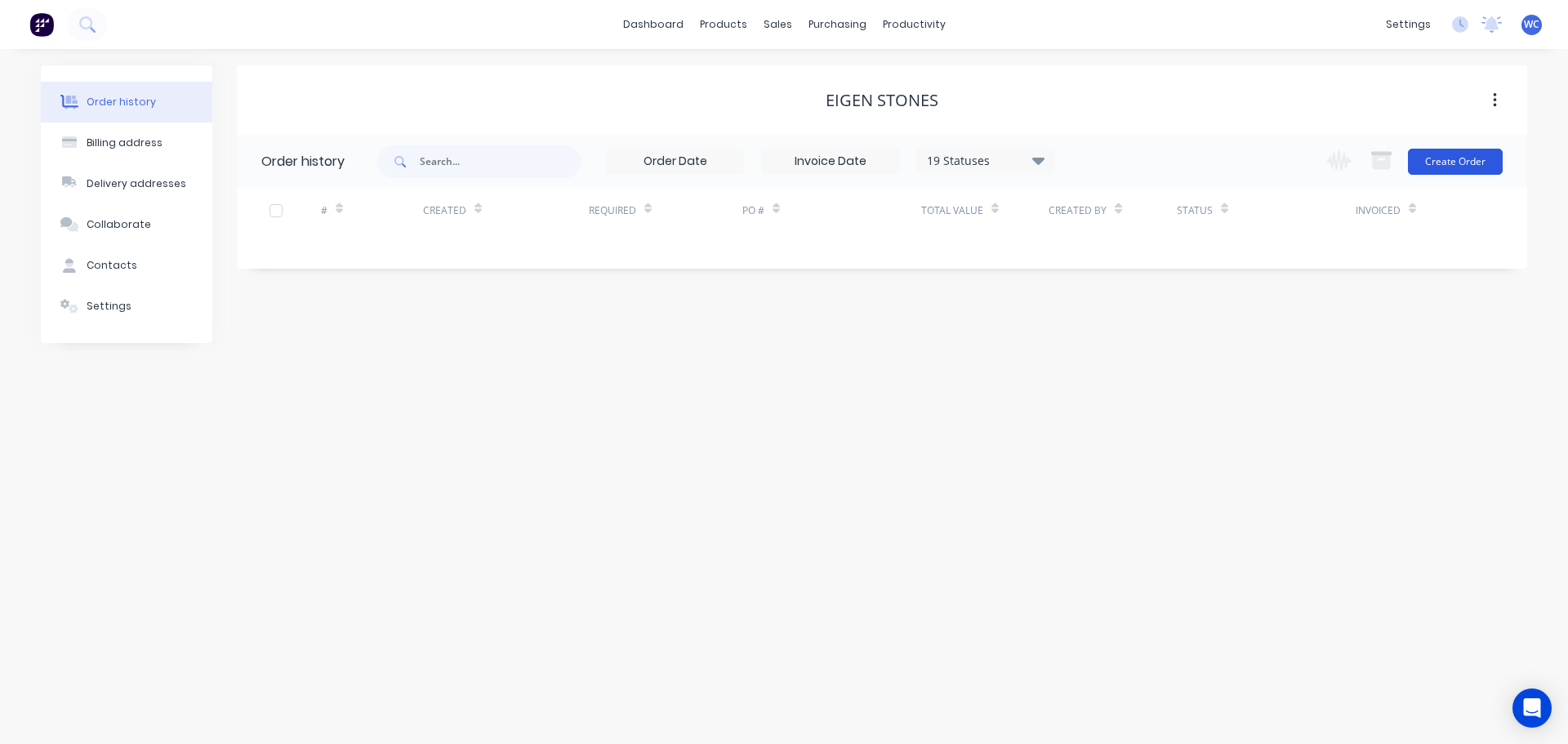
click at [1468, 158] on button "Create Order" at bounding box center [1455, 162] width 95 height 26
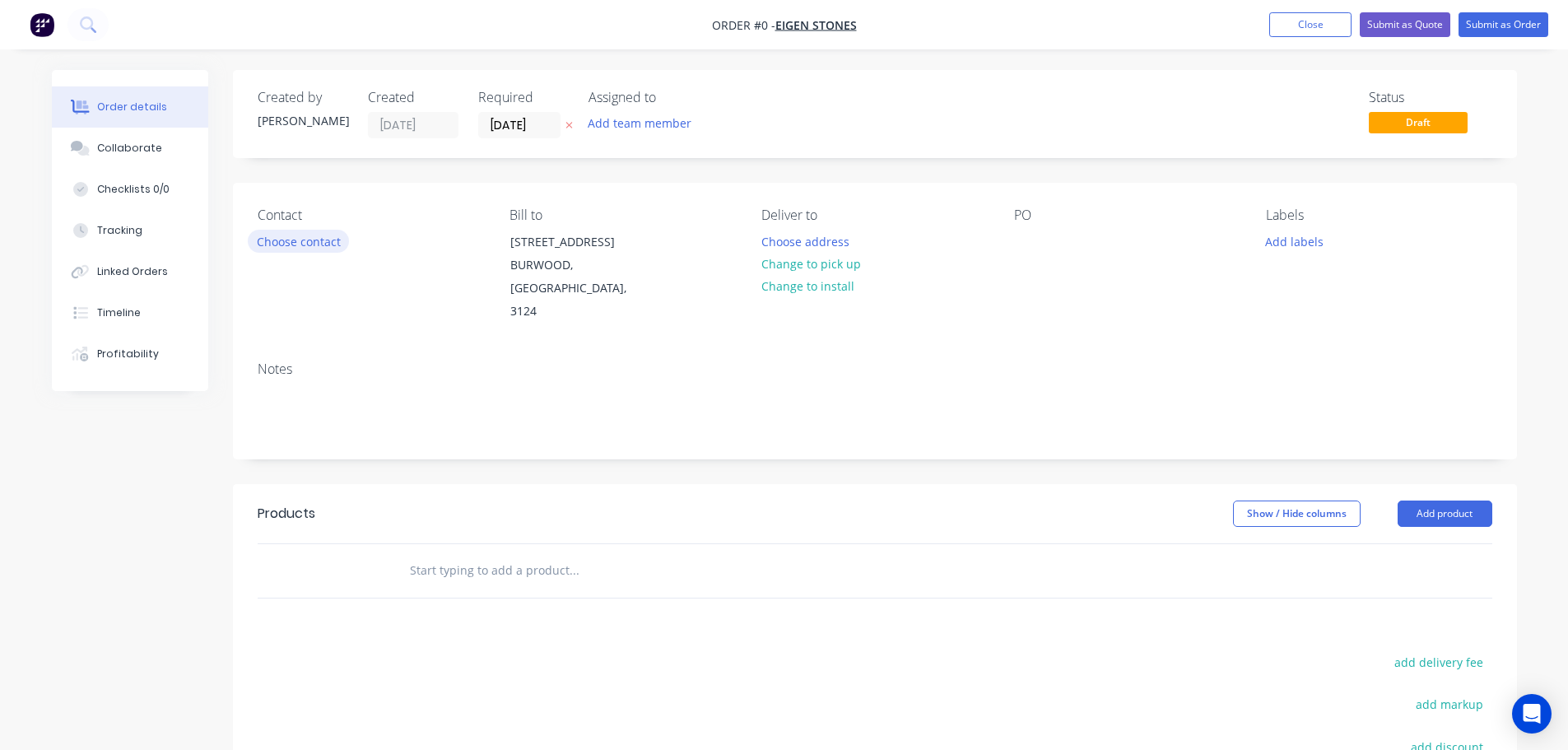
click at [311, 239] on button "Choose contact" at bounding box center [298, 241] width 101 height 22
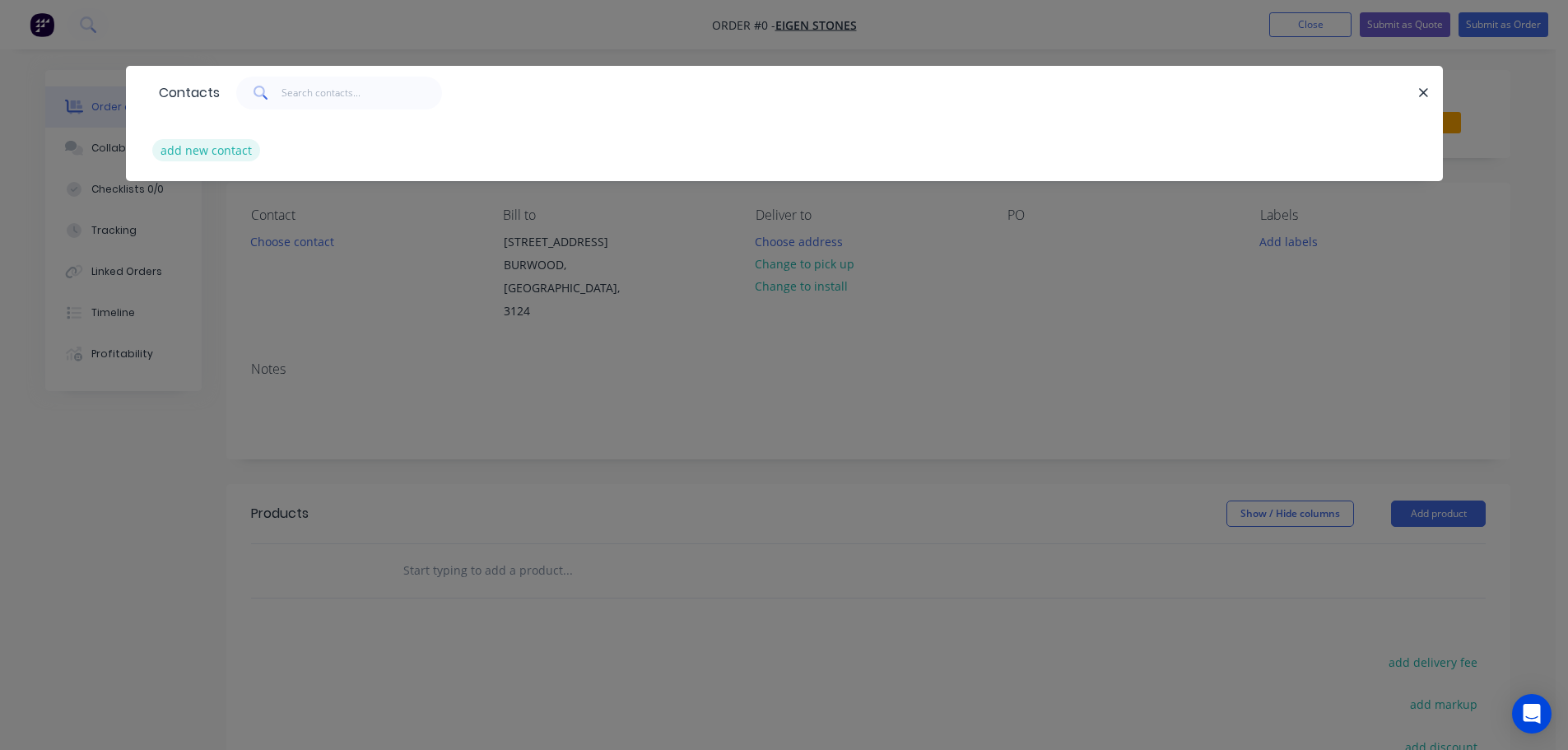
click at [209, 154] on button "add new contact" at bounding box center [206, 150] width 108 height 22
select select "AU"
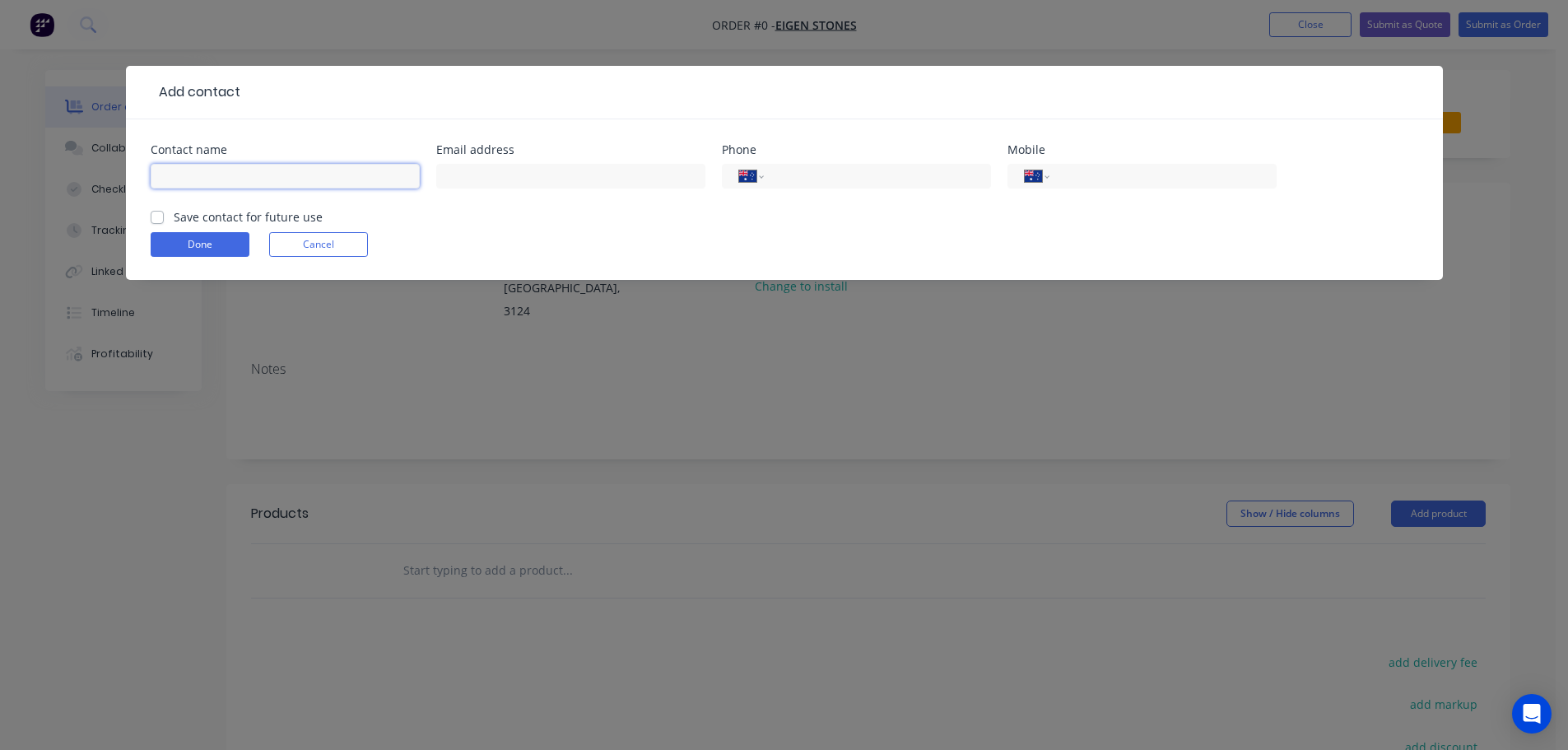
click at [273, 175] on input "text" at bounding box center [285, 176] width 269 height 25
type input "J"
type input "[PERSON_NAME]"
drag, startPoint x: 485, startPoint y: 177, endPoint x: 513, endPoint y: 189, distance: 30.5
click at [486, 177] on input "text" at bounding box center [571, 176] width 269 height 25
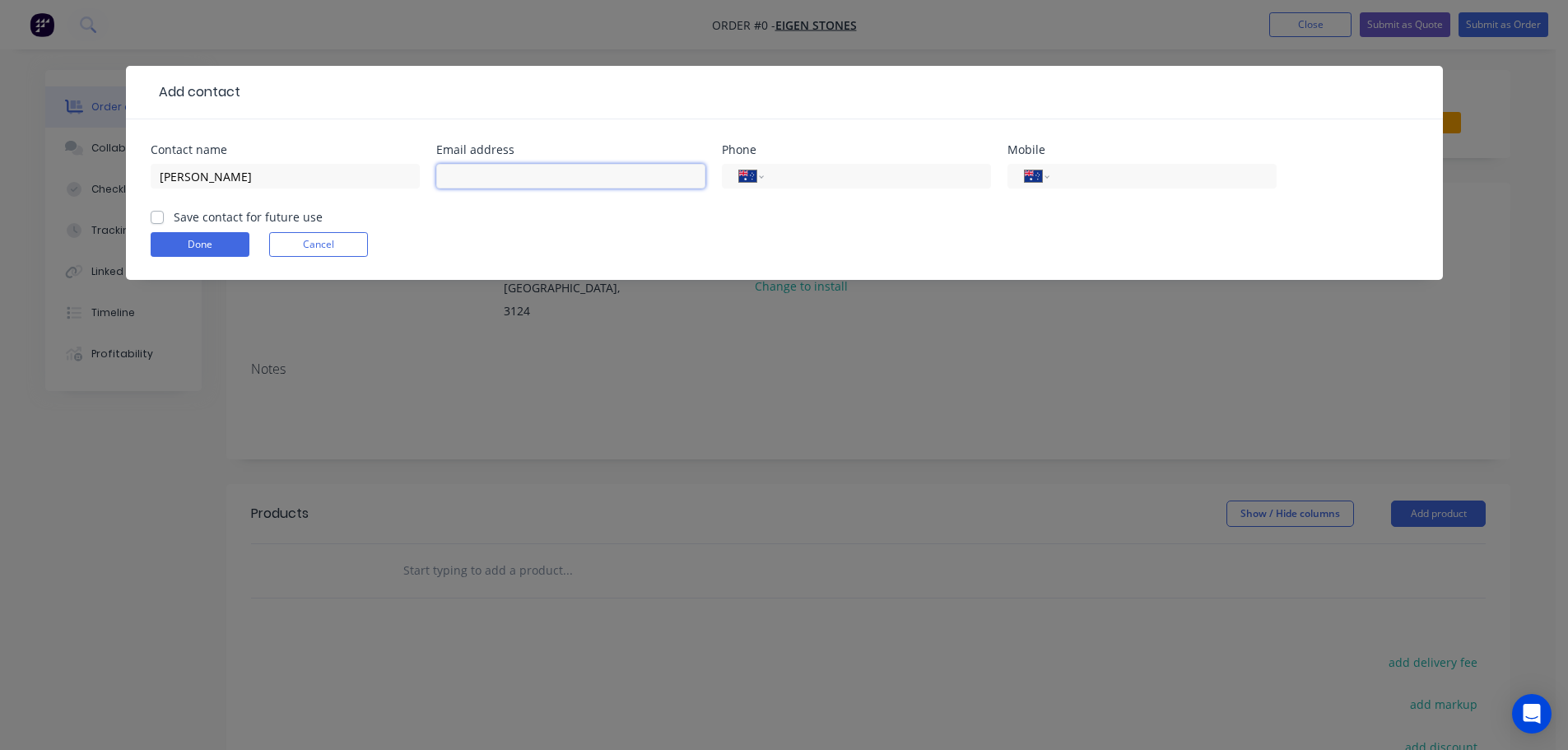
click at [490, 175] on input "text" at bounding box center [571, 176] width 269 height 25
paste input "[PERSON_NAME][EMAIL_ADDRESS][DOMAIN_NAME]"
type input "[PERSON_NAME][EMAIL_ADDRESS][DOMAIN_NAME]"
click at [1089, 180] on input "tel" at bounding box center [1159, 176] width 198 height 19
type input "0466 618 162"
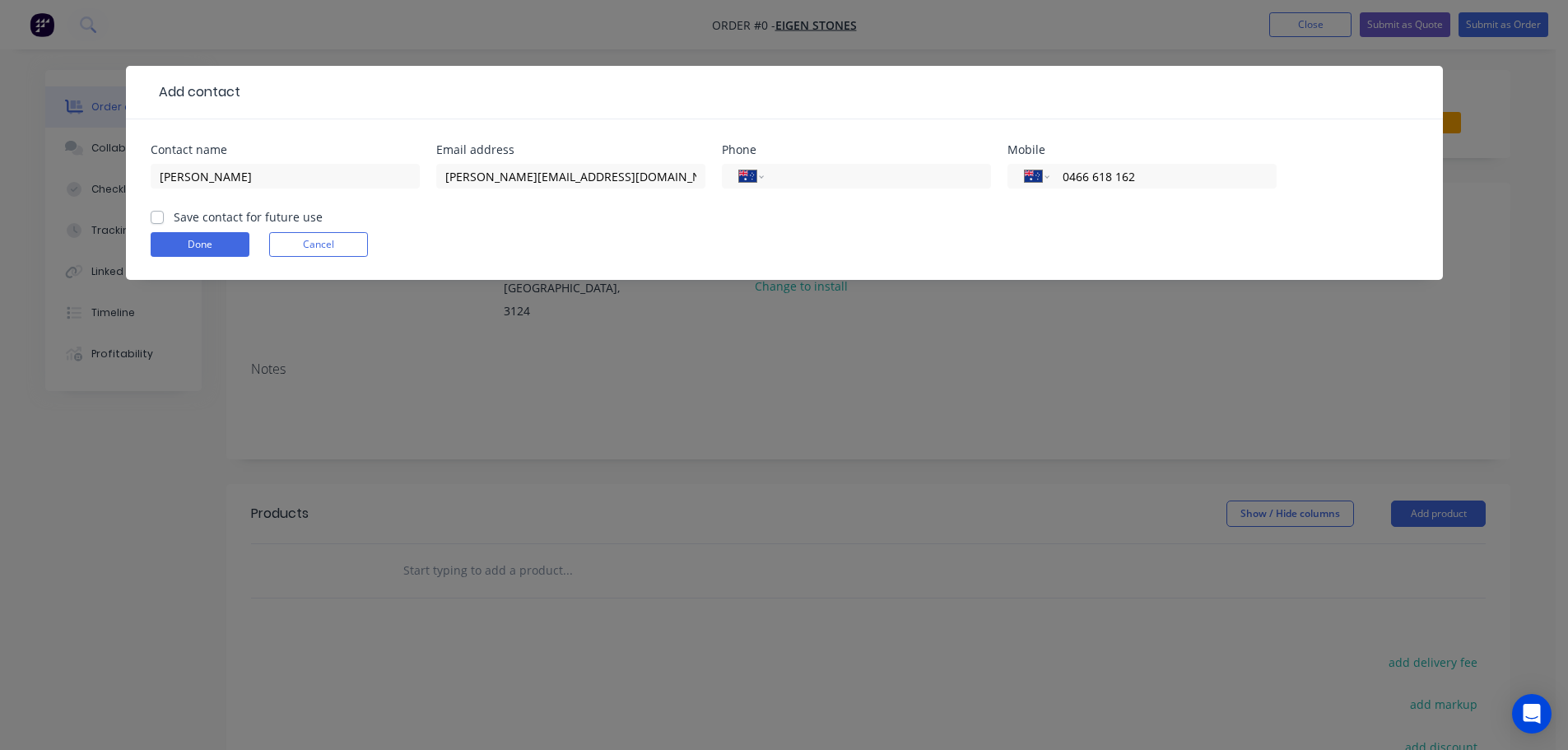
drag, startPoint x: 163, startPoint y: 213, endPoint x: 181, endPoint y: 230, distance: 24.8
click at [166, 215] on div "Save contact for future use" at bounding box center [237, 216] width 172 height 17
click at [194, 237] on button "Done" at bounding box center [200, 244] width 98 height 25
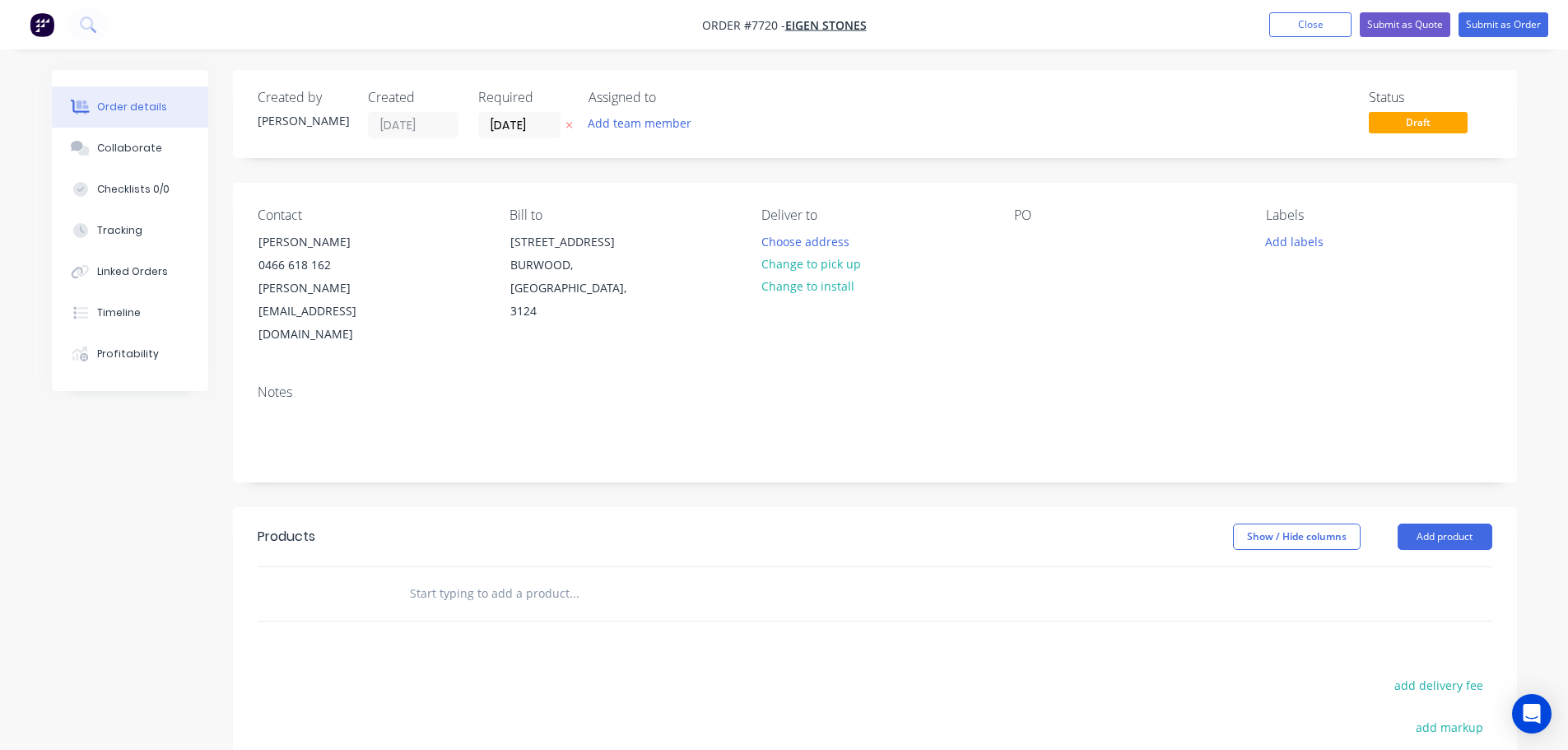
click at [482, 577] on input "text" at bounding box center [573, 593] width 329 height 33
type input "995x495mm Bluestone"
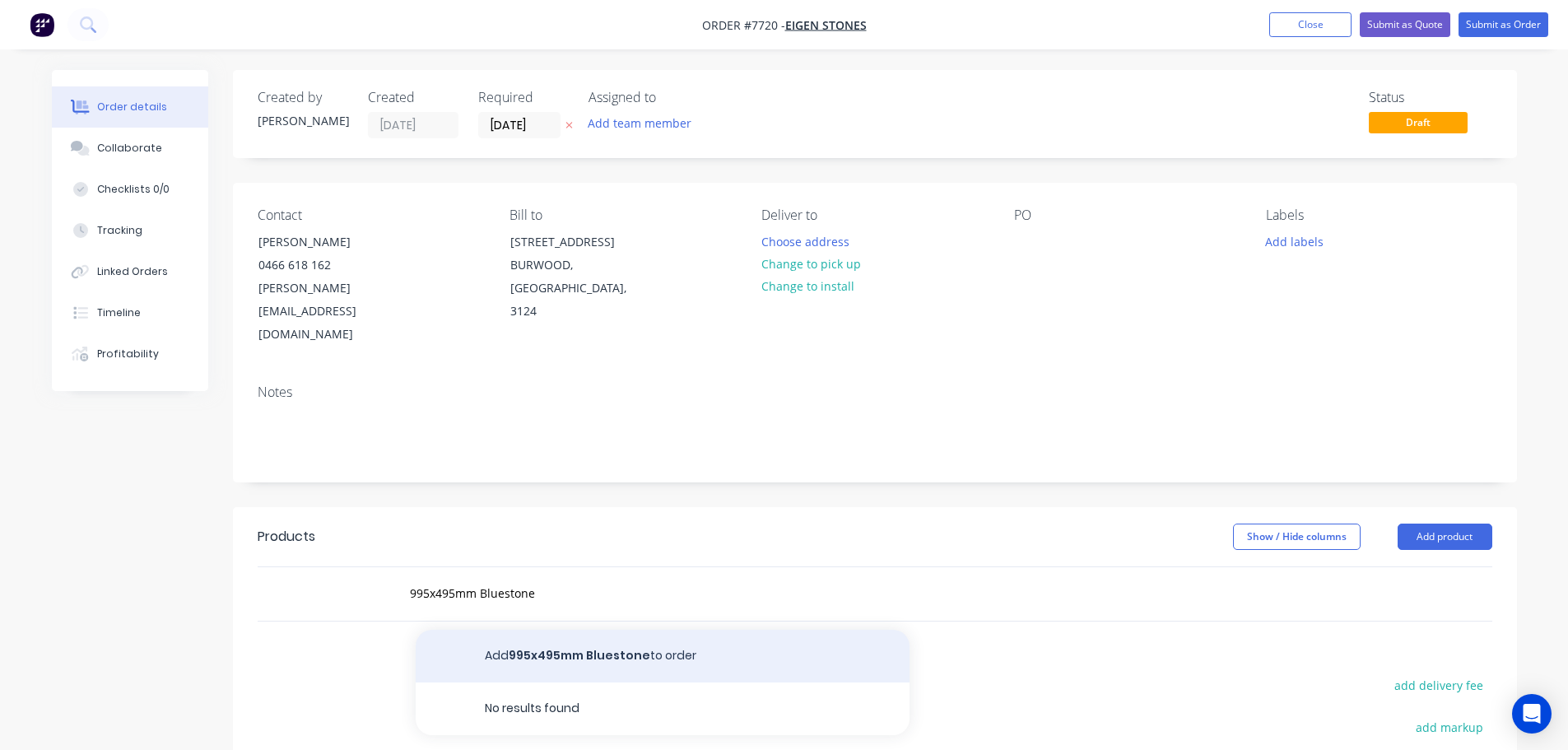
click at [642, 632] on button "Add 995x495mm Bluestone to order" at bounding box center [662, 656] width 494 height 53
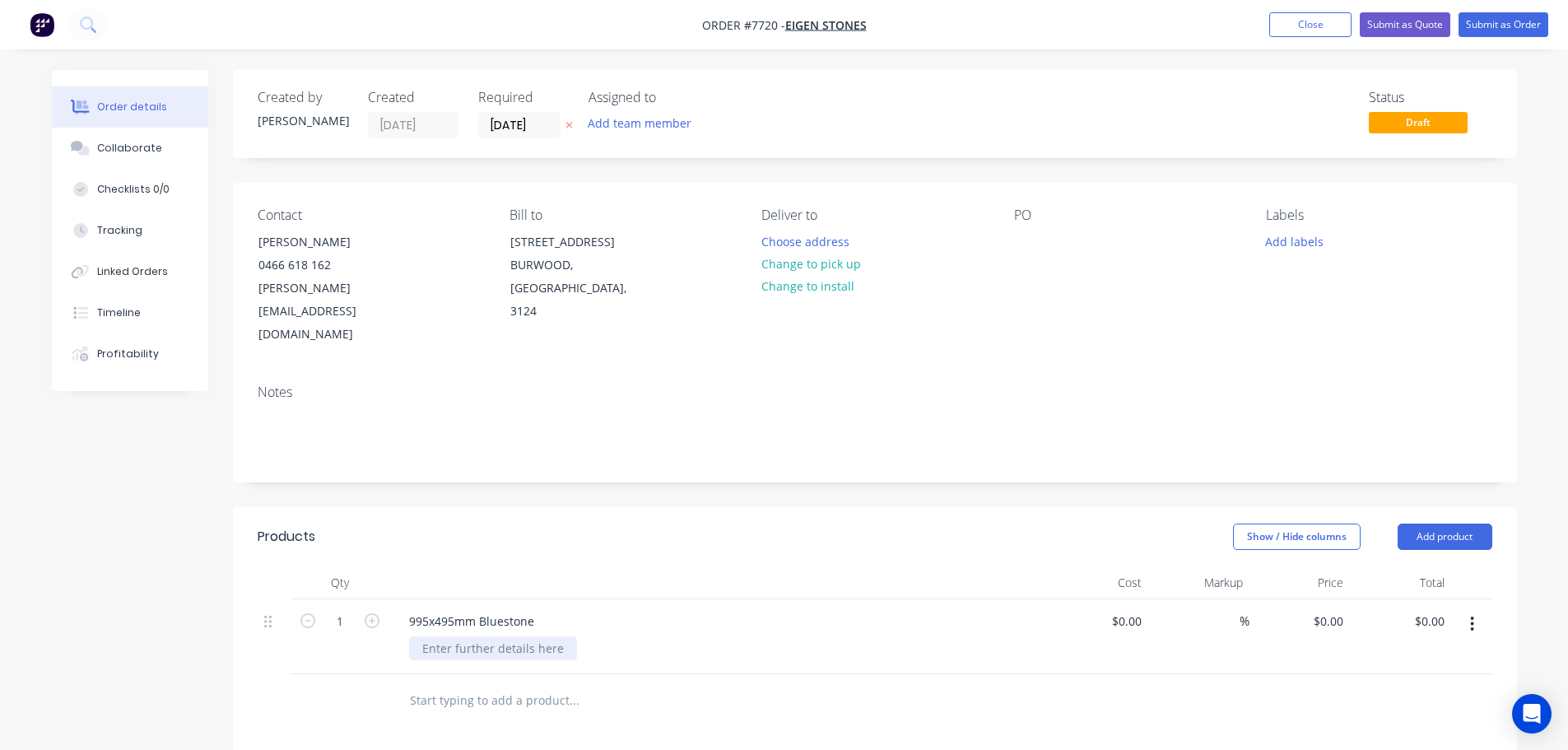
click at [531, 637] on div at bounding box center [492, 649] width 168 height 24
click at [490, 637] on div "Fabrication" at bounding box center [452, 649] width 88 height 24
click at [1127, 610] on div "$0.00" at bounding box center [1126, 622] width 45 height 24
type input "$30.00"
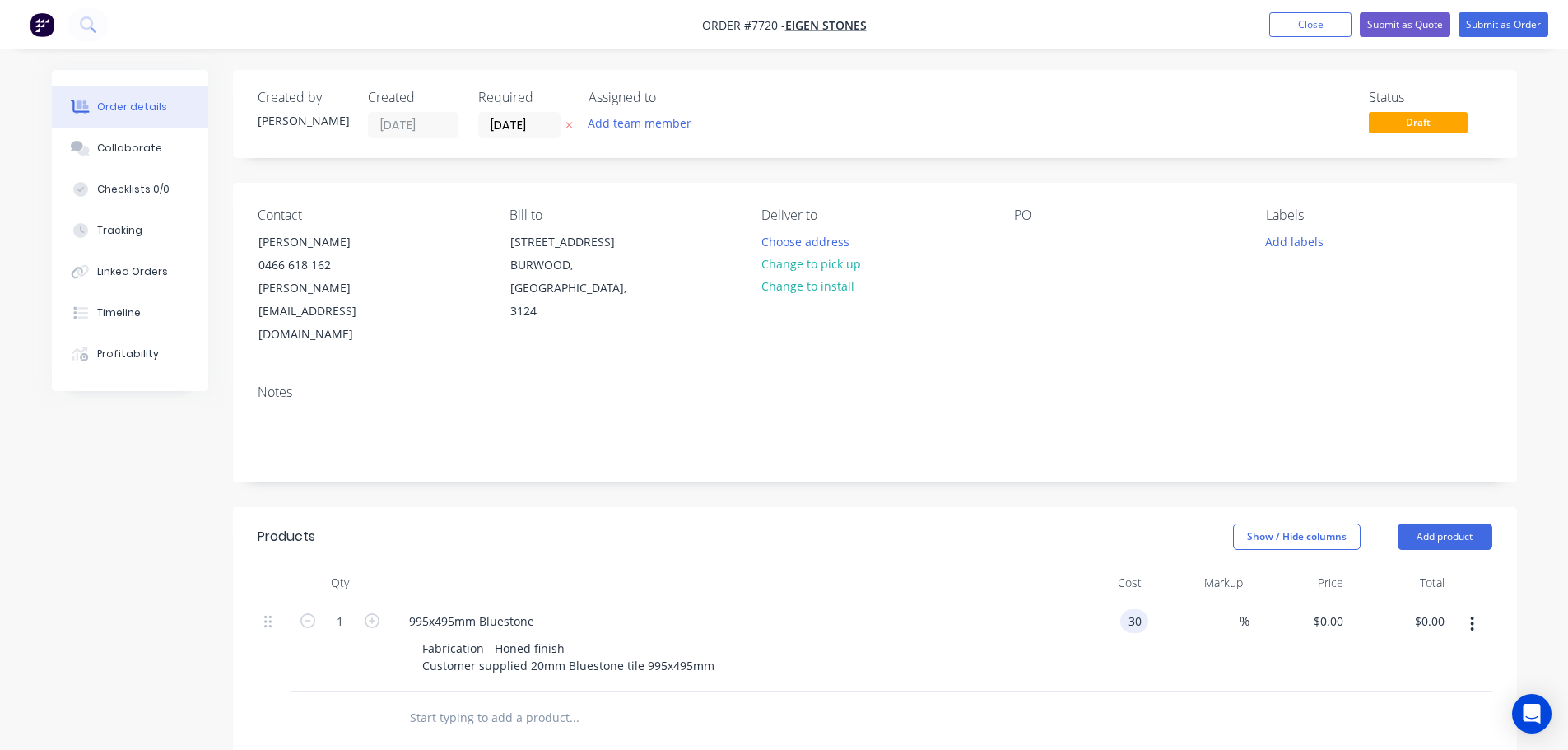
type input "$30.00"
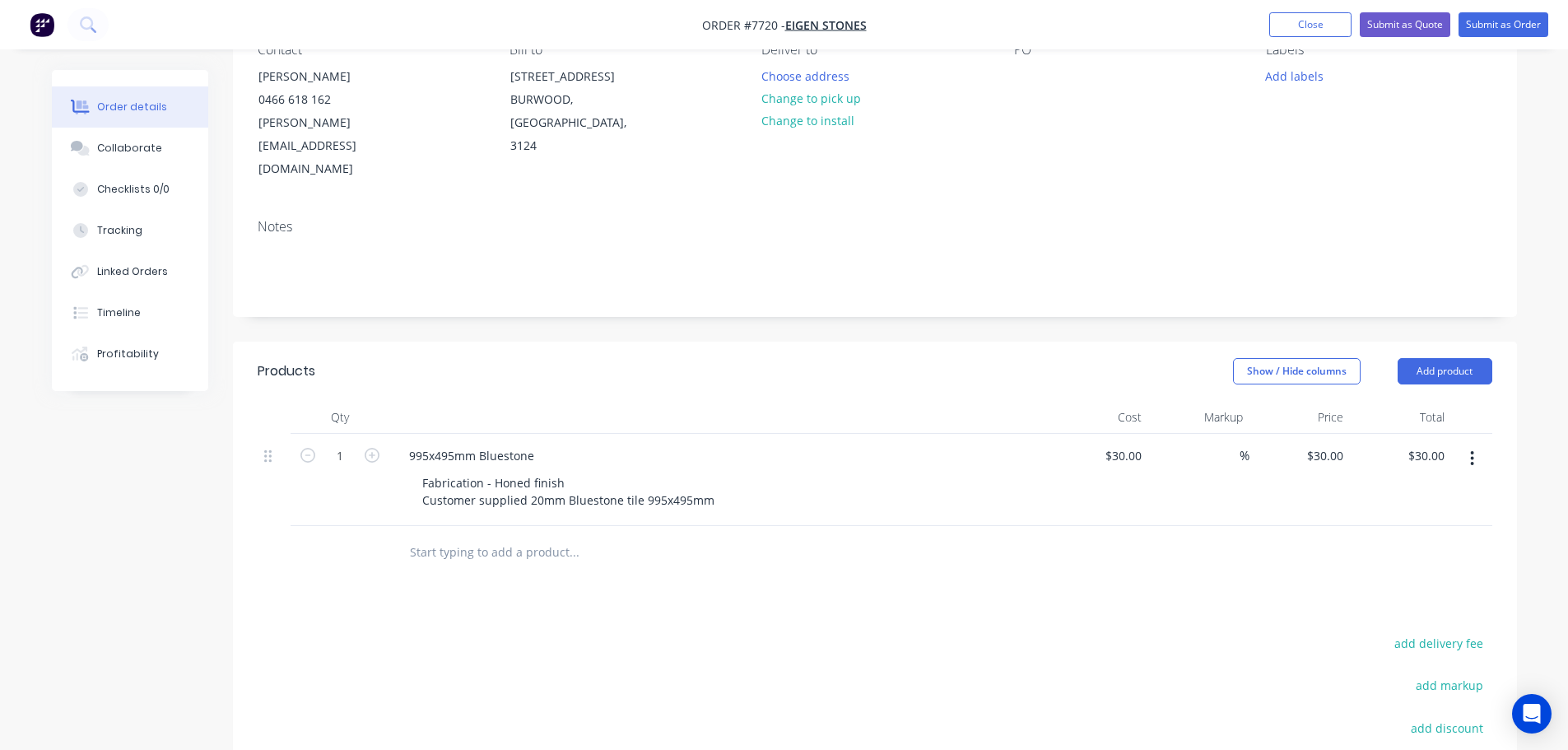
scroll to position [145, 0]
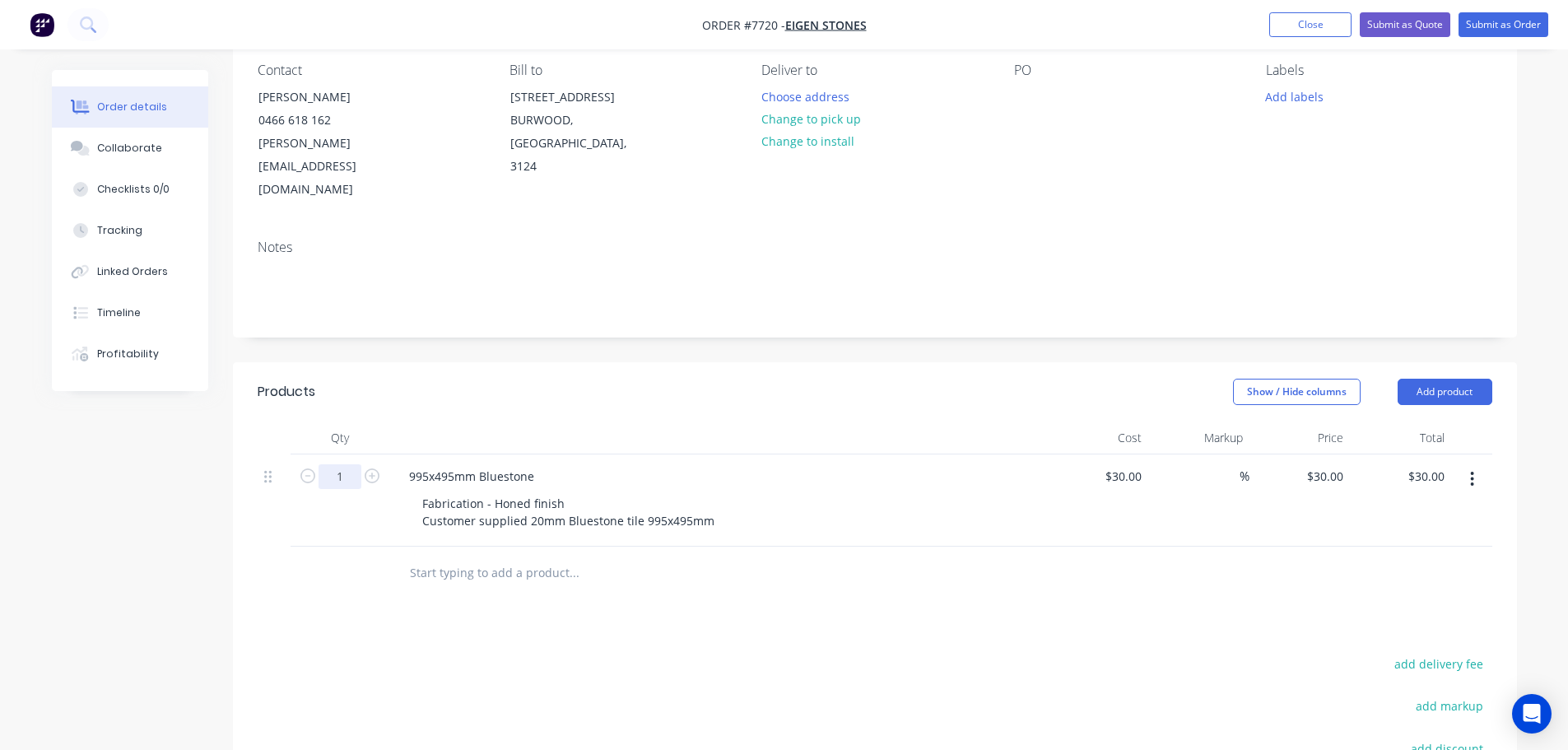
click at [337, 465] on input "1" at bounding box center [339, 476] width 43 height 25
type input "102"
type input "$3,060.00"
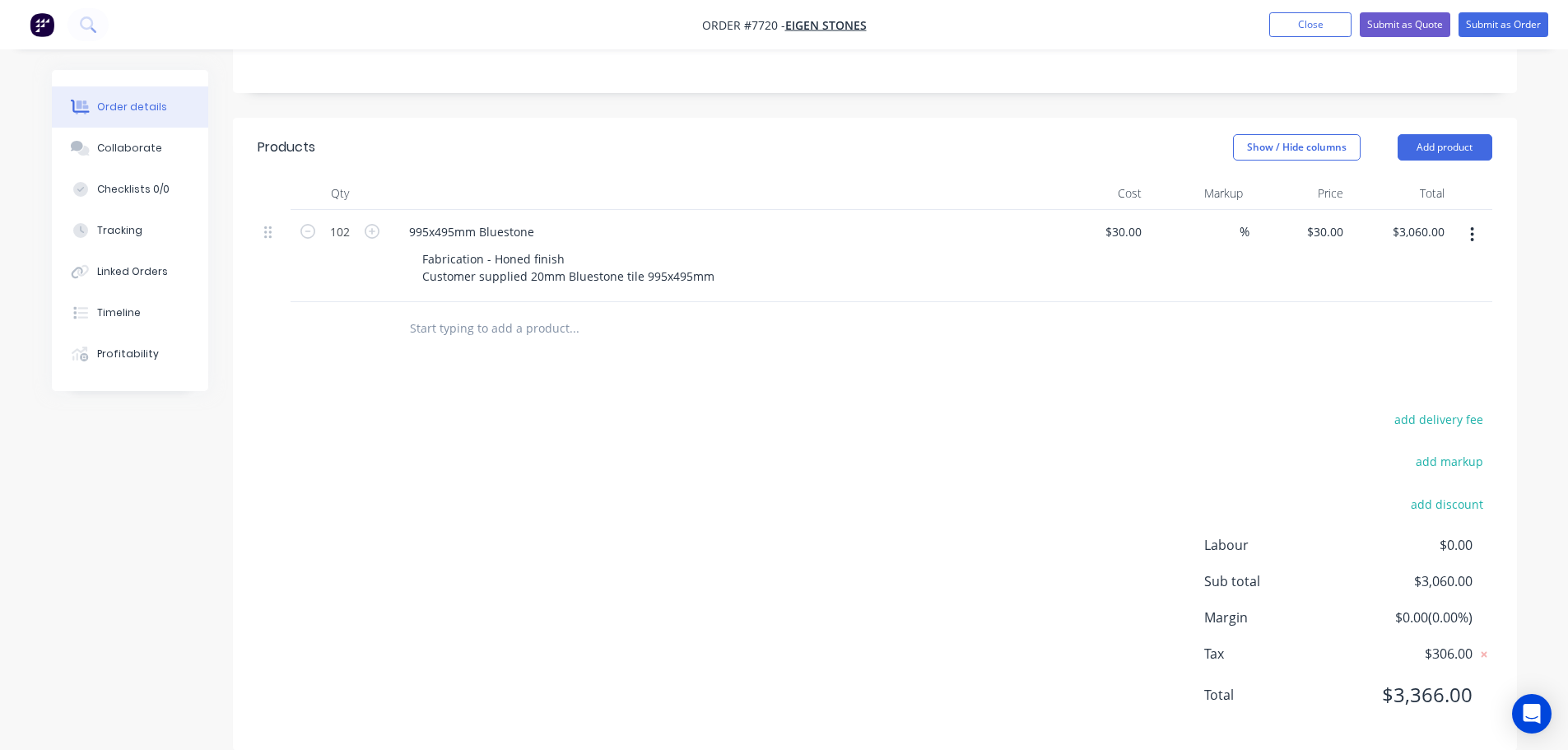
scroll to position [392, 0]
click at [537, 218] on div "995x495mm Bluestone" at bounding box center [471, 230] width 151 height 24
click at [1411, 22] on button "Submit as Quote" at bounding box center [1405, 24] width 90 height 25
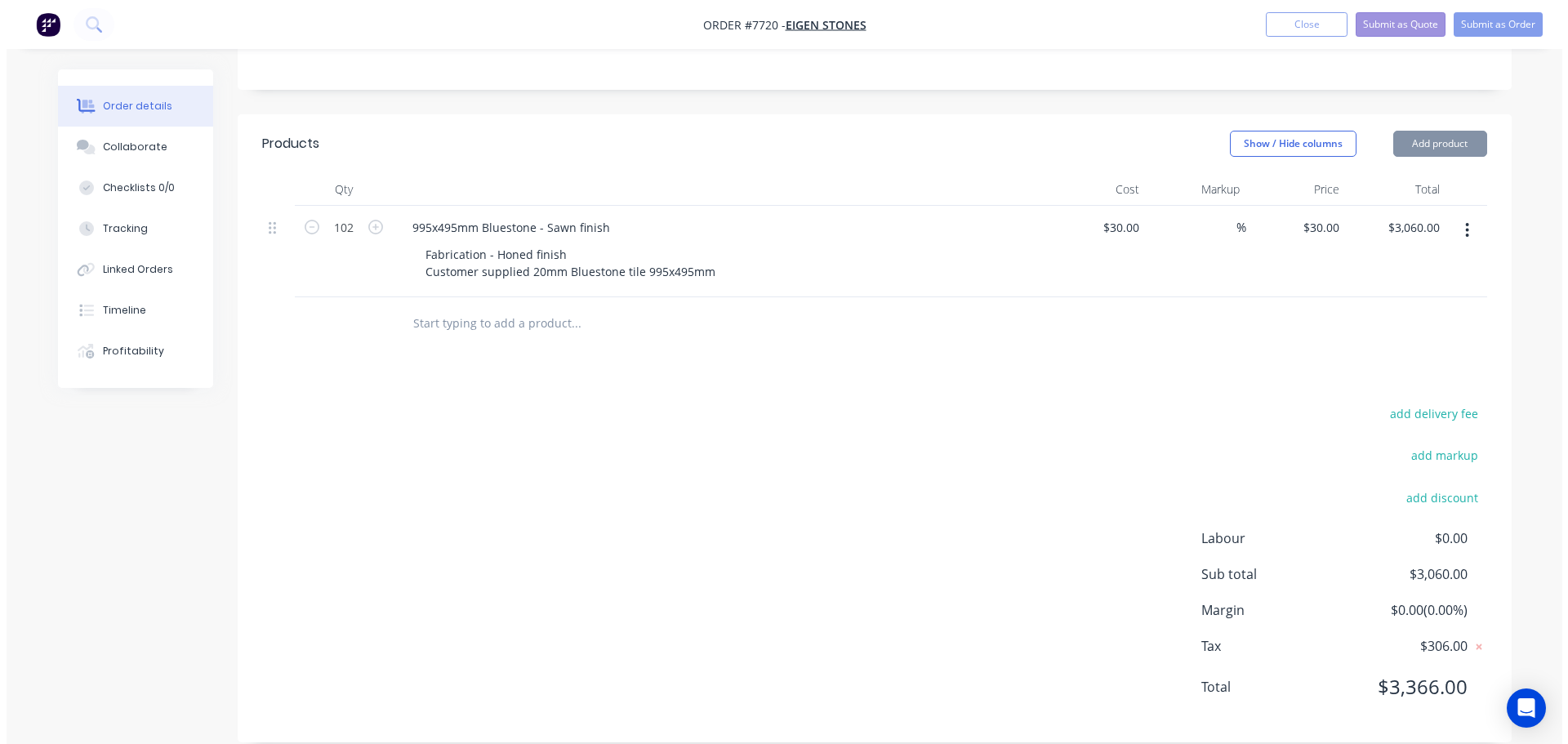
scroll to position [0, 0]
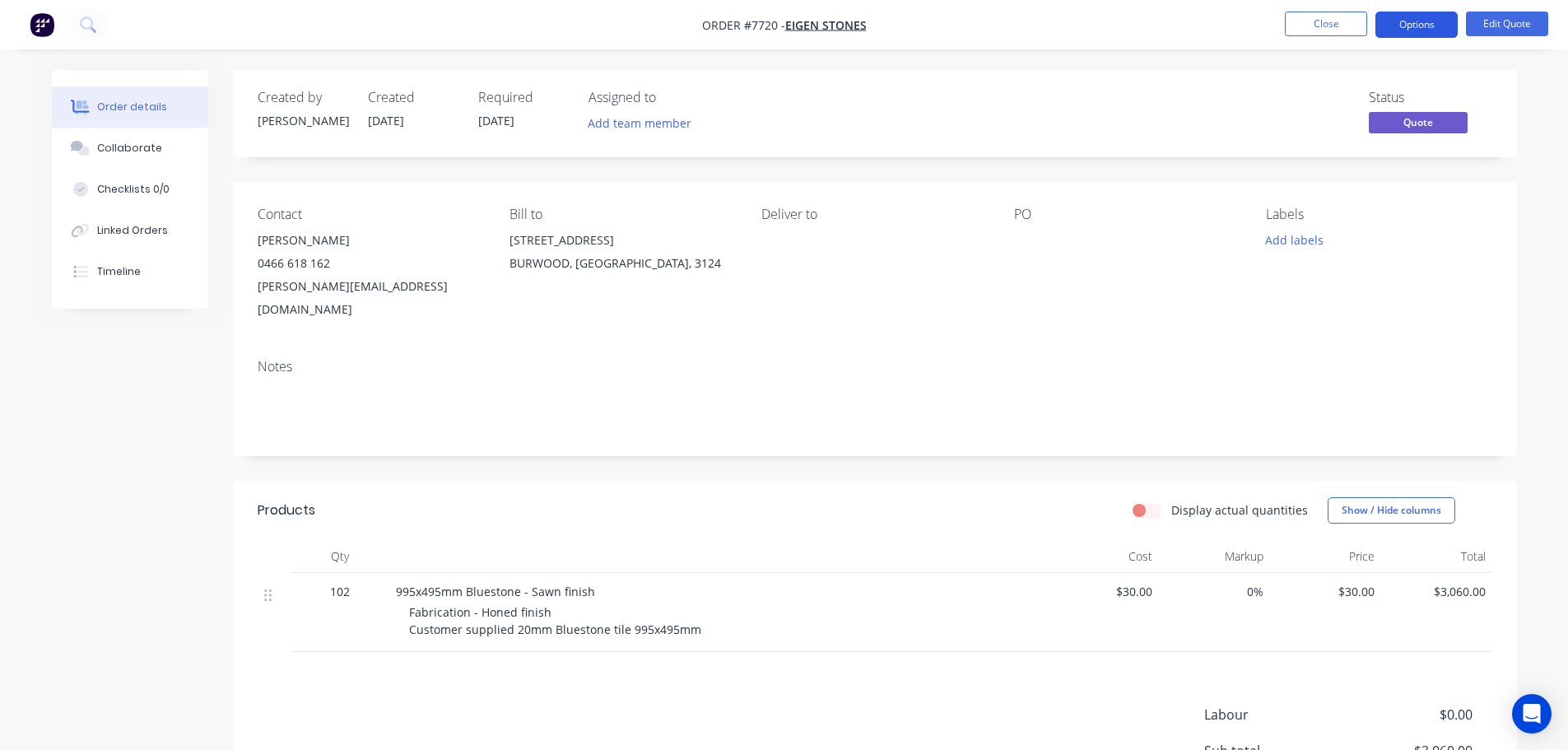
click at [1411, 27] on button "Options" at bounding box center [1416, 25] width 83 height 26
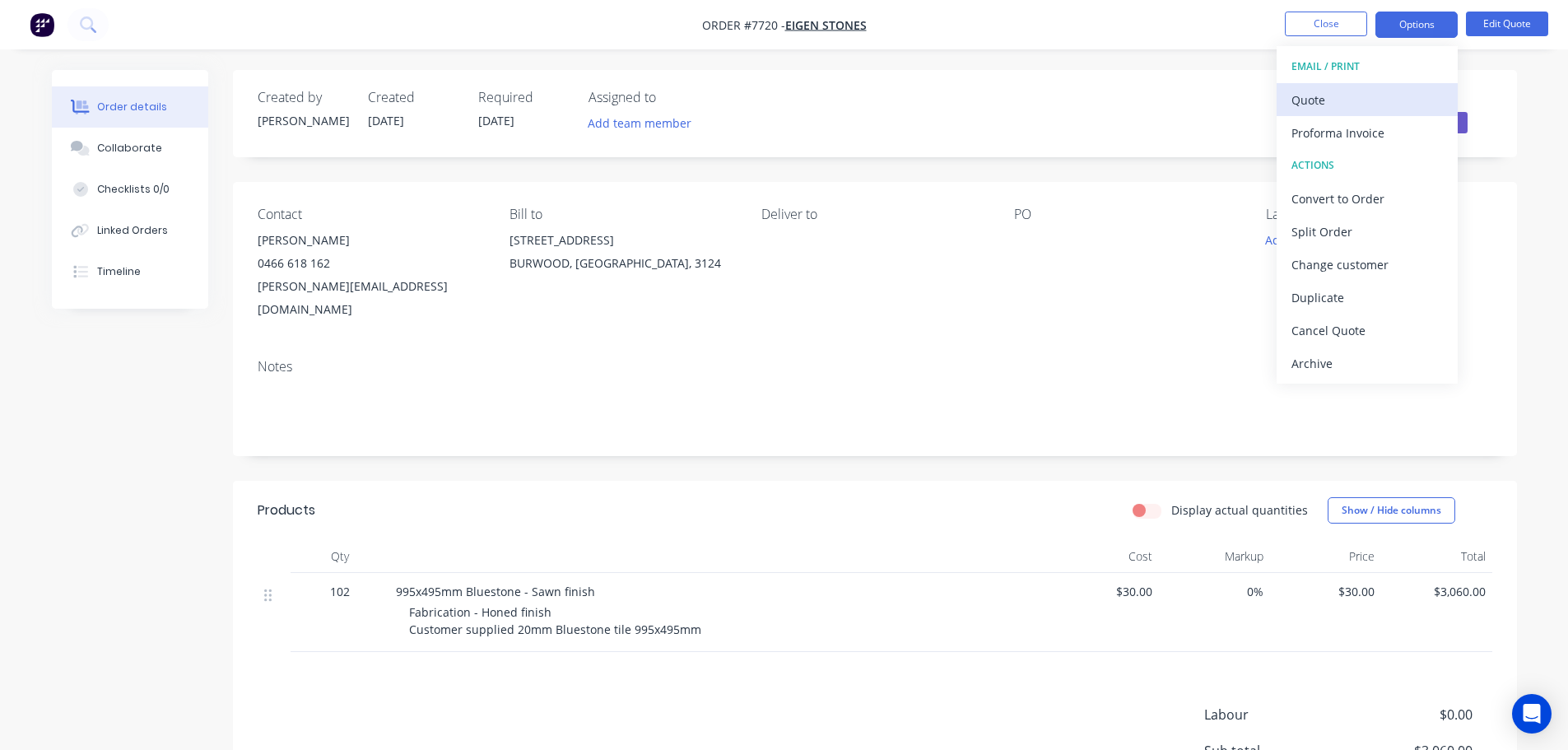
click at [1318, 98] on div "Quote" at bounding box center [1367, 100] width 151 height 24
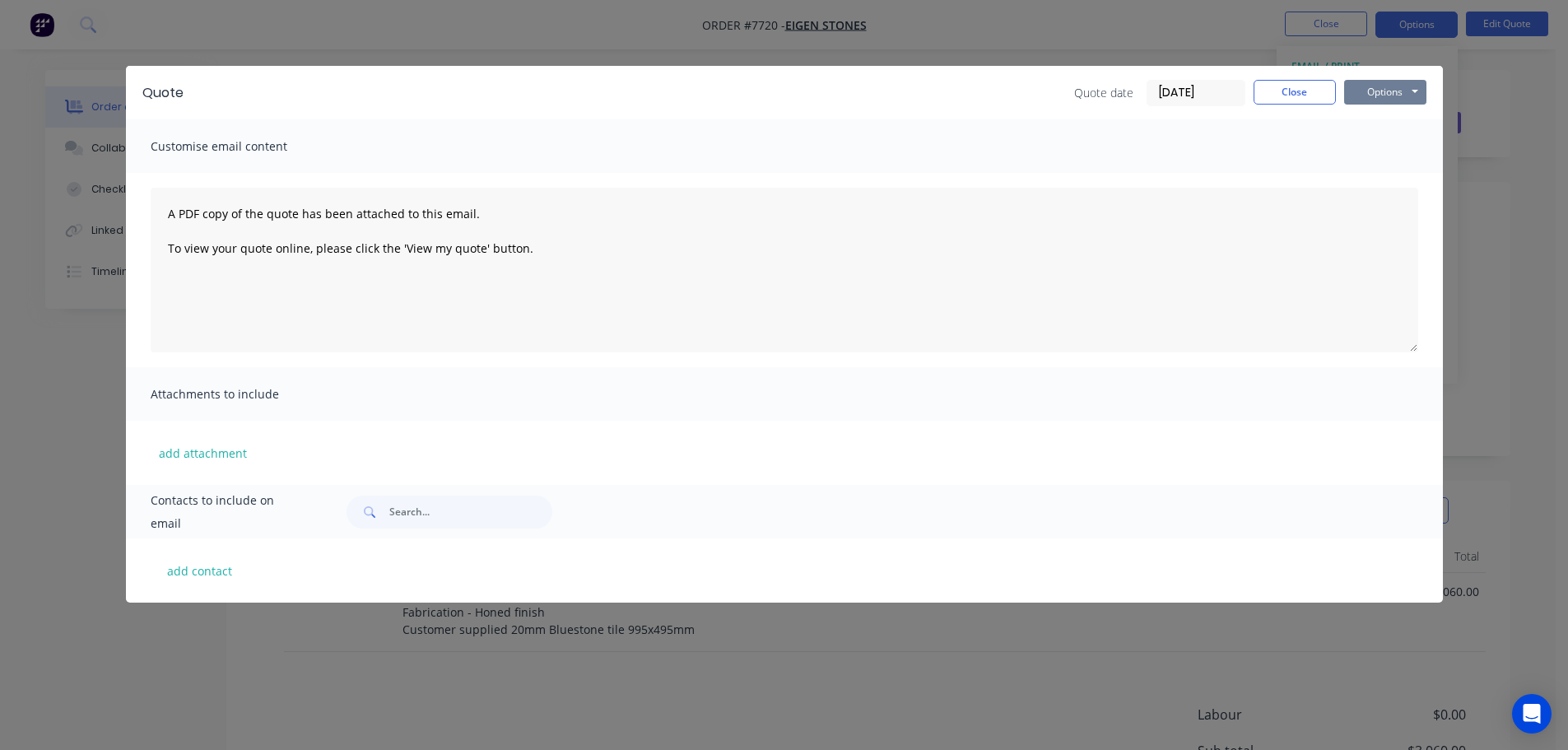
click at [1374, 92] on button "Options" at bounding box center [1385, 92] width 83 height 25
click at [1380, 118] on button "Preview" at bounding box center [1397, 120] width 105 height 27
click at [1297, 89] on button "Close" at bounding box center [1295, 92] width 83 height 25
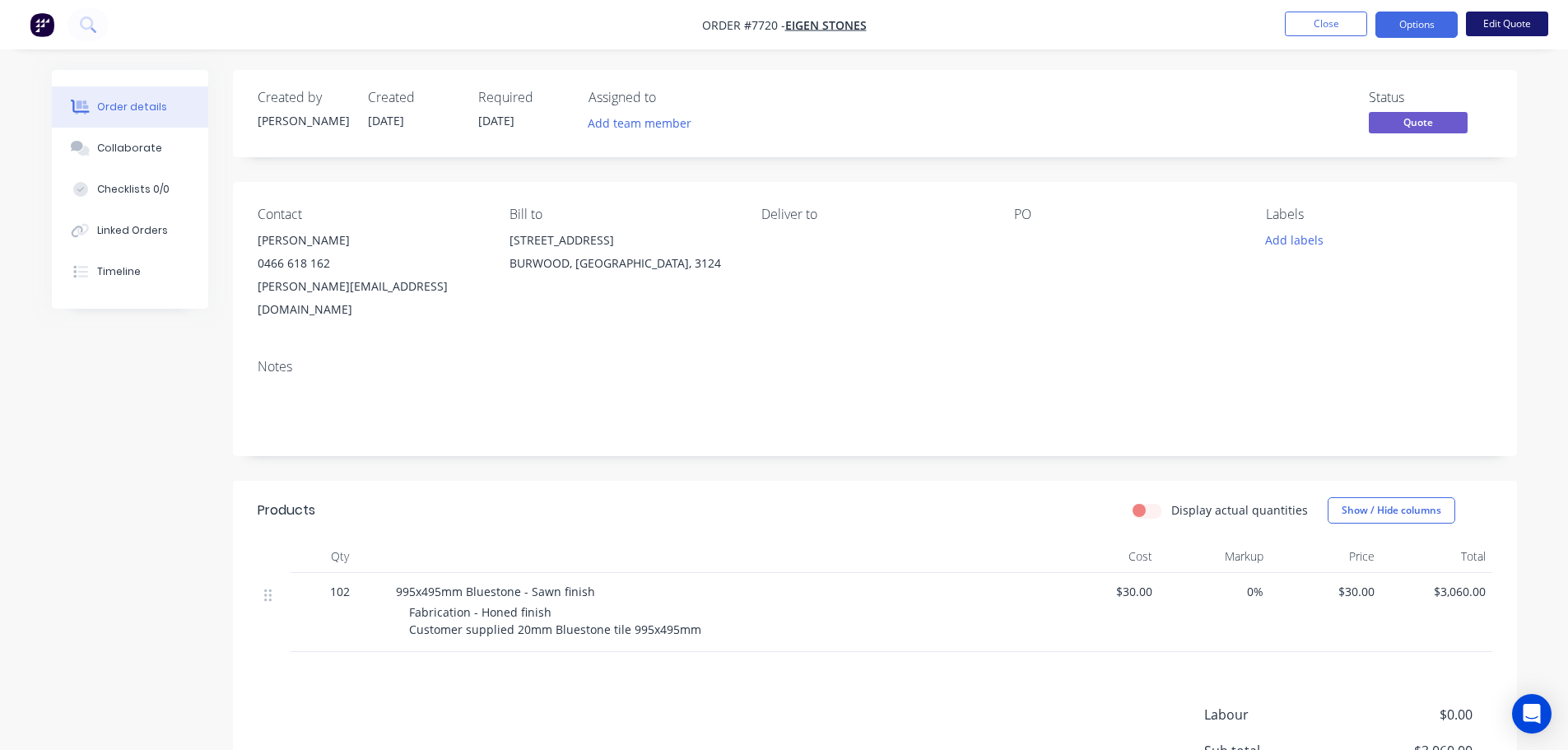
click at [1490, 25] on button "Edit Quote" at bounding box center [1506, 24] width 83 height 25
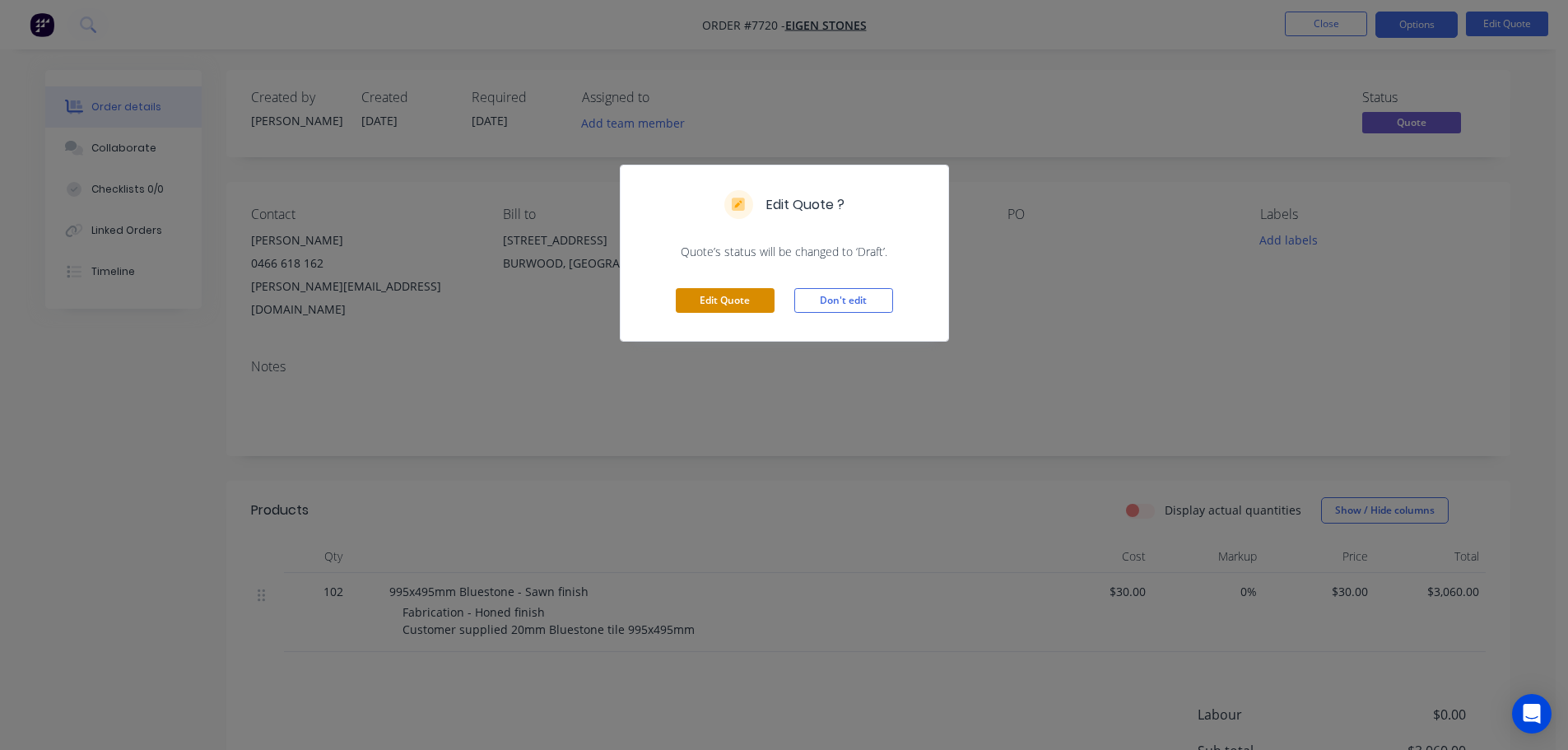
click at [744, 295] on button "Edit Quote" at bounding box center [725, 300] width 98 height 25
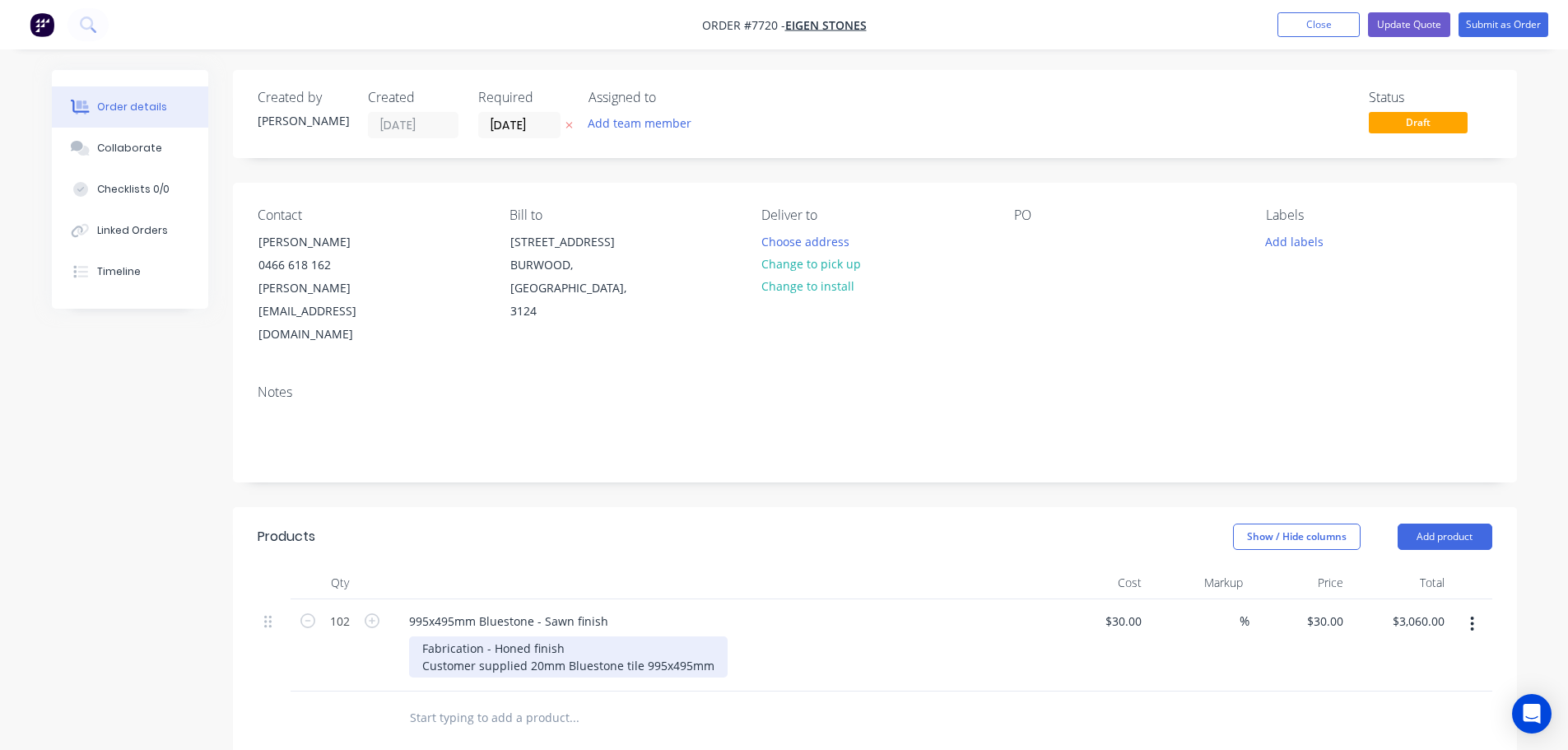
click at [718, 645] on div "Fabrication - Honed finish Customer supplied 20mm Bluestone tile 995x495mm" at bounding box center [568, 656] width 318 height 41
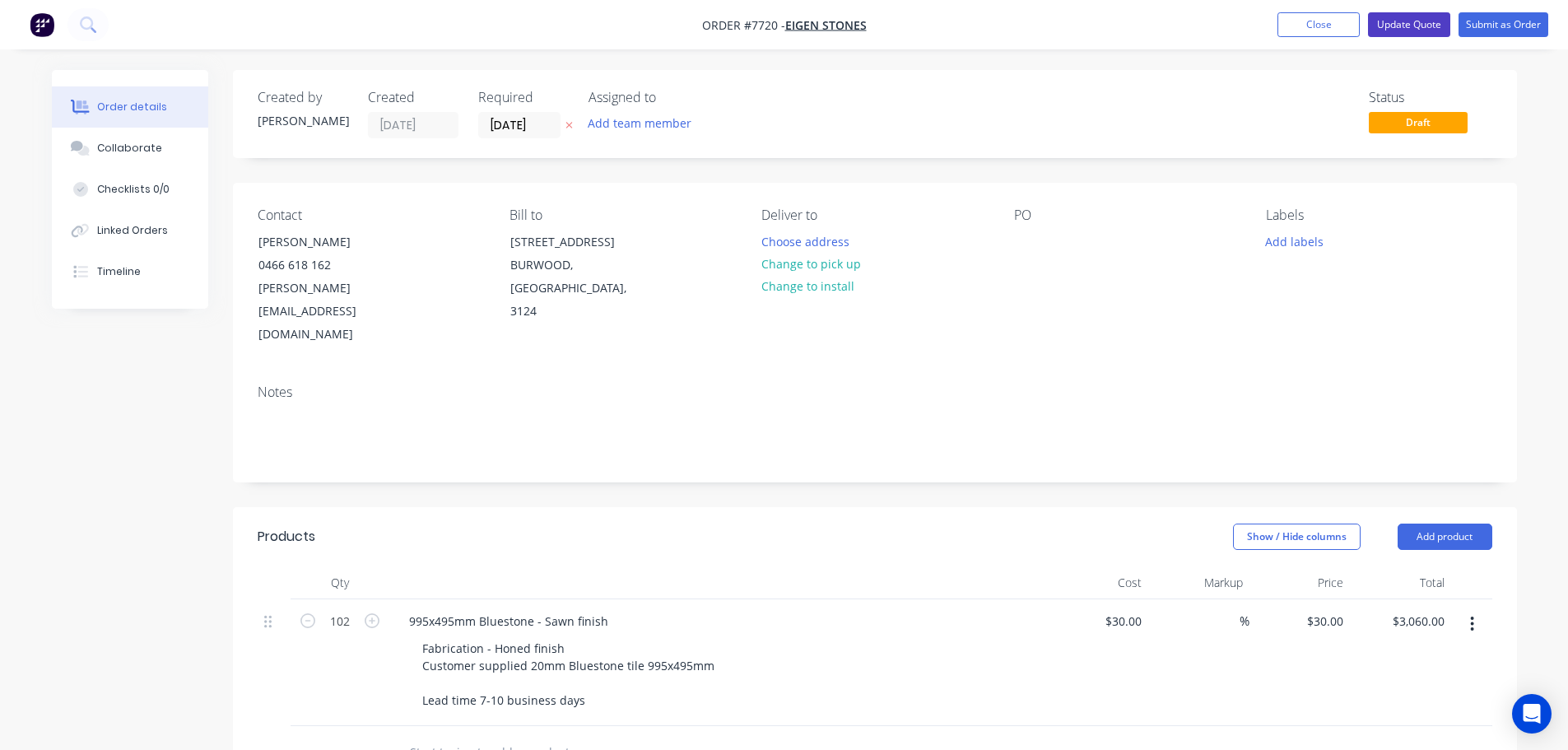
click at [1411, 22] on button "Update Quote" at bounding box center [1409, 24] width 83 height 25
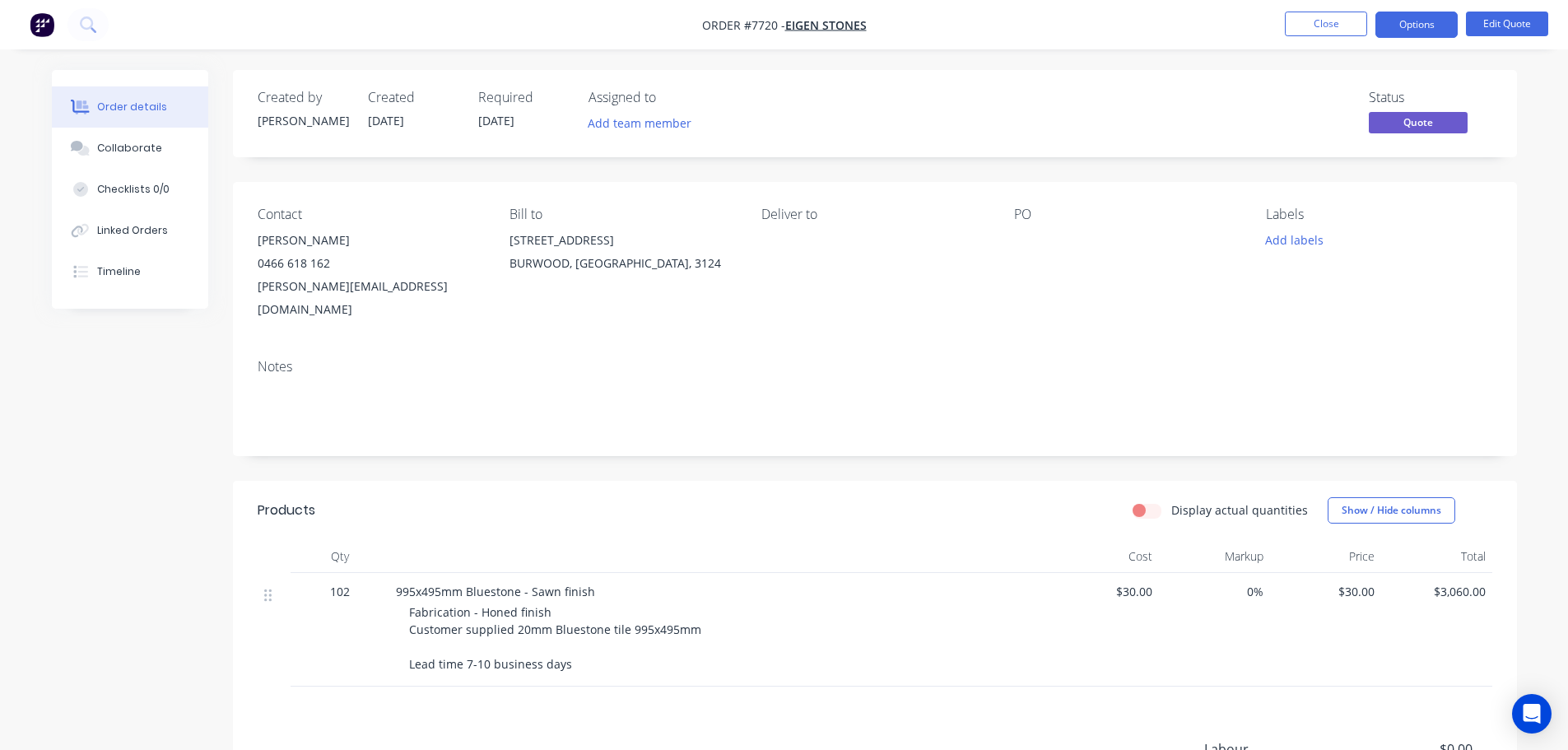
click at [1131, 583] on span "$30.00" at bounding box center [1104, 591] width 98 height 17
click at [1501, 28] on button "Edit Quote" at bounding box center [1506, 24] width 83 height 25
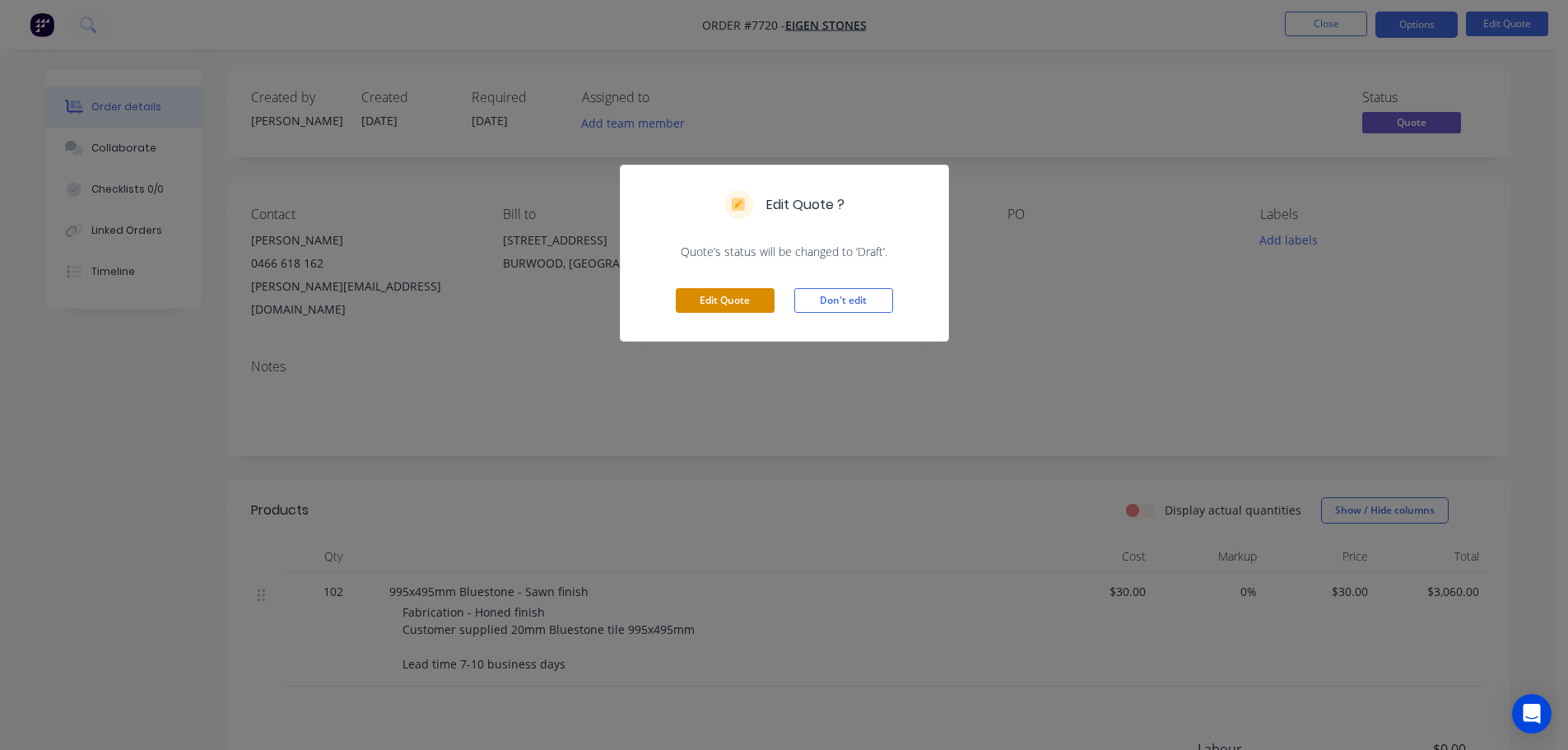
drag, startPoint x: 744, startPoint y: 302, endPoint x: 944, endPoint y: 411, distance: 227.8
click at [744, 301] on button "Edit Quote" at bounding box center [725, 300] width 98 height 25
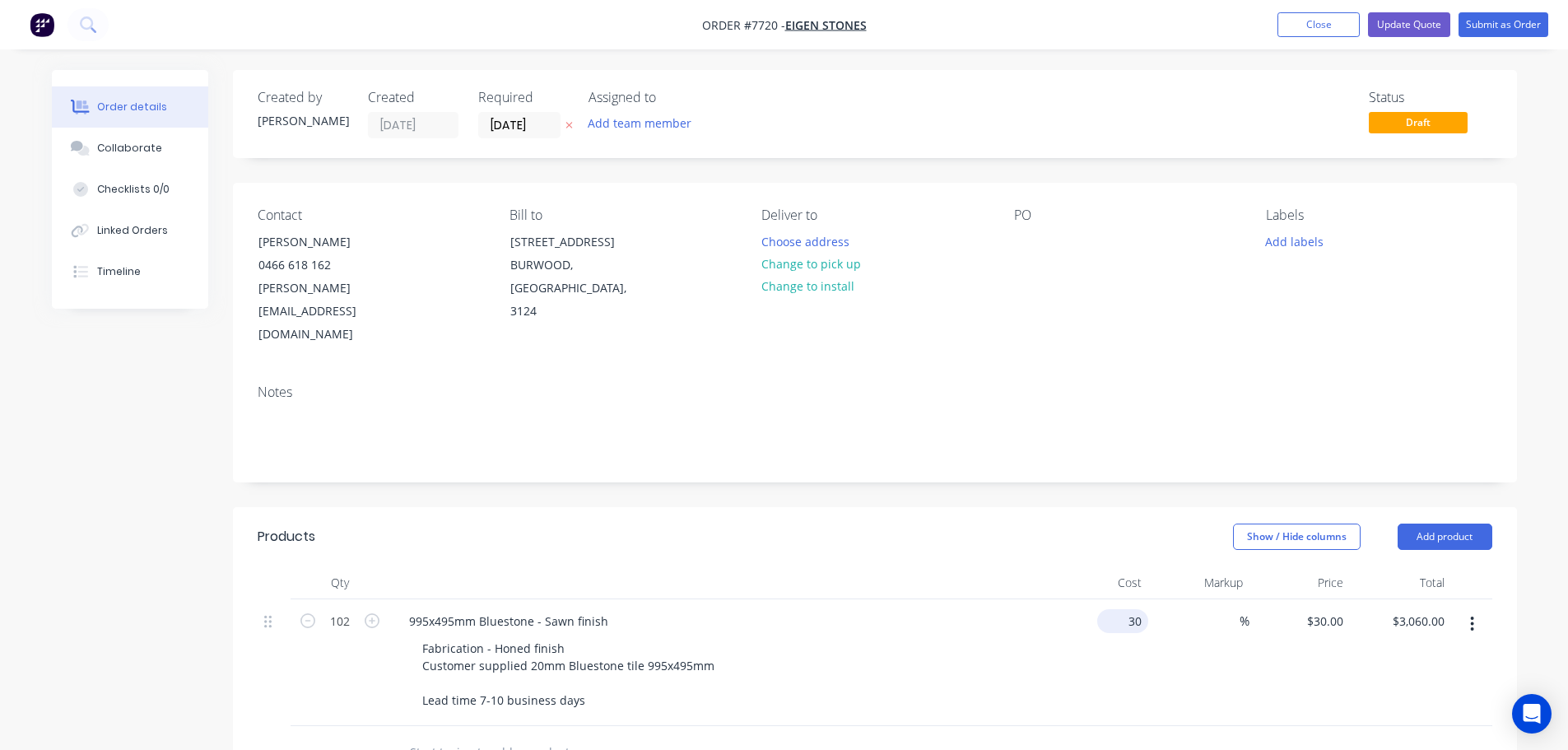
click at [1123, 610] on div "30 $30.00" at bounding box center [1123, 622] width 51 height 24
type input "$35.00"
type input "$3,570.00"
click at [1423, 25] on button "Update Quote" at bounding box center [1409, 24] width 83 height 25
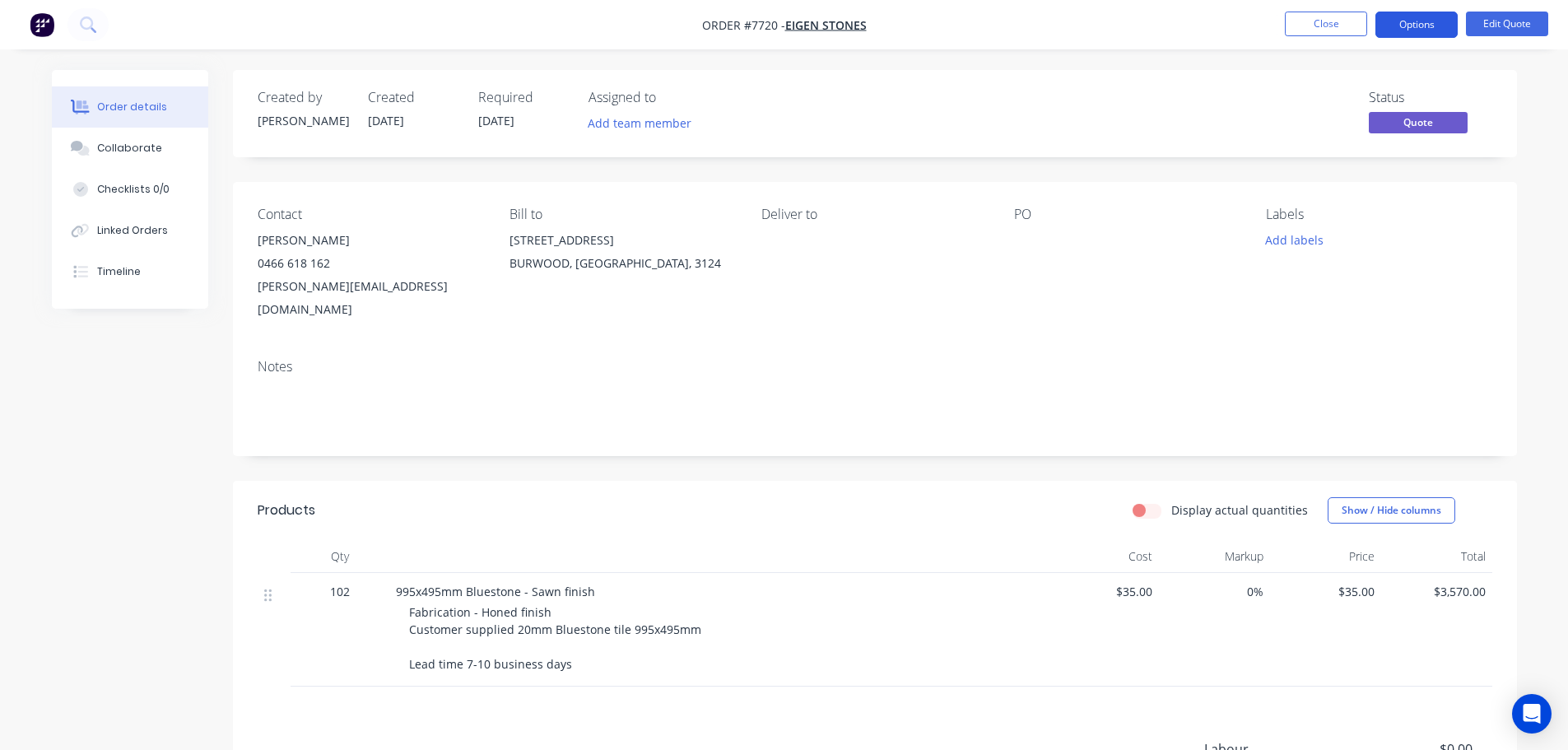
drag, startPoint x: 1420, startPoint y: 22, endPoint x: 1402, endPoint y: 36, distance: 22.8
click at [1419, 22] on button "Options" at bounding box center [1416, 25] width 83 height 26
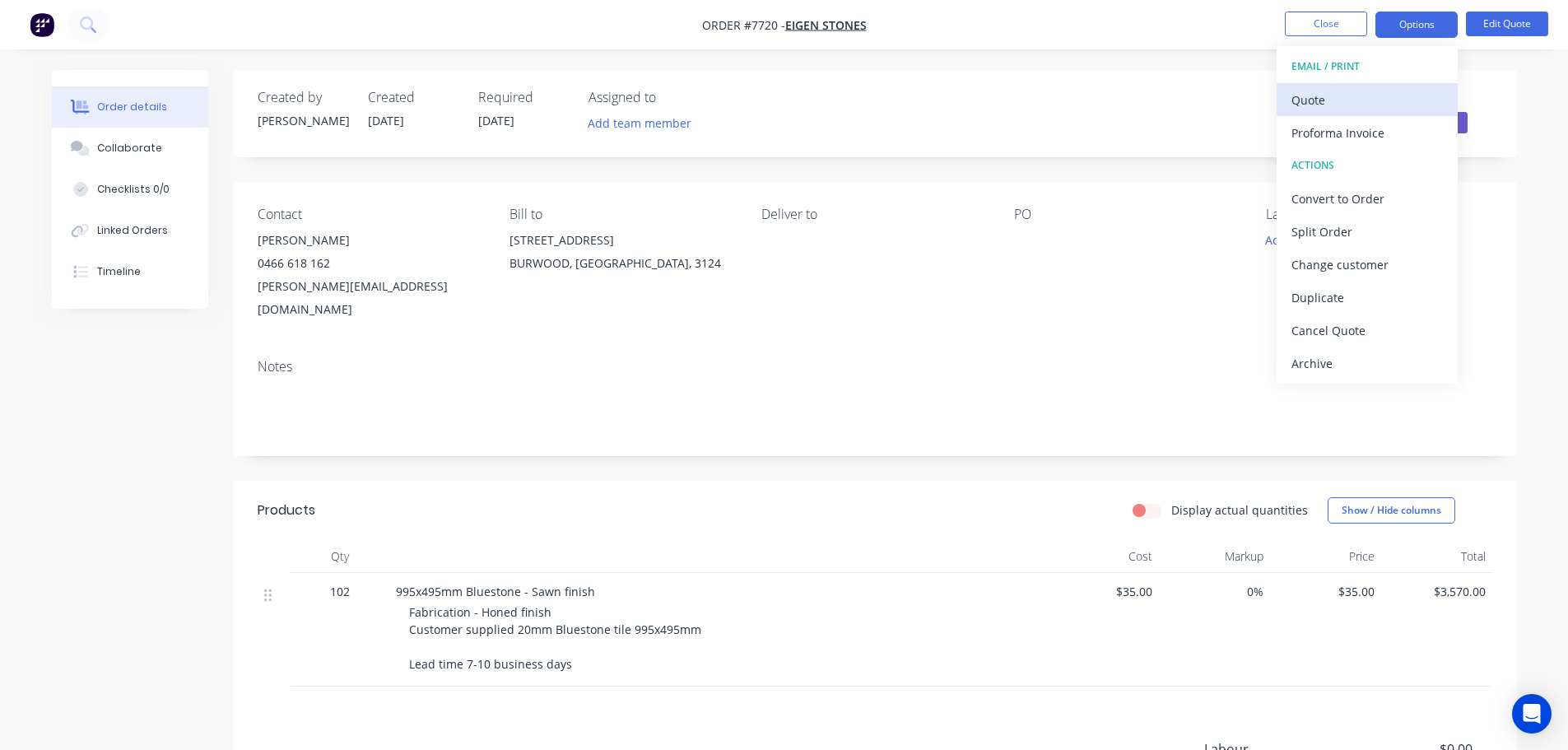
click at [1309, 102] on div "Quote" at bounding box center [1367, 100] width 151 height 24
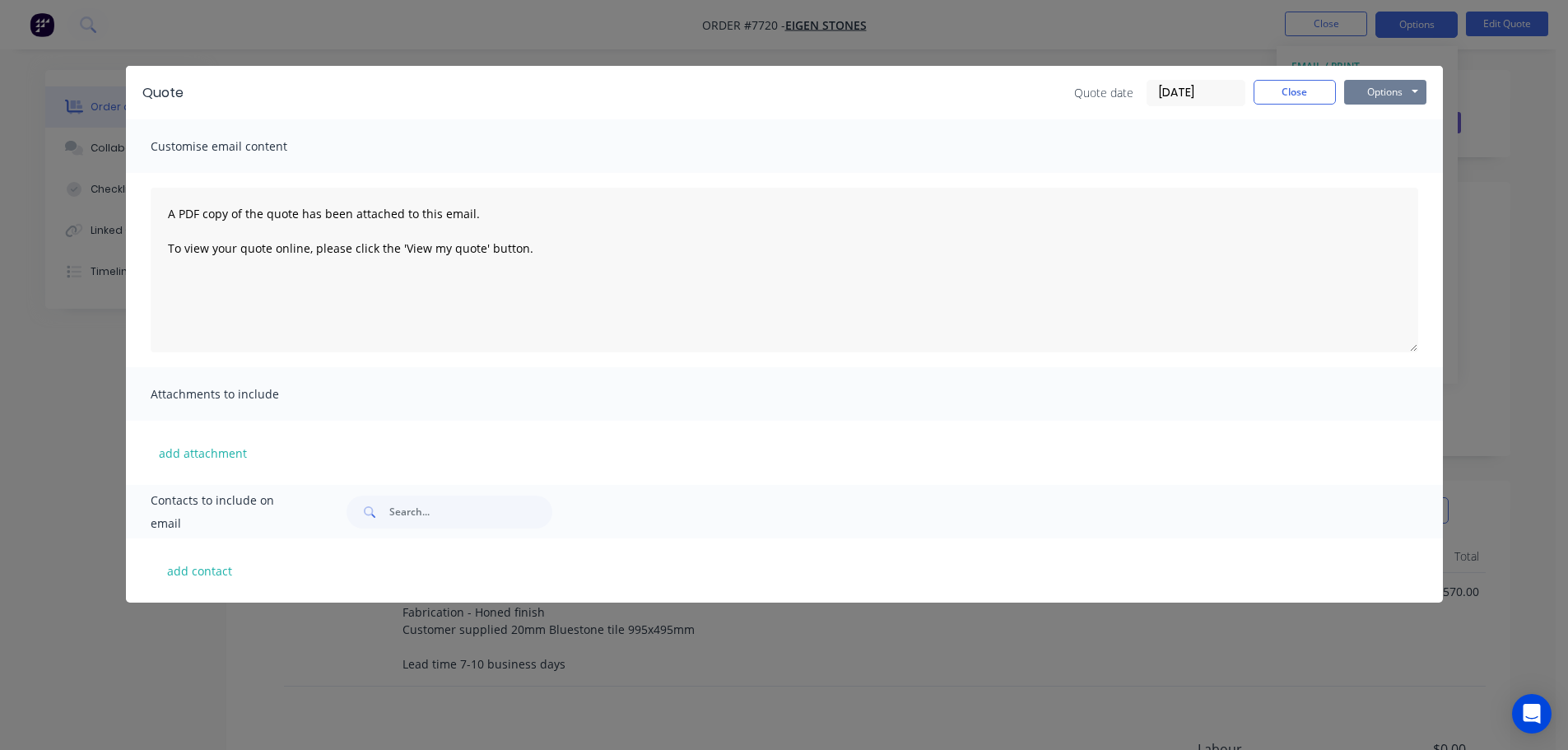
click at [1380, 94] on button "Options" at bounding box center [1385, 92] width 83 height 25
click at [1389, 119] on button "Preview" at bounding box center [1397, 120] width 105 height 27
click at [1295, 91] on button "Close" at bounding box center [1295, 92] width 83 height 25
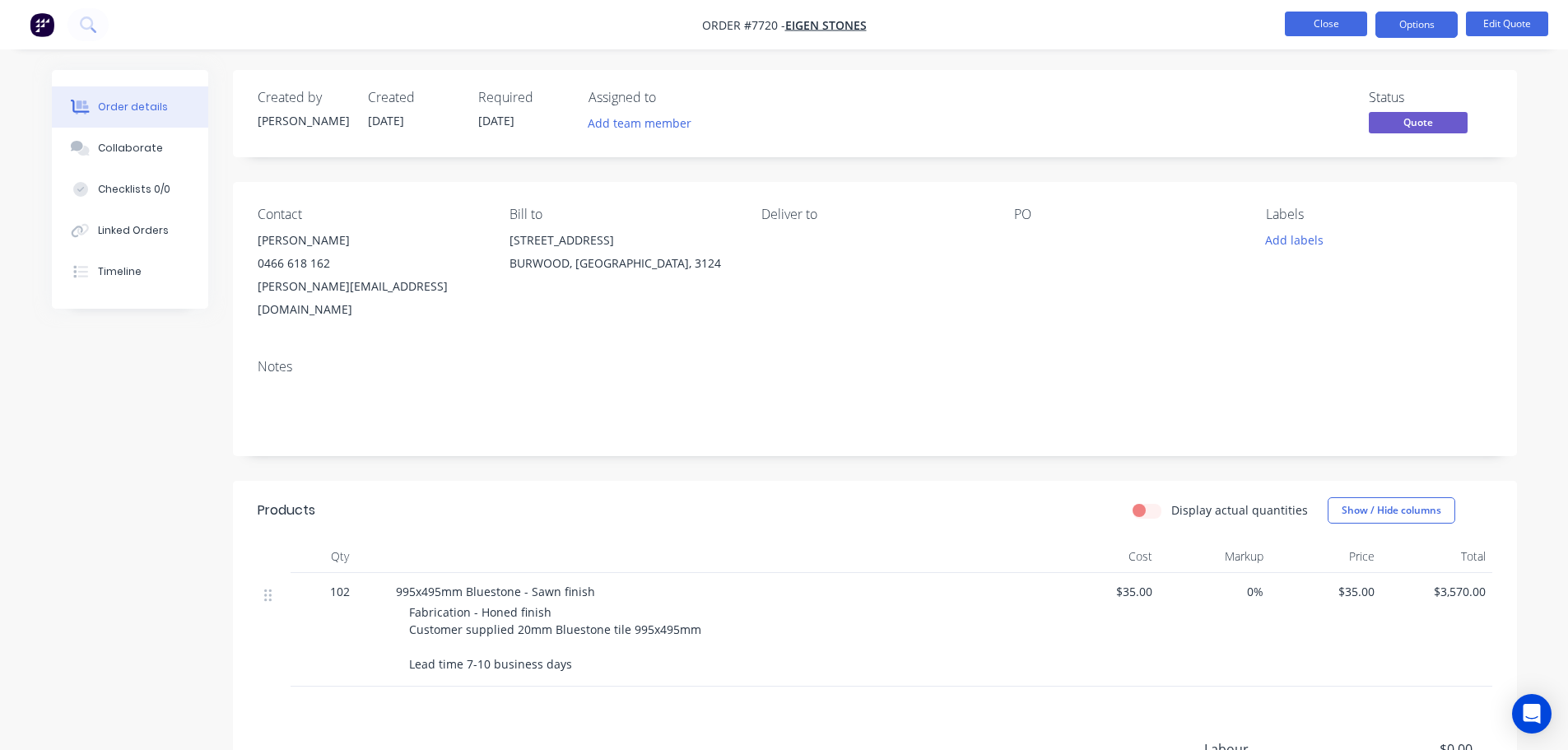
click at [1329, 22] on button "Close" at bounding box center [1325, 24] width 83 height 25
